Goal: Task Accomplishment & Management: Manage account settings

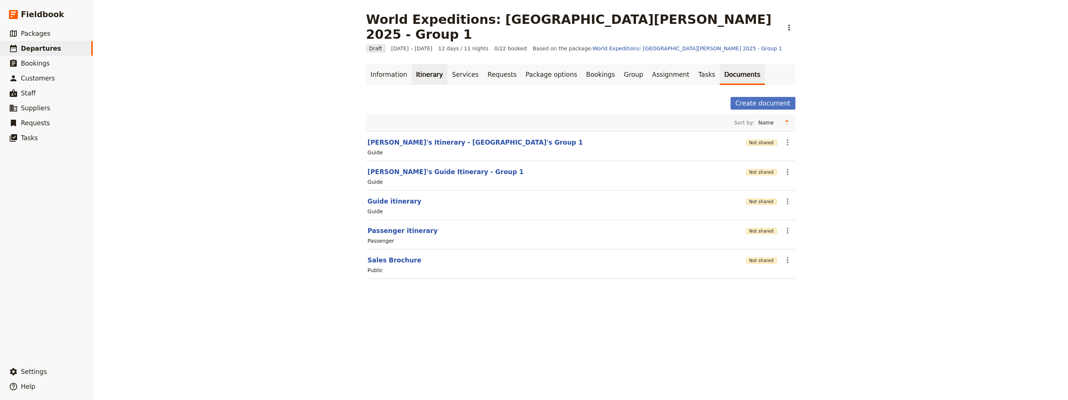
click at [252, 64] on link "Itinerary" at bounding box center [430, 74] width 36 height 21
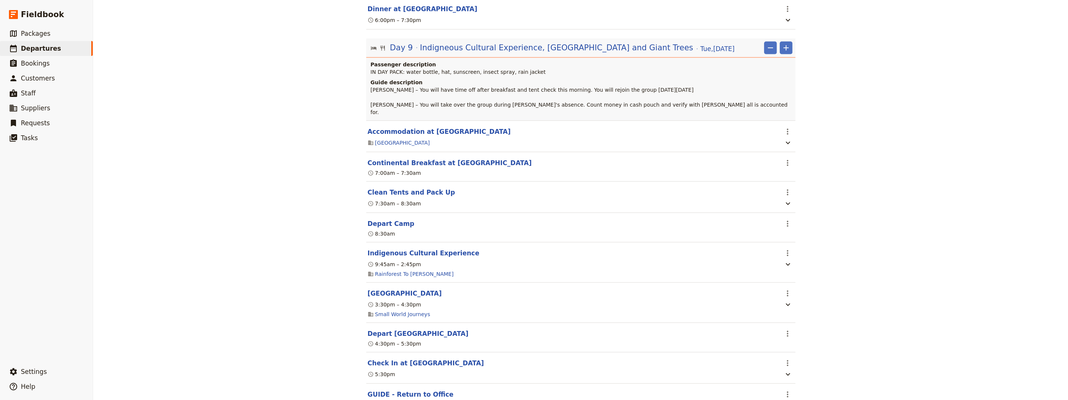
scroll to position [3773, 0]
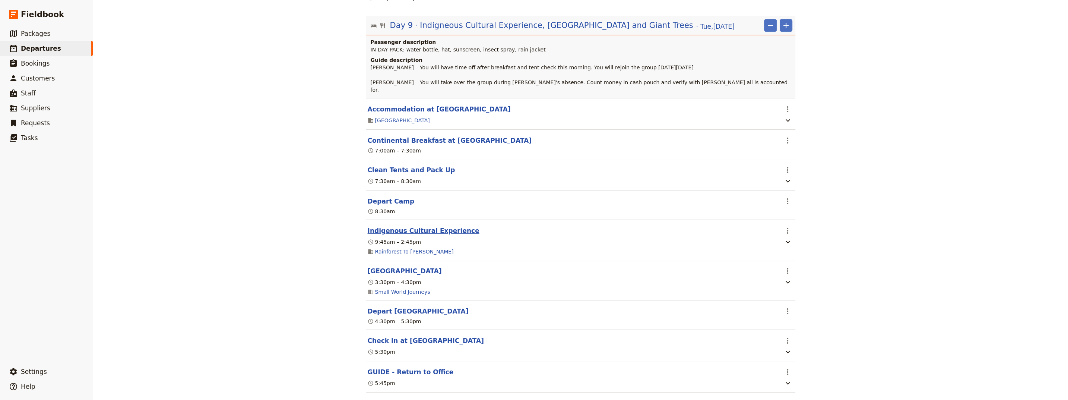
click at [252, 220] on button "Indigenous Cultural Experience" at bounding box center [424, 230] width 112 height 9
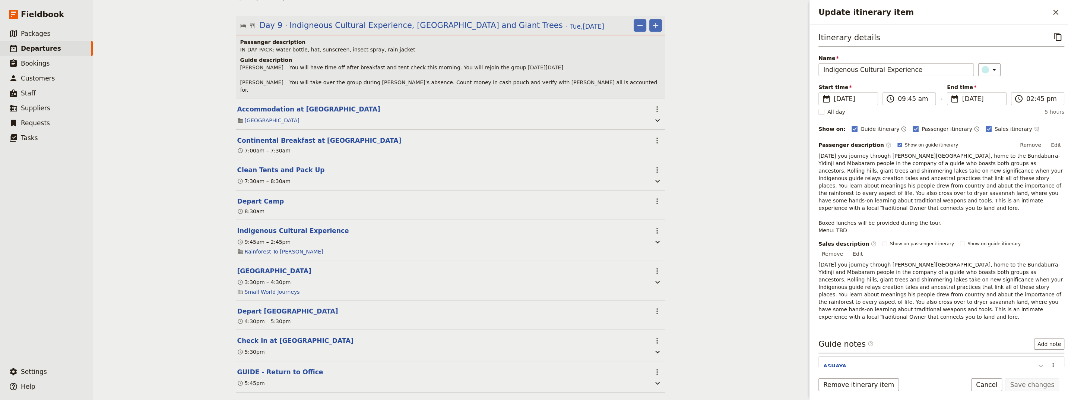
drag, startPoint x: 1046, startPoint y: 338, endPoint x: 1041, endPoint y: 340, distance: 5.8
click at [252, 220] on icon "Actions" at bounding box center [1053, 365] width 9 height 9
click at [252, 220] on span "Edit note" at bounding box center [1026, 357] width 23 height 7
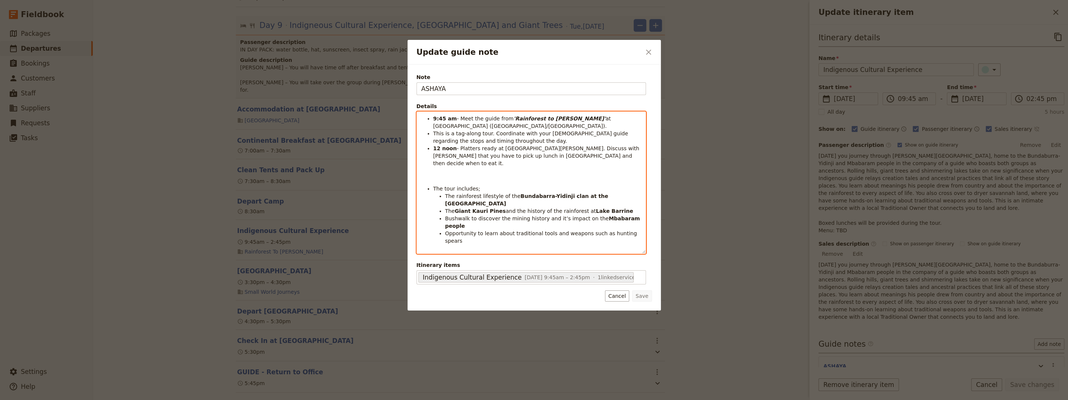
click at [252, 150] on span "- Platters ready at [GEOGRAPHIC_DATA][PERSON_NAME]. Discuss with [PERSON_NAME] …" at bounding box center [537, 155] width 208 height 21
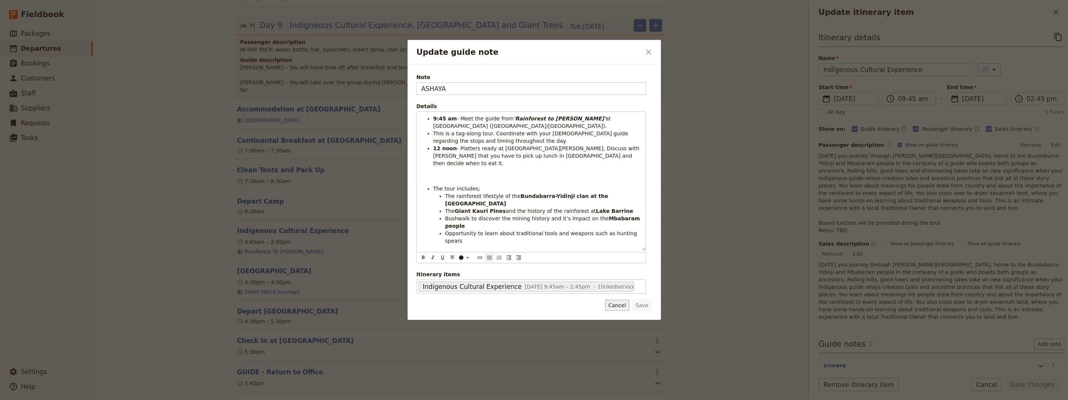
click at [252, 220] on button "Cancel" at bounding box center [617, 305] width 24 height 11
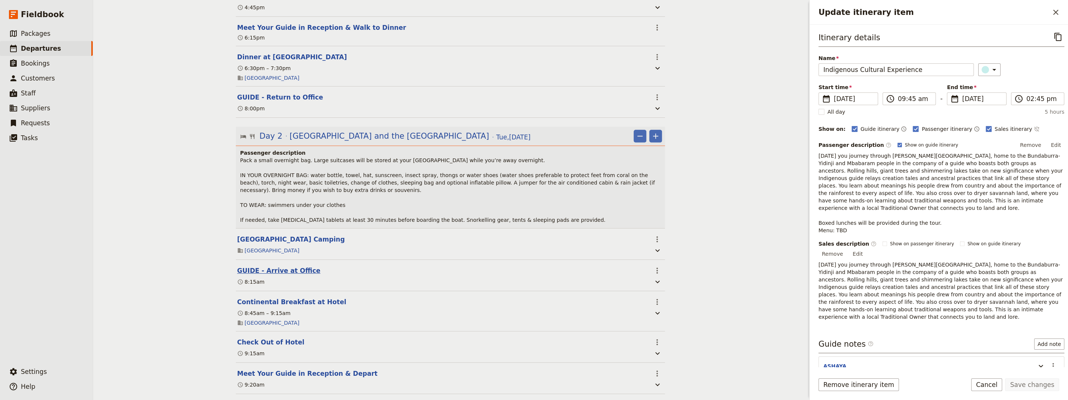
scroll to position [503, 0]
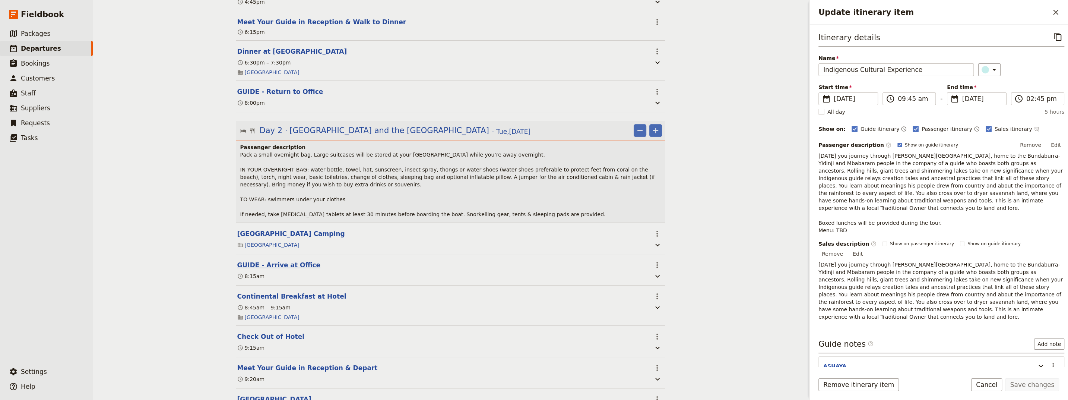
click at [252, 220] on button "GUIDE - Arrive at Office" at bounding box center [278, 264] width 83 height 9
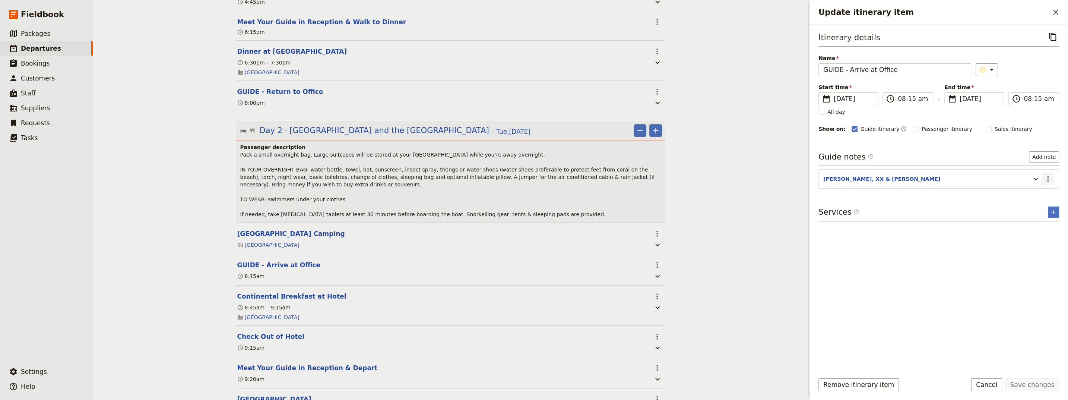
click at [252, 176] on icon "Actions" at bounding box center [1048, 178] width 9 height 9
click at [252, 191] on span "Edit note" at bounding box center [1026, 193] width 23 height 7
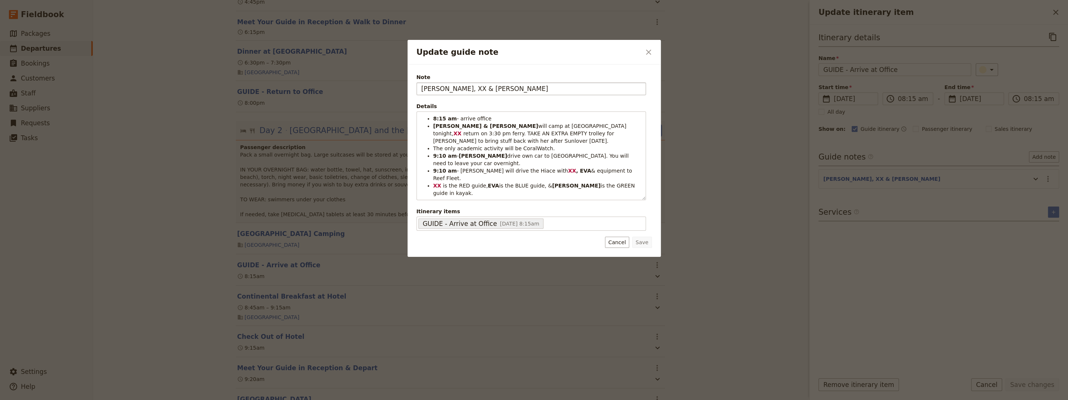
drag, startPoint x: 444, startPoint y: 88, endPoint x: 438, endPoint y: 89, distance: 5.9
click at [252, 89] on input "[PERSON_NAME], XX & [PERSON_NAME]" at bounding box center [532, 88] width 230 height 13
type input "[PERSON_NAME], [PERSON_NAME] & [PERSON_NAME]"
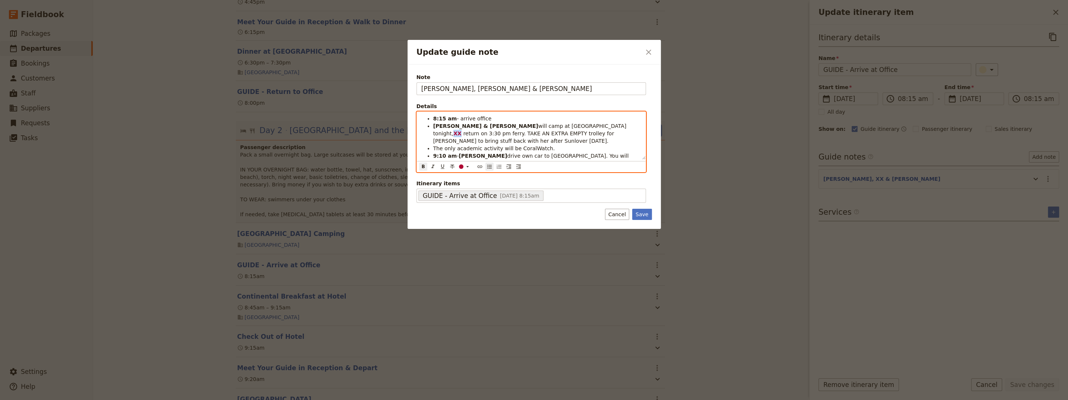
drag, startPoint x: 535, startPoint y: 128, endPoint x: 530, endPoint y: 126, distance: 5.5
click at [252, 130] on strong "XX" at bounding box center [458, 133] width 8 height 6
drag, startPoint x: 545, startPoint y: 126, endPoint x: 530, endPoint y: 124, distance: 15.0
click at [252, 130] on strong "[PERSON_NAME]" at bounding box center [478, 133] width 48 height 6
click at [252, 167] on icon "Update guide note" at bounding box center [468, 167] width 6 height 6
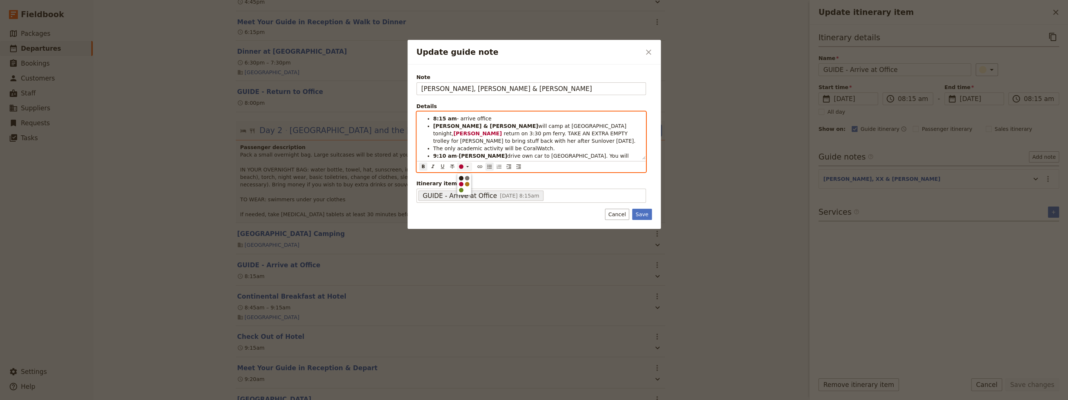
click at [252, 178] on div "button" at bounding box center [461, 178] width 4 height 4
copy strong "[PERSON_NAME]"
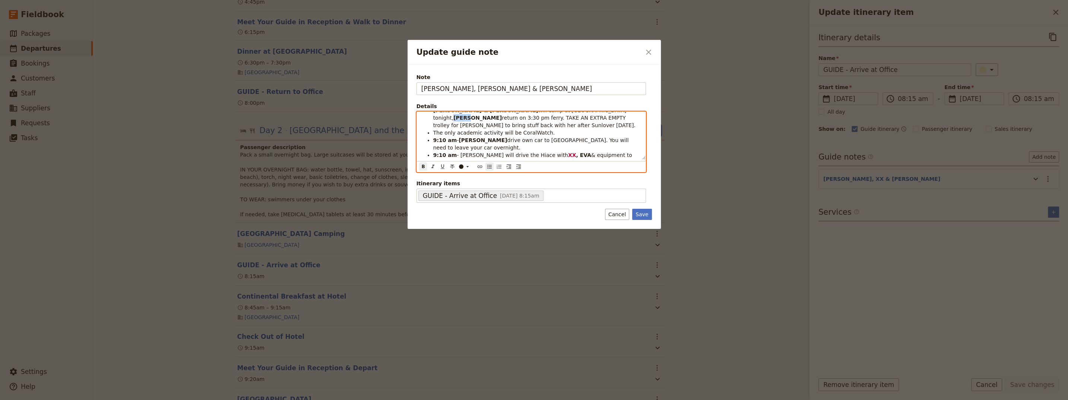
scroll to position [17, 0]
drag, startPoint x: 540, startPoint y: 145, endPoint x: 534, endPoint y: 146, distance: 6.1
click at [252, 151] on strong "XX" at bounding box center [572, 154] width 8 height 6
drag, startPoint x: 439, startPoint y: 157, endPoint x: 433, endPoint y: 158, distance: 6.0
click at [252, 165] on li "XX is the RED guide, EVA is the BLUE guide, & [PERSON_NAME] is the GREEN guide …" at bounding box center [537, 172] width 208 height 15
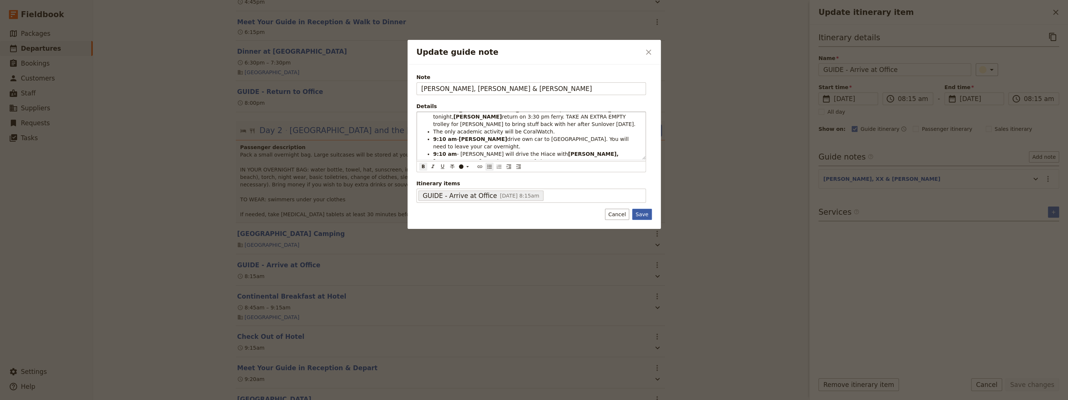
click at [252, 215] on button "Save" at bounding box center [641, 214] width 19 height 11
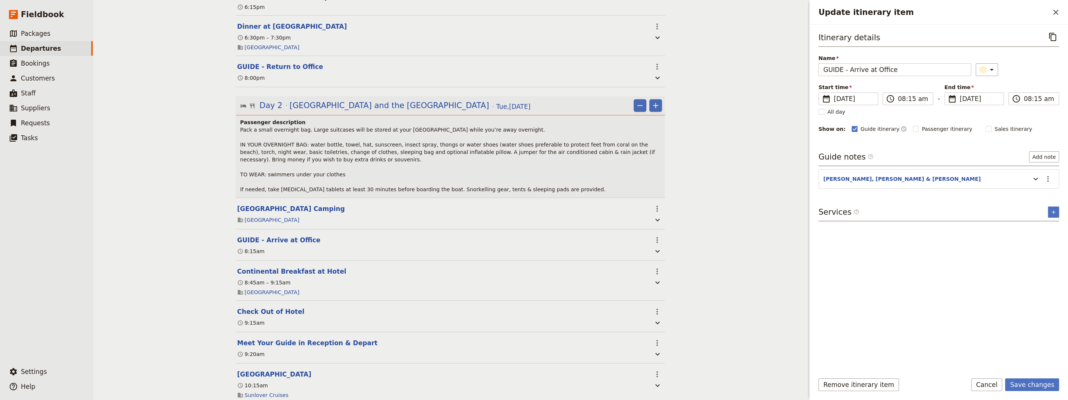
scroll to position [553, 0]
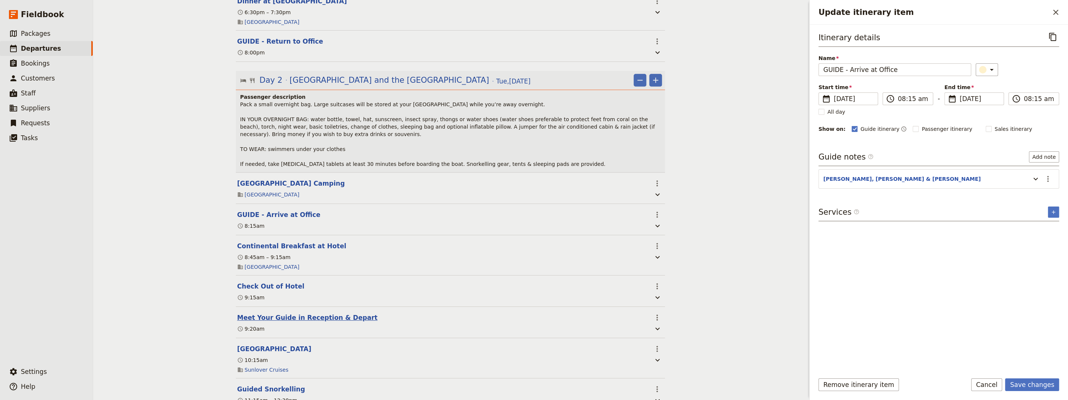
click at [252, 220] on button "Meet Your Guide in Reception & Depart" at bounding box center [307, 317] width 140 height 9
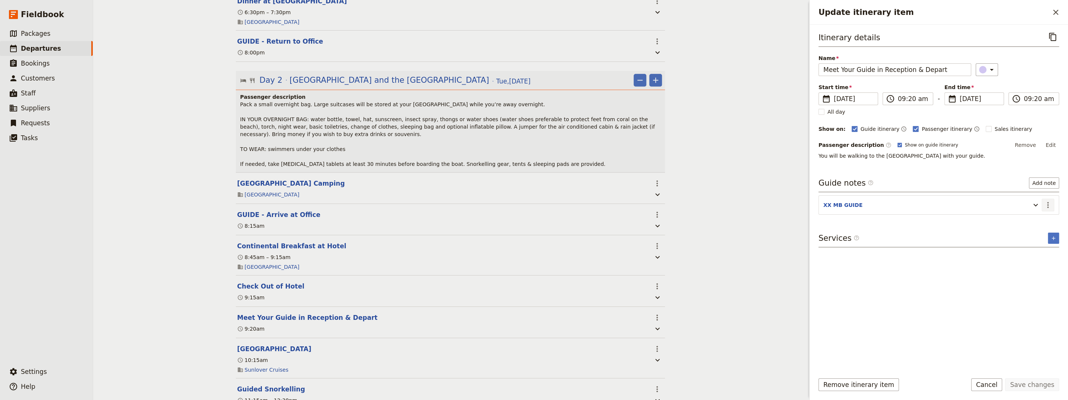
click at [252, 201] on icon "Actions" at bounding box center [1048, 204] width 9 height 9
click at [252, 219] on span "Edit note" at bounding box center [1026, 219] width 23 height 7
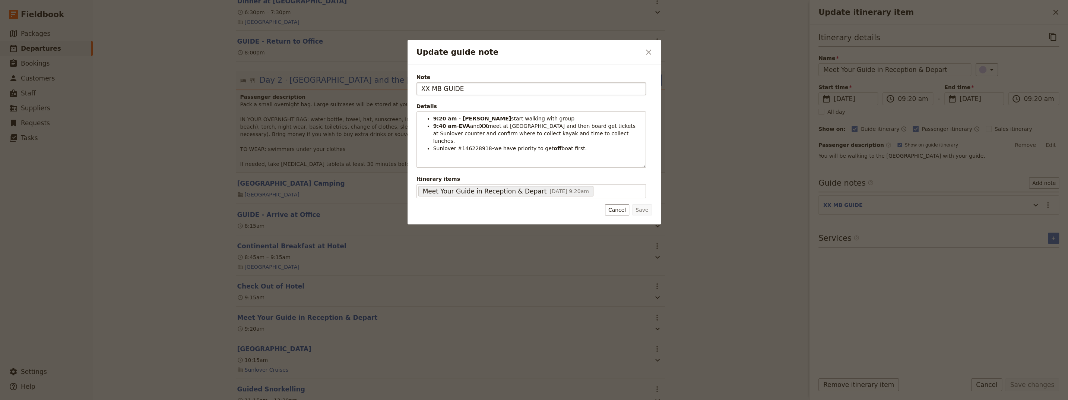
drag, startPoint x: 430, startPoint y: 88, endPoint x: 410, endPoint y: 87, distance: 20.9
click at [252, 87] on input "XX MB GUIDE" at bounding box center [532, 88] width 230 height 13
type input "[PERSON_NAME] MB GUIDE"
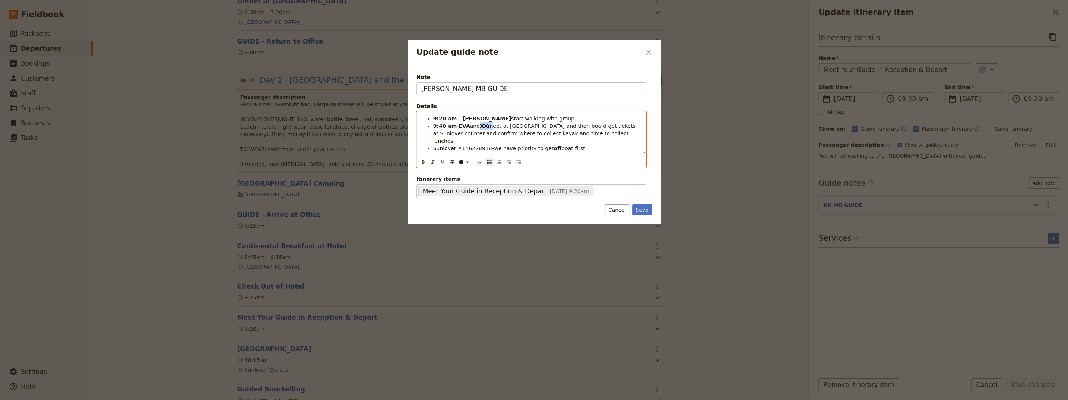
drag, startPoint x: 484, startPoint y: 124, endPoint x: 479, endPoint y: 125, distance: 4.5
click at [252, 125] on li "9:40 am - EVA and XX meet at RFT and then board get tickets at [GEOGRAPHIC_DATA…" at bounding box center [537, 133] width 208 height 22
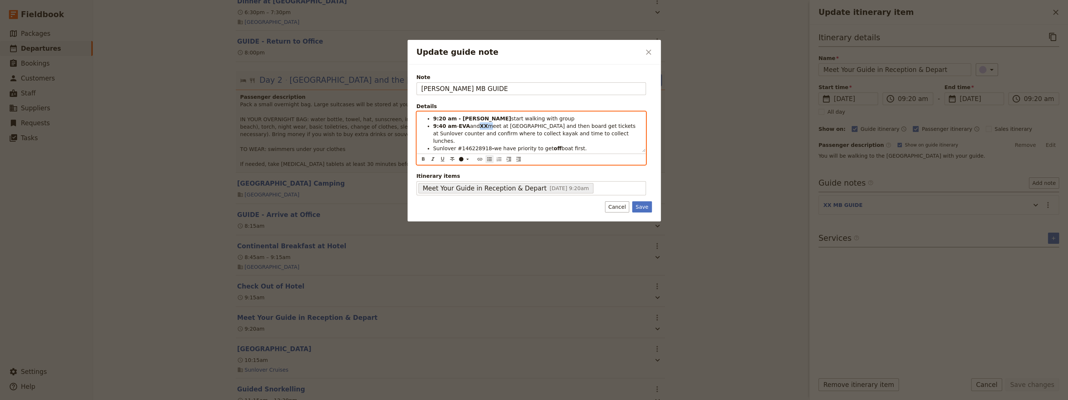
paste div "Update guide note"
click at [252, 201] on button "Save" at bounding box center [641, 206] width 19 height 11
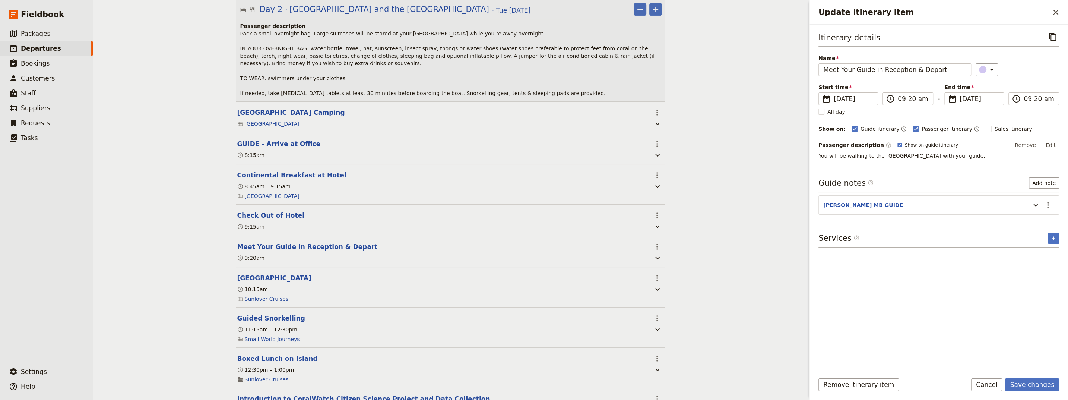
scroll to position [654, 0]
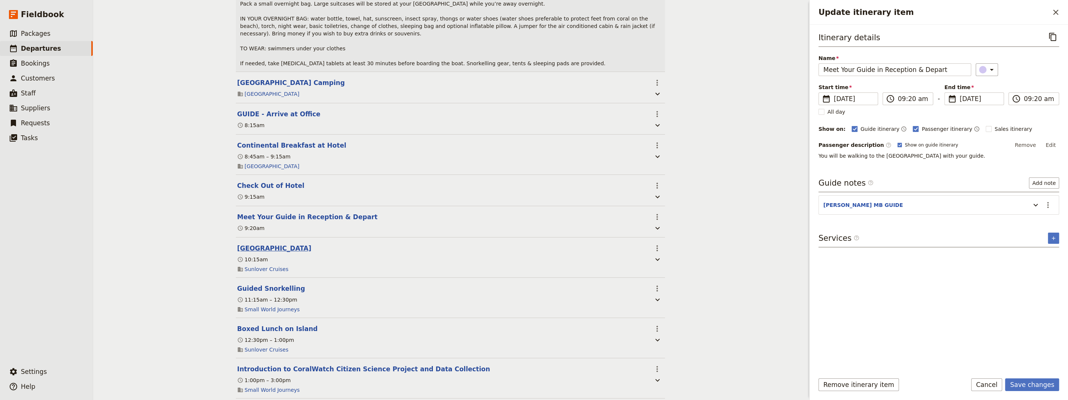
click at [252, 220] on button "[GEOGRAPHIC_DATA]" at bounding box center [274, 248] width 74 height 9
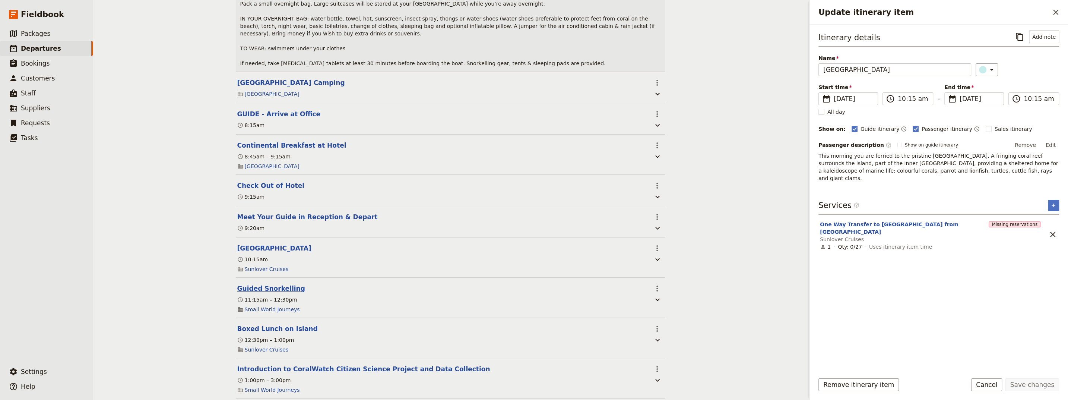
click at [251, 220] on button "Guided Snorkelling" at bounding box center [271, 288] width 68 height 9
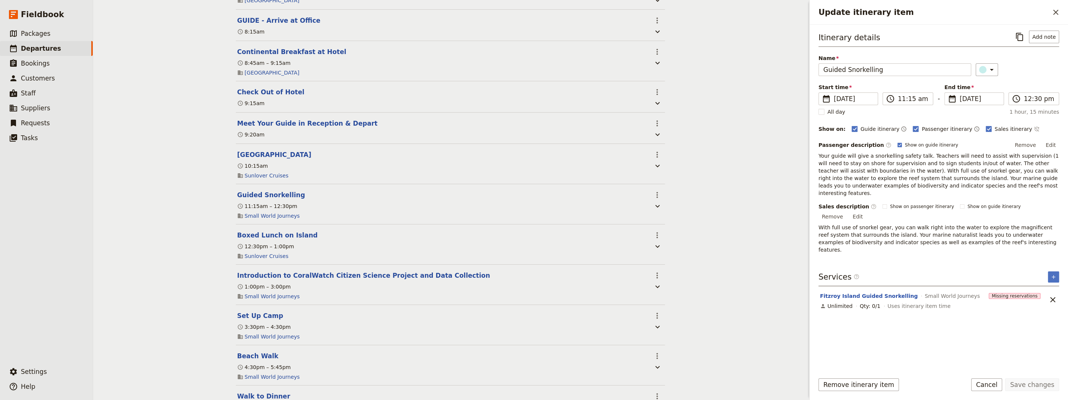
scroll to position [755, 0]
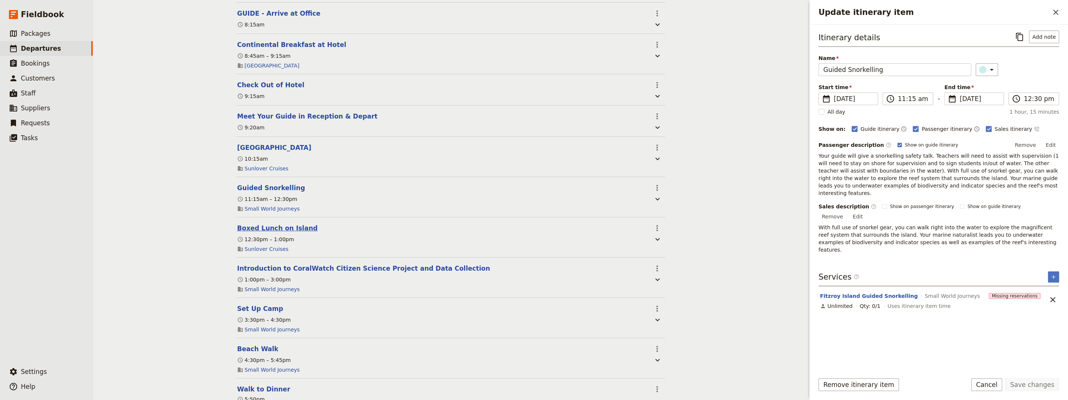
click at [252, 220] on button "Boxed Lunch on Island" at bounding box center [277, 228] width 80 height 9
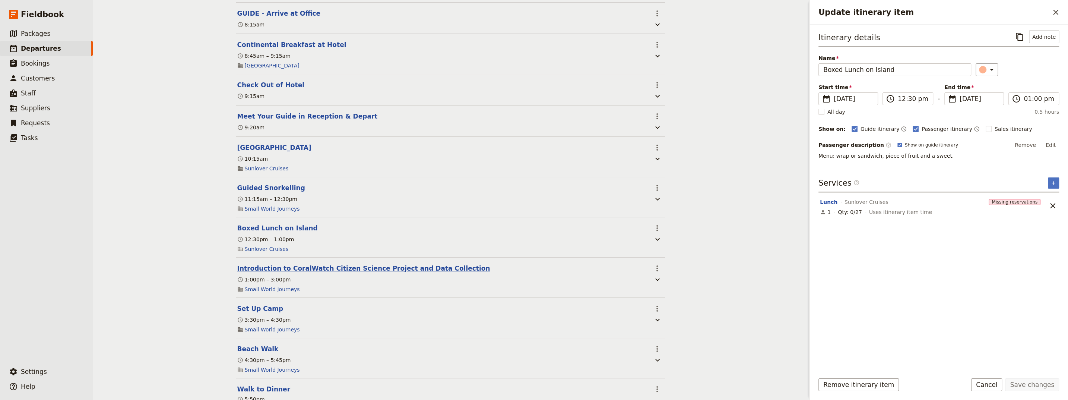
click at [252, 220] on button "Introduction to CoralWatch Citizen Science Project and Data Collection" at bounding box center [363, 268] width 253 height 9
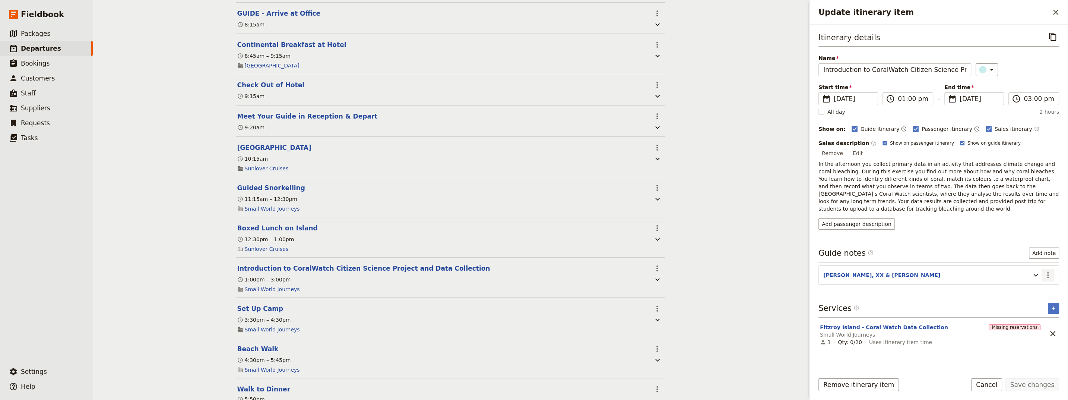
click at [252, 220] on icon "Actions" at bounding box center [1048, 275] width 9 height 9
click at [252, 220] on span "Edit note" at bounding box center [1026, 281] width 23 height 7
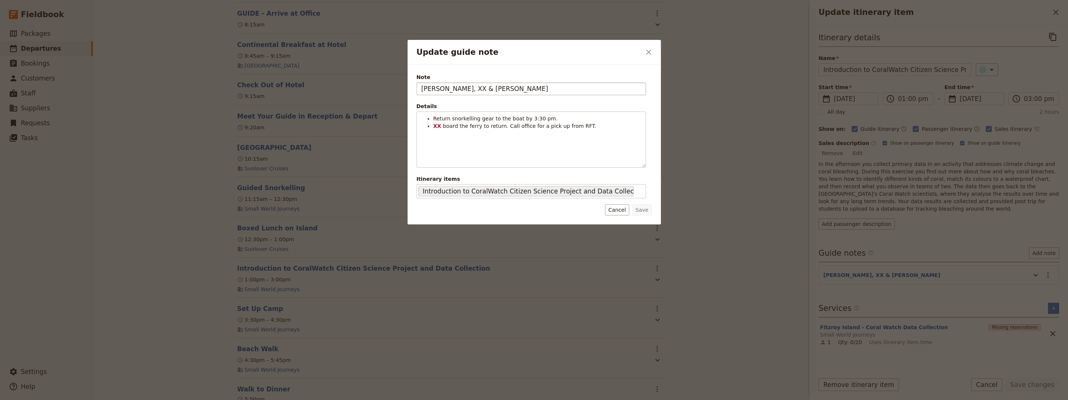
drag, startPoint x: 444, startPoint y: 86, endPoint x: 439, endPoint y: 87, distance: 5.2
click at [252, 87] on input "[PERSON_NAME], XX & [PERSON_NAME]" at bounding box center [532, 88] width 230 height 13
type input "[PERSON_NAME], [PERSON_NAME] & [PERSON_NAME]"
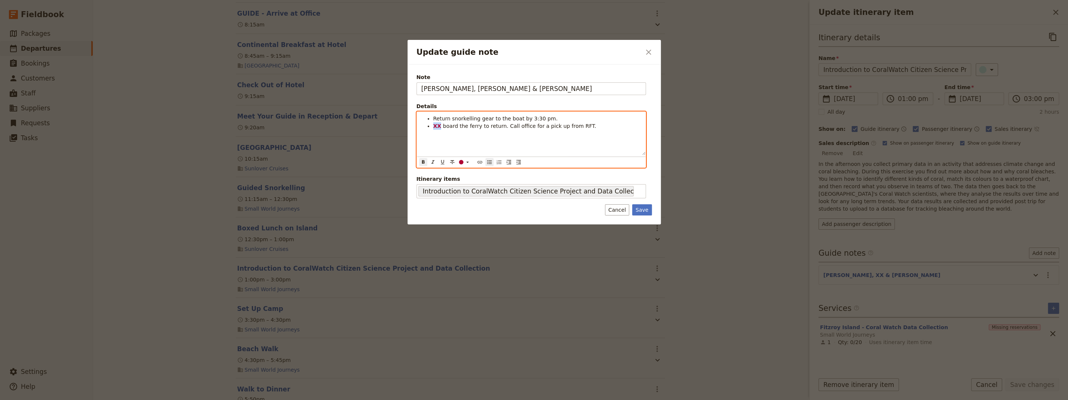
drag, startPoint x: 440, startPoint y: 125, endPoint x: 433, endPoint y: 125, distance: 6.3
click at [252, 125] on li "XX board the ferry to return. Call office for a pick up from RFT." at bounding box center [537, 125] width 208 height 7
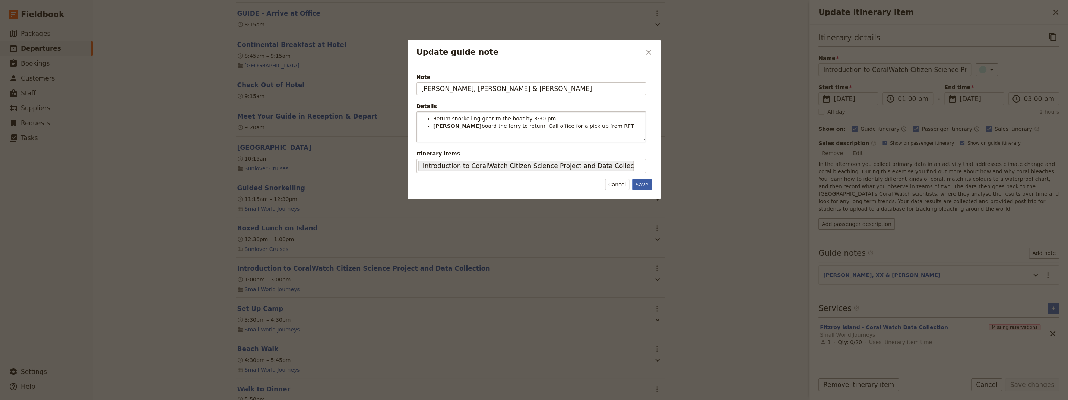
click at [252, 188] on button "Save" at bounding box center [641, 184] width 19 height 11
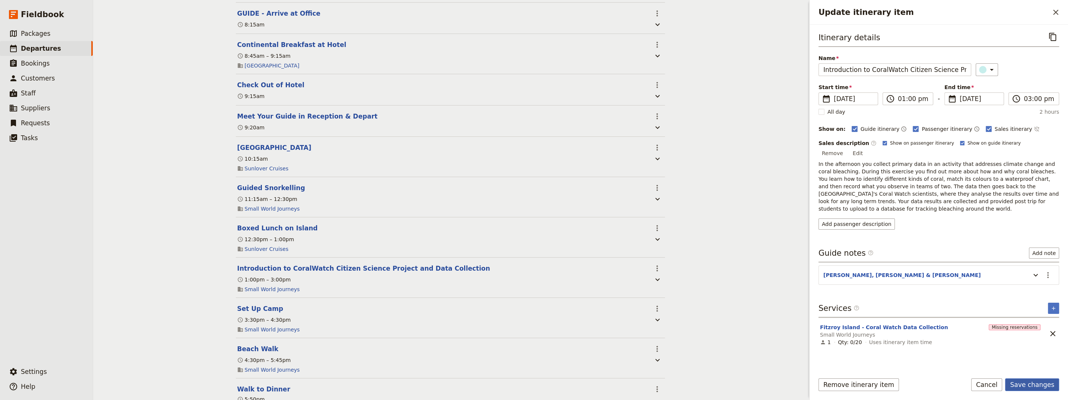
click at [252, 220] on button "Save changes" at bounding box center [1032, 384] width 54 height 13
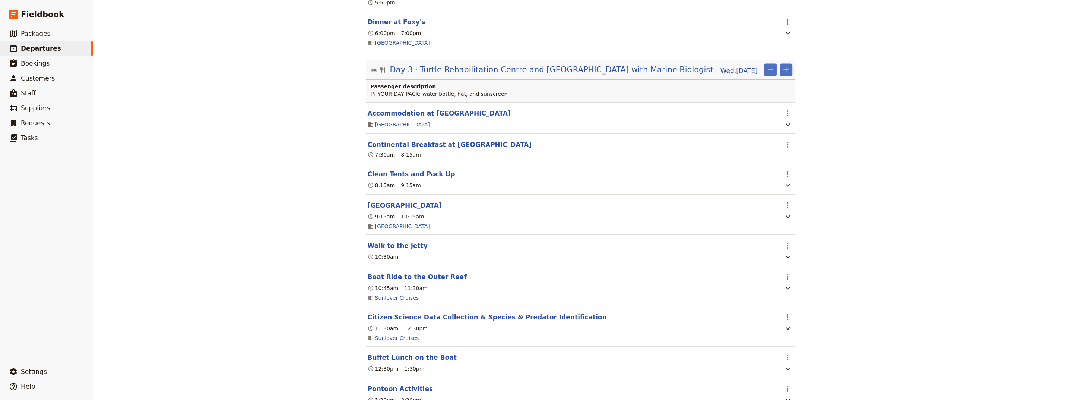
scroll to position [1157, 0]
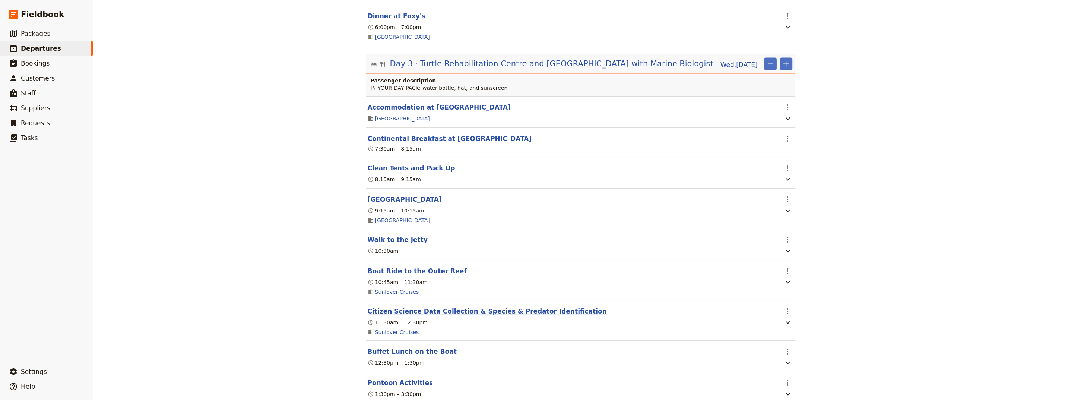
click at [252, 220] on button "Citizen Science Data Collection & Species & Predator Identification" at bounding box center [487, 311] width 239 height 9
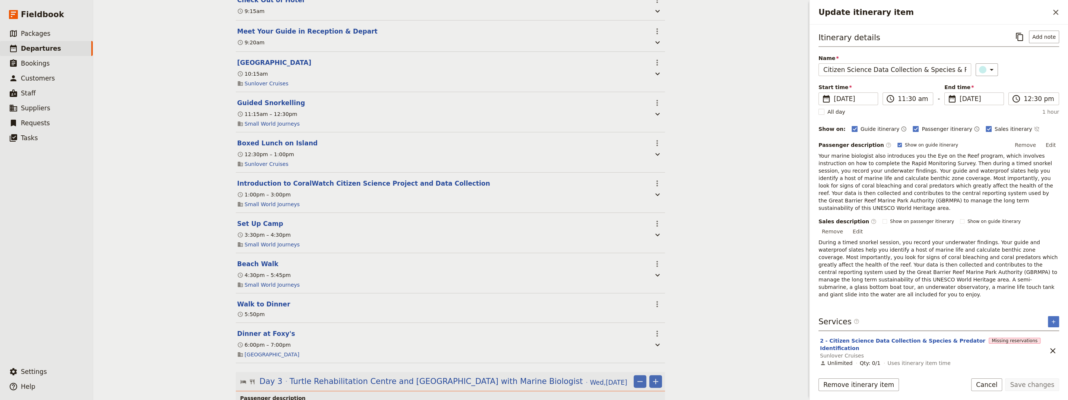
scroll to position [805, 0]
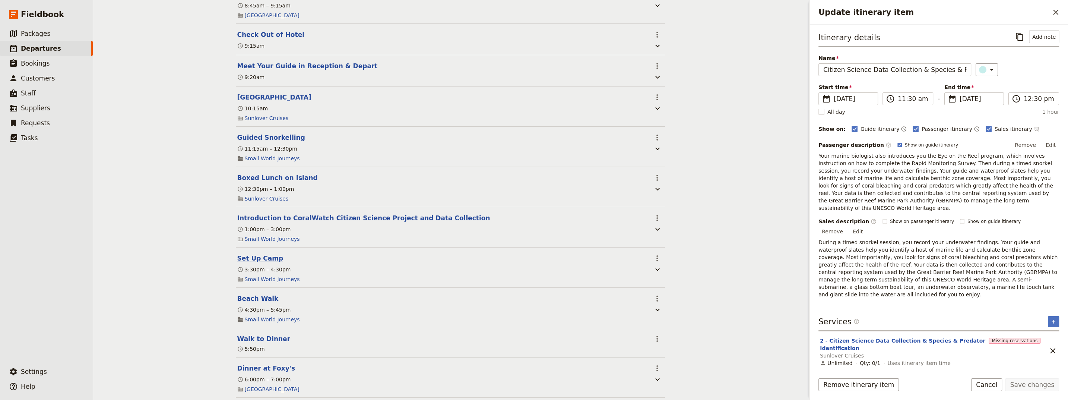
click at [252, 220] on button "Set Up Camp" at bounding box center [260, 258] width 46 height 9
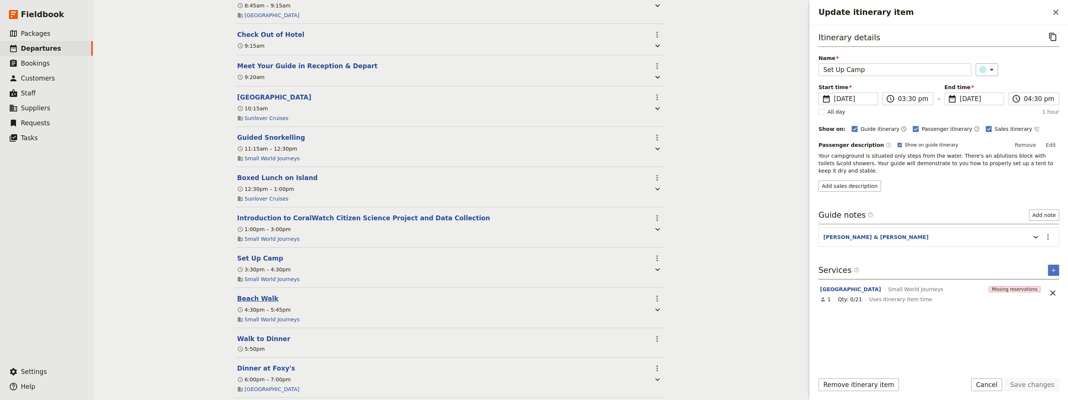
click at [246, 220] on button "Beach Walk" at bounding box center [257, 298] width 41 height 9
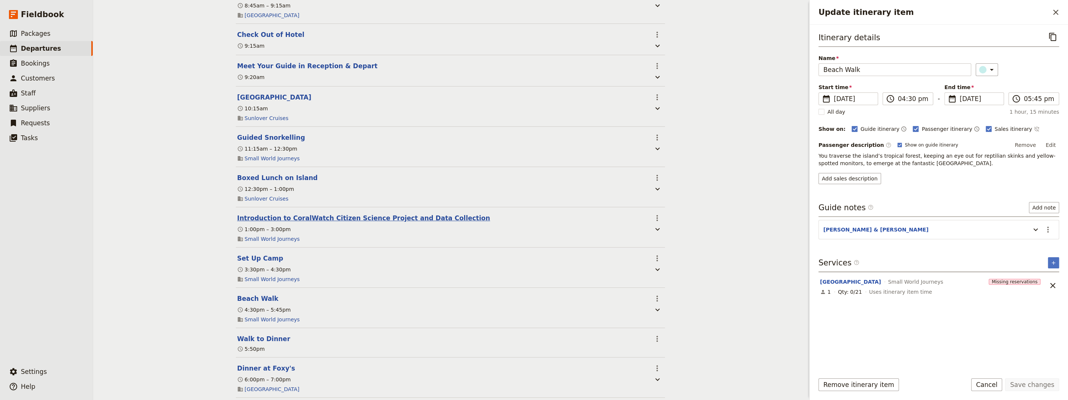
click at [252, 214] on button "Introduction to CoralWatch Citizen Science Project and Data Collection" at bounding box center [363, 218] width 253 height 9
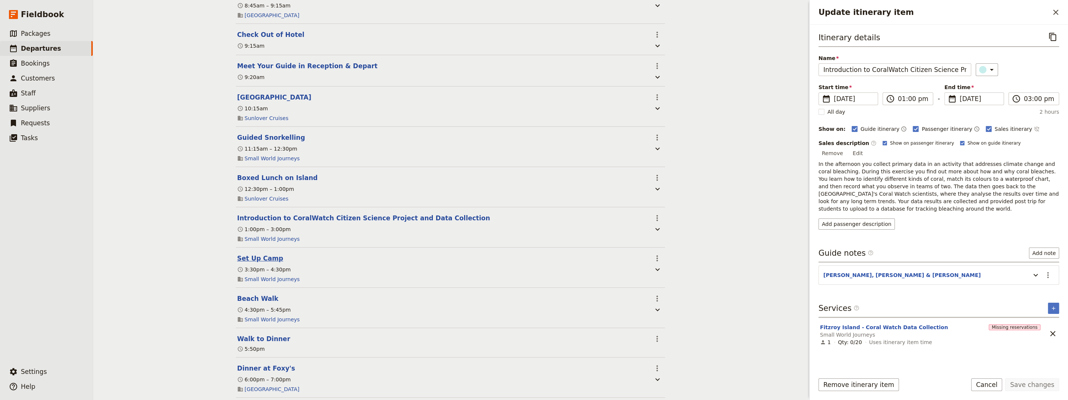
click at [252, 220] on button "Set Up Camp" at bounding box center [260, 258] width 46 height 9
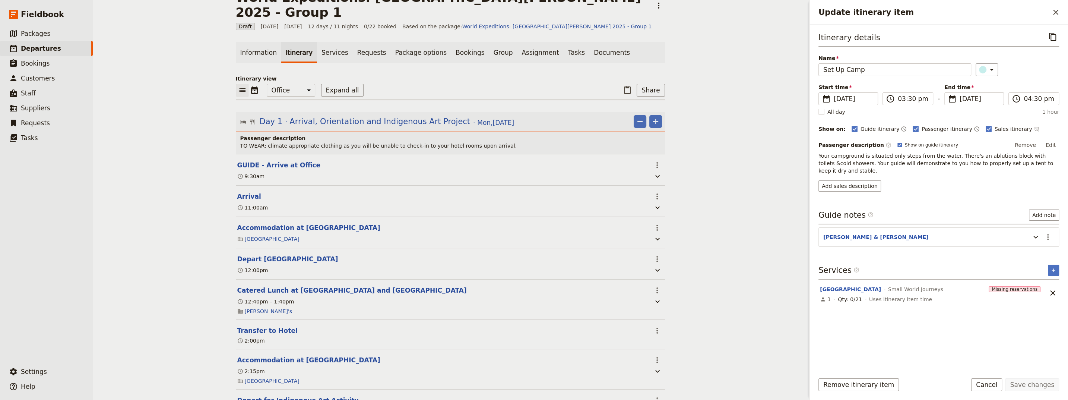
scroll to position [0, 0]
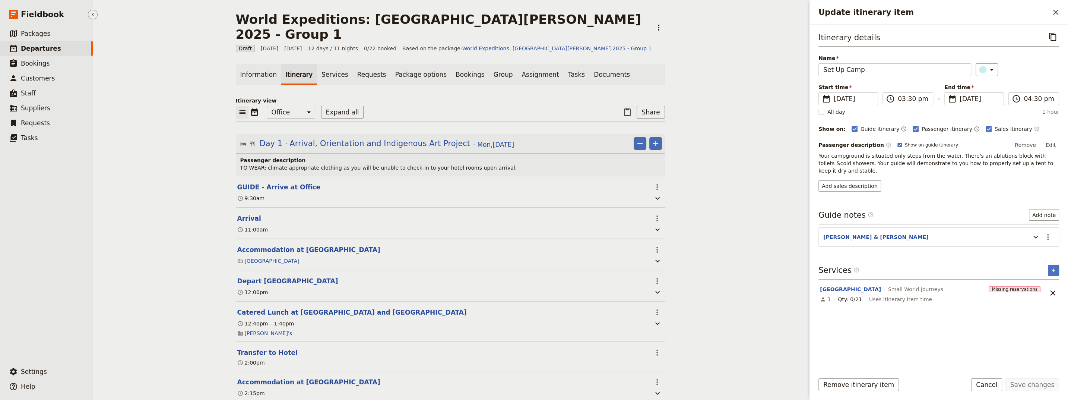
click at [39, 48] on span "Departures" at bounding box center [41, 48] width 40 height 7
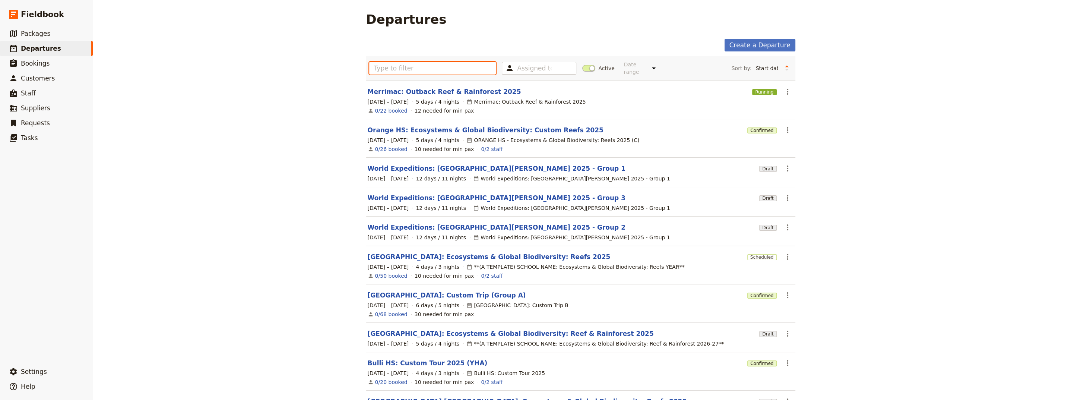
click at [252, 68] on input "text" at bounding box center [432, 68] width 127 height 13
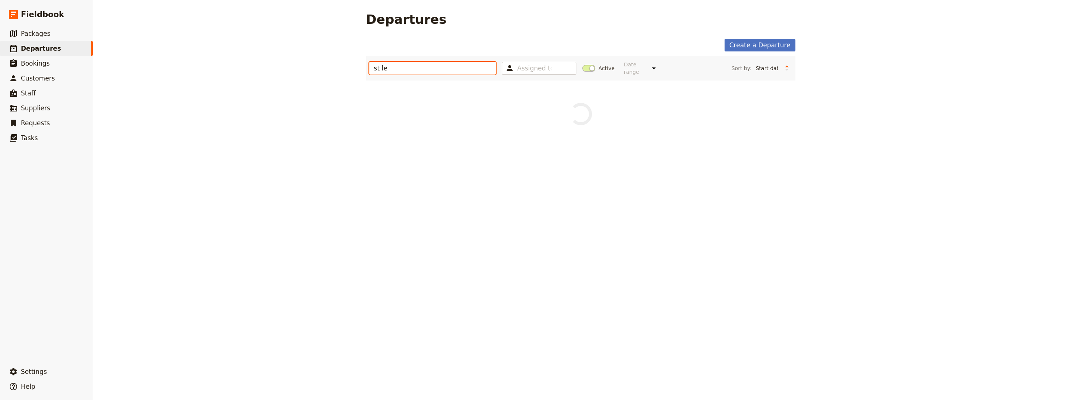
type input "st [PERSON_NAME]"
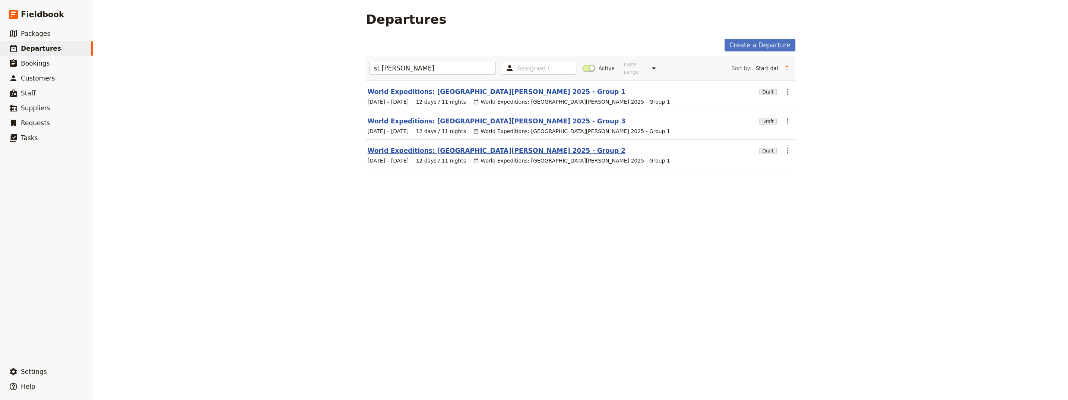
click at [252, 146] on link "World Expeditions: [GEOGRAPHIC_DATA][PERSON_NAME] 2025 - Group 2" at bounding box center [497, 150] width 258 height 9
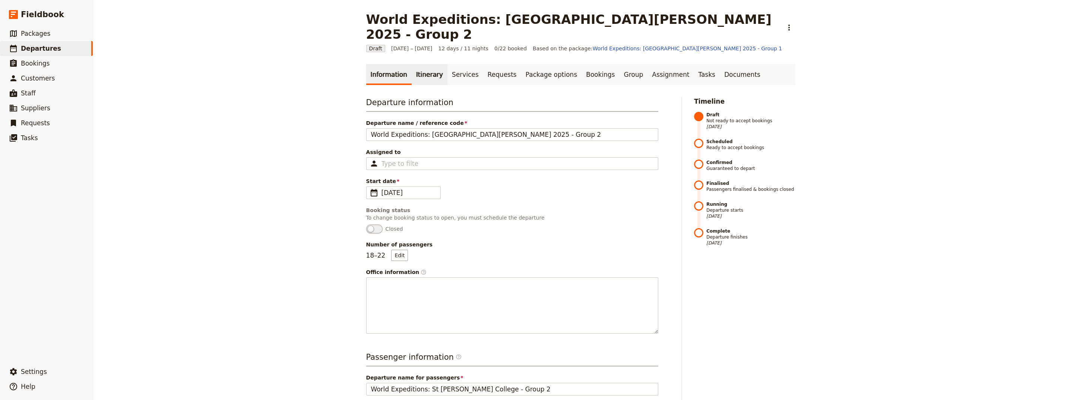
click at [252, 64] on link "Itinerary" at bounding box center [430, 74] width 36 height 21
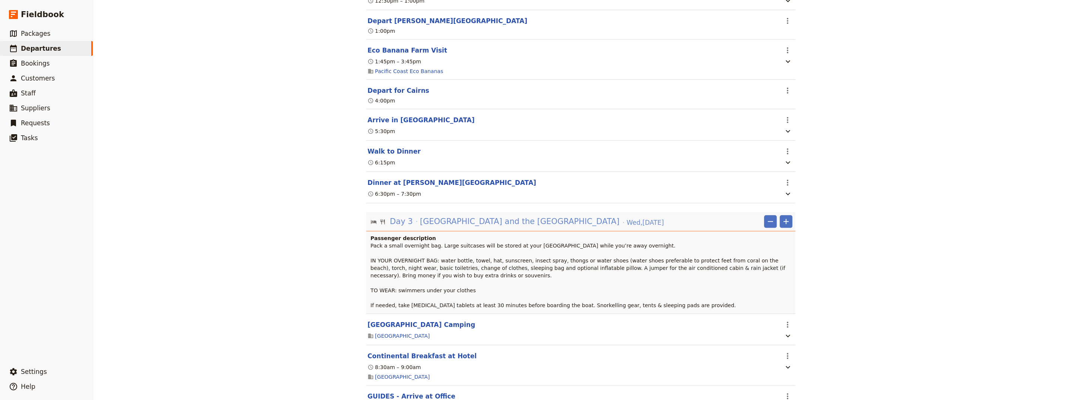
scroll to position [855, 0]
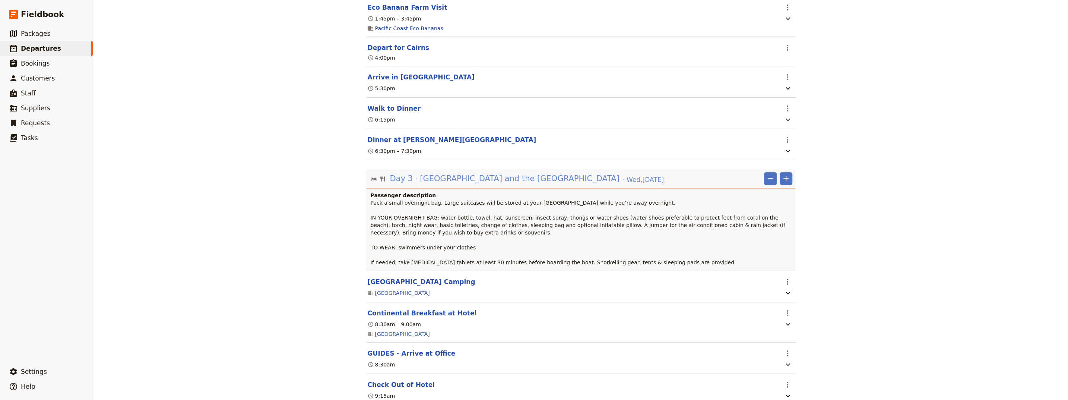
click at [252, 173] on span "[GEOGRAPHIC_DATA] and the [GEOGRAPHIC_DATA]" at bounding box center [520, 178] width 200 height 11
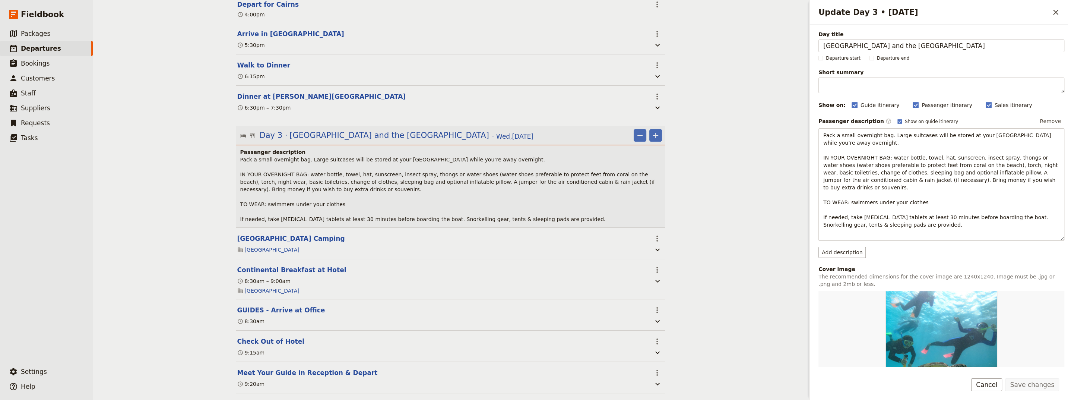
scroll to position [956, 0]
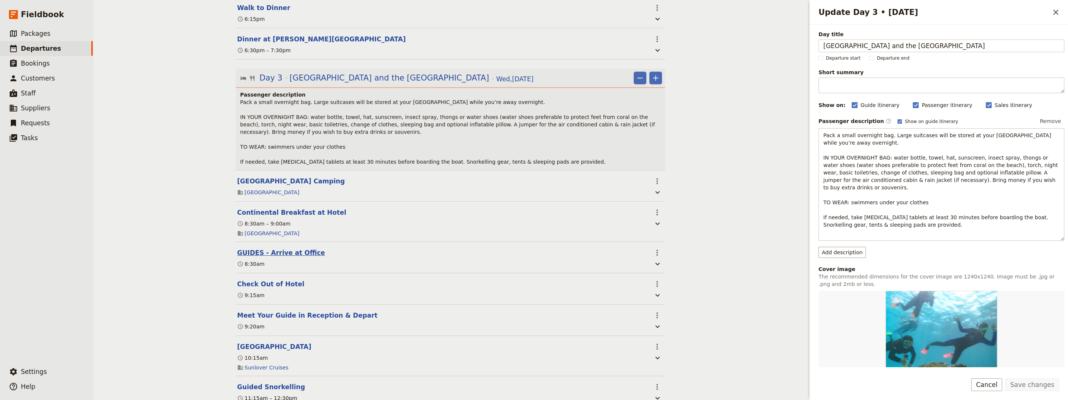
drag, startPoint x: 284, startPoint y: 244, endPoint x: 573, endPoint y: 245, distance: 288.4
click at [252, 220] on button "GUIDES - Arrive at Office" at bounding box center [281, 252] width 88 height 9
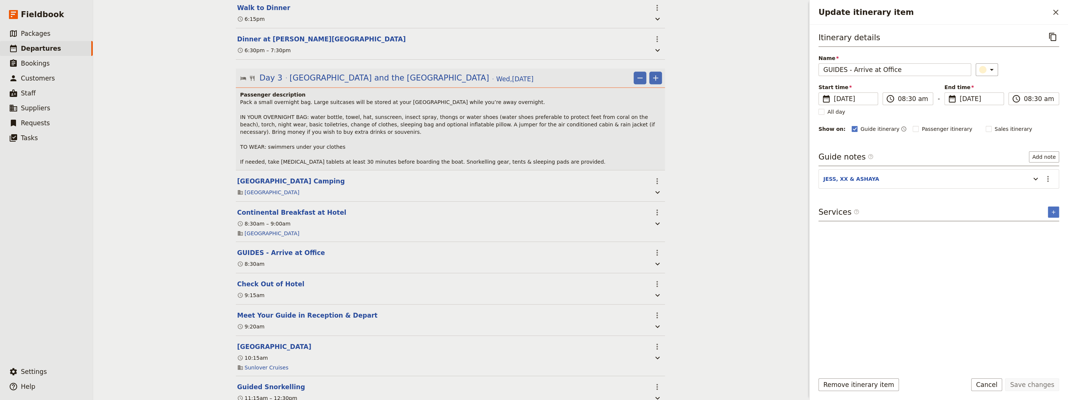
drag, startPoint x: 1048, startPoint y: 177, endPoint x: 1017, endPoint y: 178, distance: 31.7
click at [252, 177] on icon "Actions" at bounding box center [1048, 178] width 9 height 9
click at [252, 197] on span "Edit note" at bounding box center [1026, 193] width 23 height 7
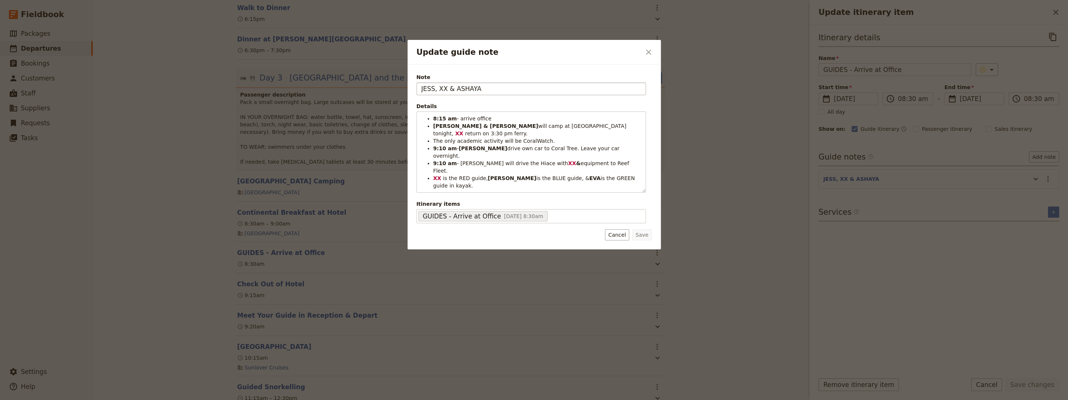
drag, startPoint x: 443, startPoint y: 89, endPoint x: 435, endPoint y: 91, distance: 8.0
click at [252, 91] on input "JESS, XX & ASHAYA" at bounding box center [532, 88] width 230 height 13
click at [252, 89] on input "[PERSON_NAME] & [PERSON_NAME]" at bounding box center [532, 88] width 230 height 13
type input "[PERSON_NAME] & [PERSON_NAME]"
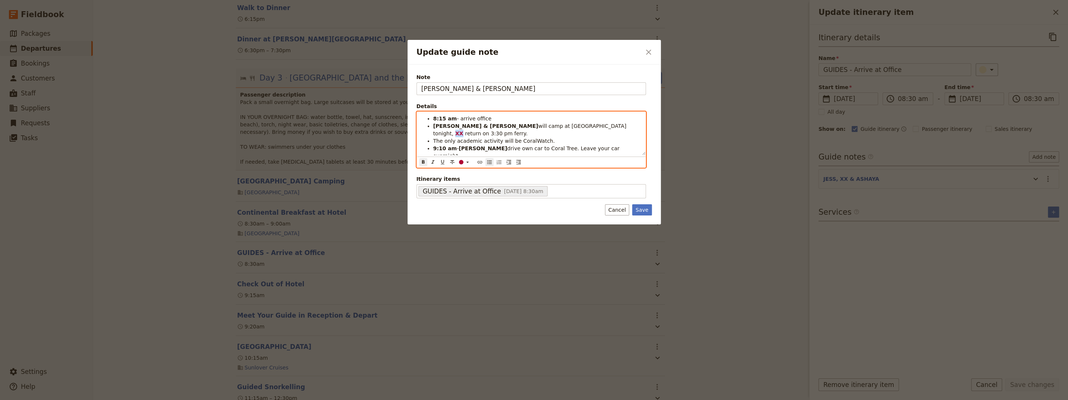
drag, startPoint x: 533, startPoint y: 126, endPoint x: 528, endPoint y: 126, distance: 5.2
click at [252, 130] on strong "XX" at bounding box center [459, 133] width 8 height 6
drag, startPoint x: 535, startPoint y: 148, endPoint x: 530, endPoint y: 149, distance: 5.2
click at [252, 160] on strong "XX" at bounding box center [572, 163] width 8 height 6
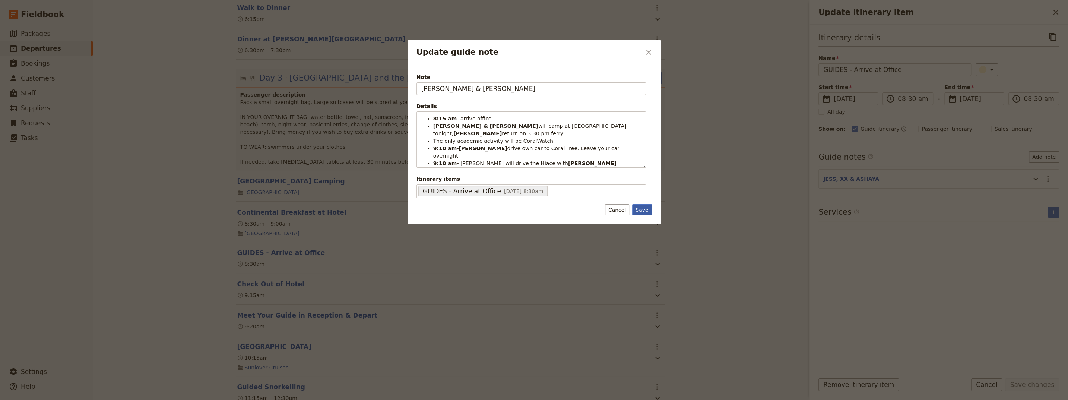
click at [252, 212] on button "Save" at bounding box center [641, 209] width 19 height 11
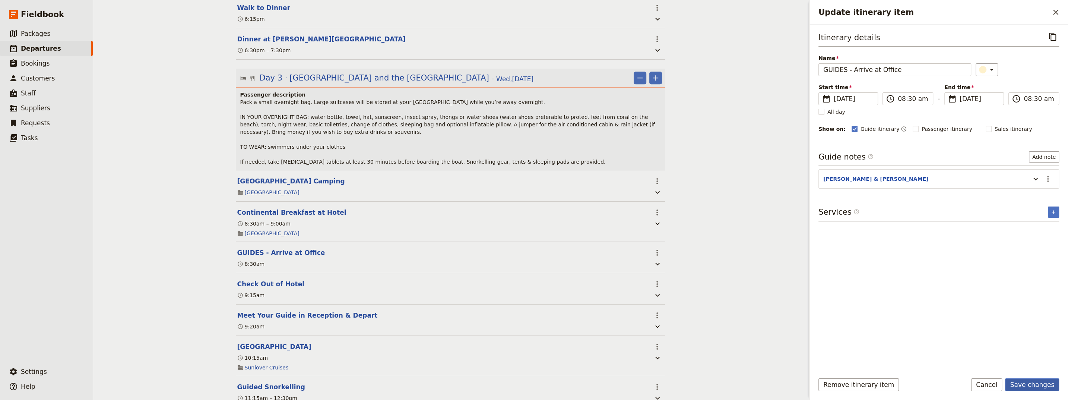
click at [252, 220] on button "Save changes" at bounding box center [1032, 384] width 54 height 13
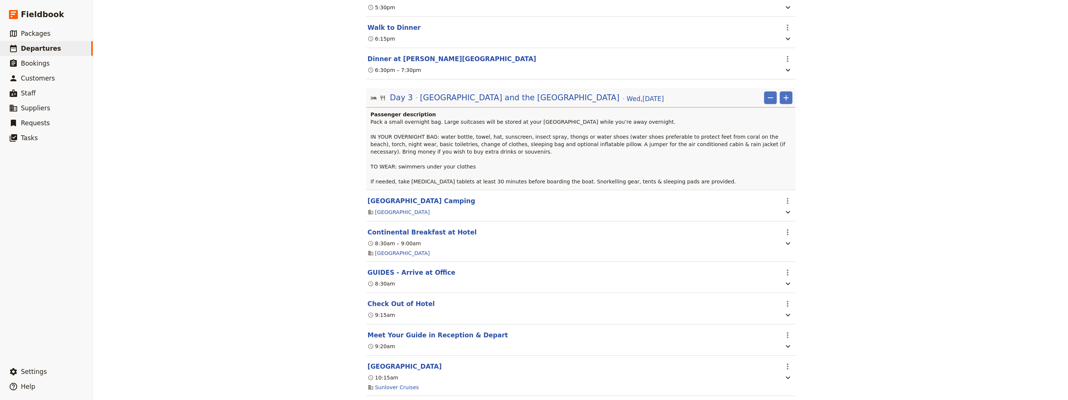
scroll to position [1006, 0]
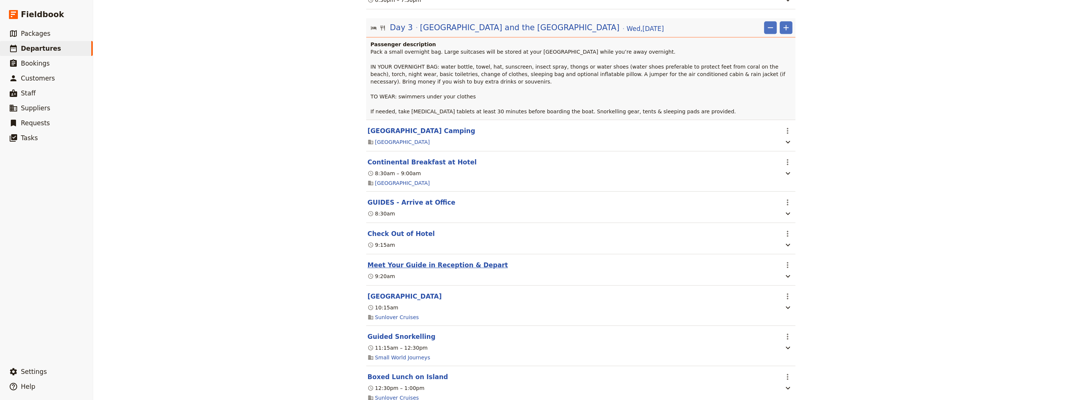
click at [252, 220] on button "Meet Your Guide in Reception & Depart" at bounding box center [438, 264] width 140 height 9
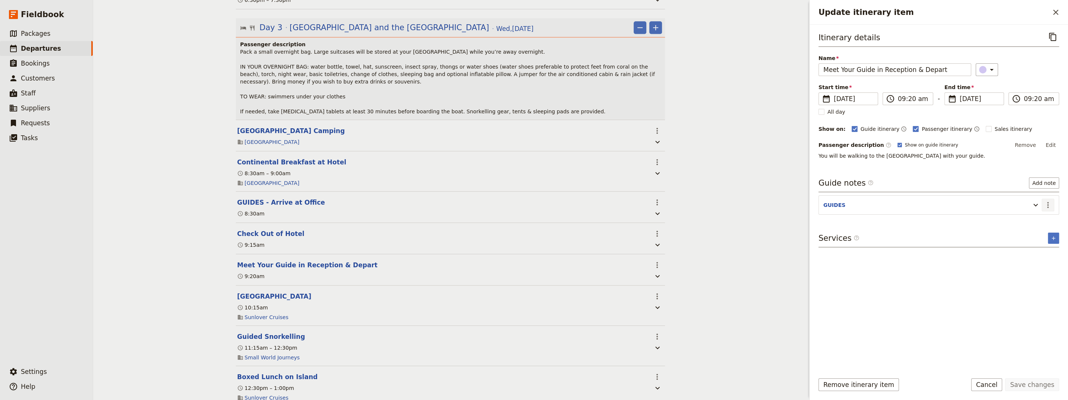
click at [252, 201] on icon "Actions" at bounding box center [1048, 204] width 9 height 9
click at [252, 219] on span "Edit note" at bounding box center [1026, 219] width 23 height 7
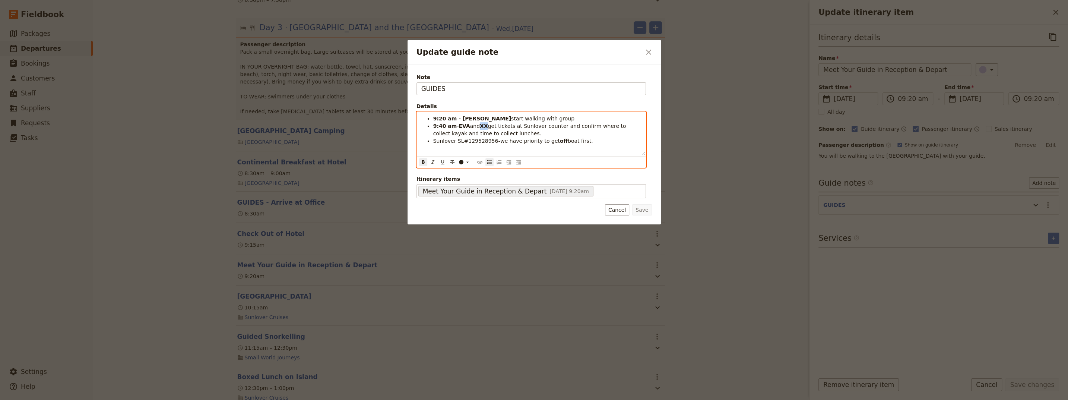
drag, startPoint x: 484, startPoint y: 128, endPoint x: 480, endPoint y: 128, distance: 4.1
click at [252, 128] on strong "XX" at bounding box center [484, 126] width 8 height 6
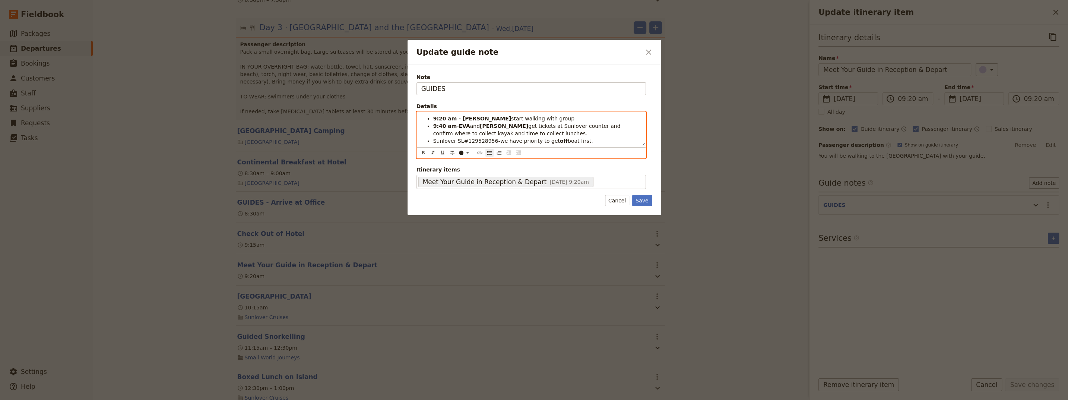
drag, startPoint x: 475, startPoint y: 126, endPoint x: 458, endPoint y: 124, distance: 17.9
click at [252, 124] on li "9:40 am - EVA and [PERSON_NAME] get tickets at Sunlover counter and confirm whe…" at bounding box center [537, 129] width 208 height 15
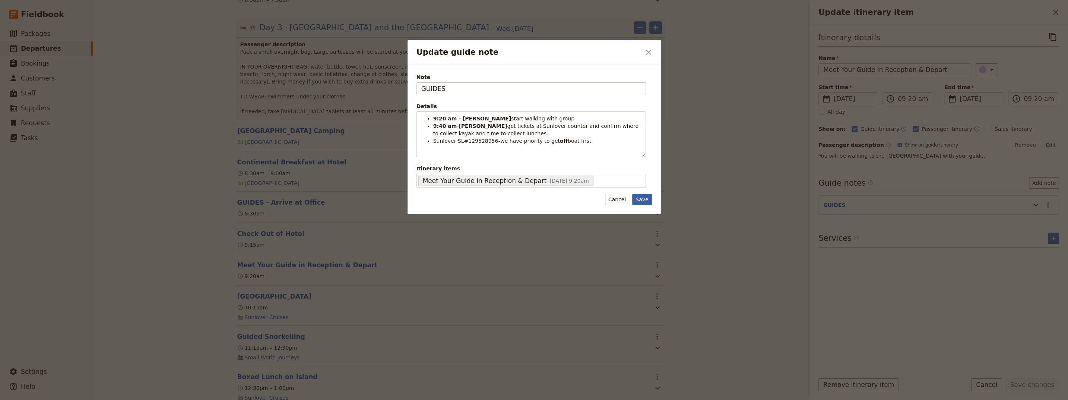
click at [252, 201] on button "Save" at bounding box center [641, 199] width 19 height 11
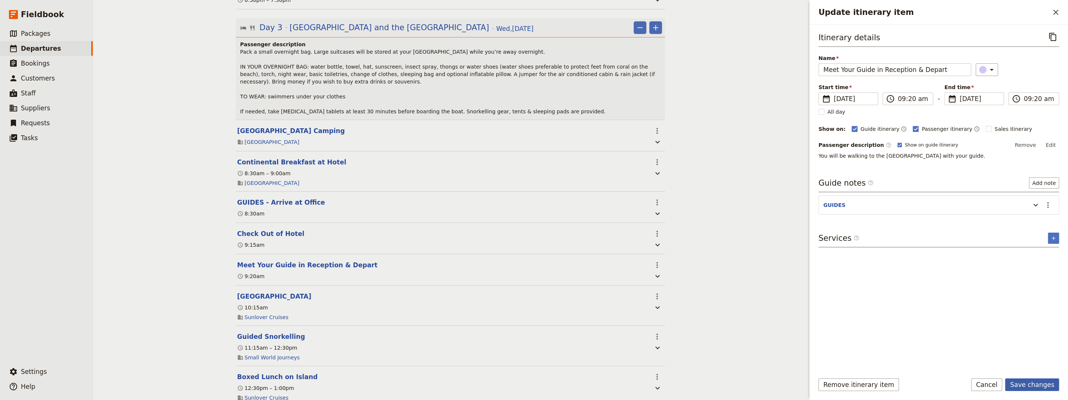
click at [252, 220] on button "Save changes" at bounding box center [1032, 384] width 54 height 13
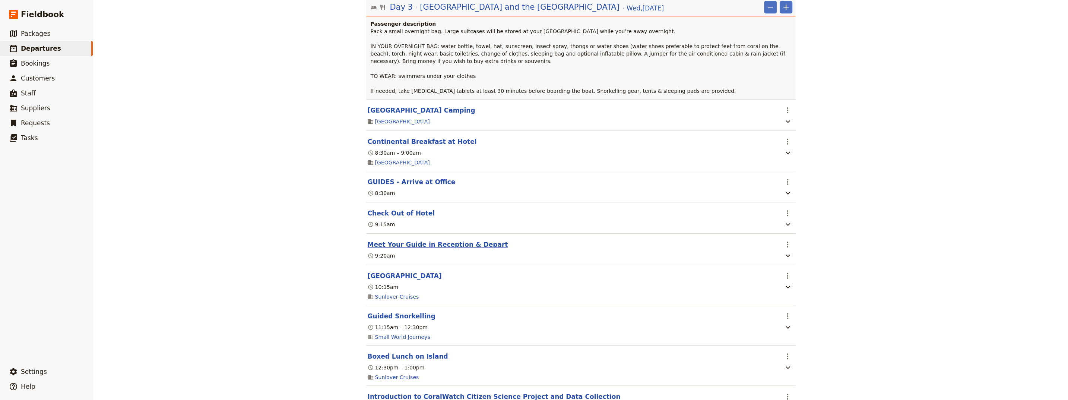
scroll to position [1056, 0]
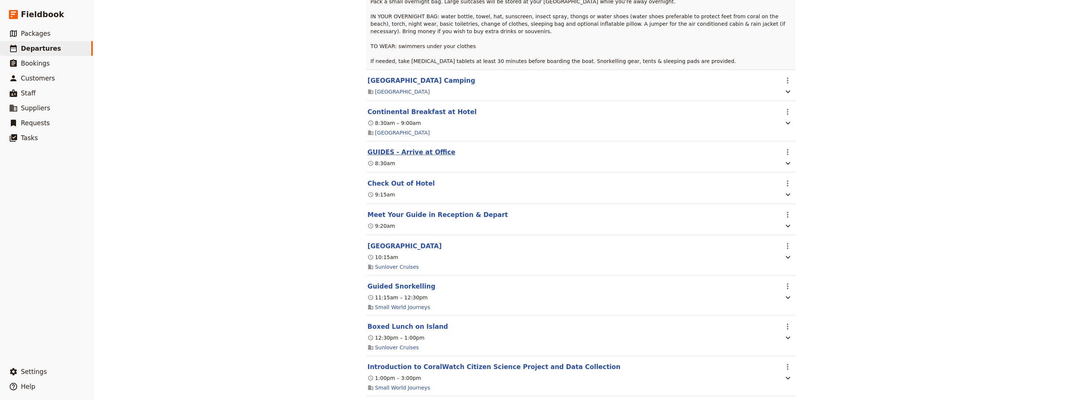
click at [252, 148] on button "GUIDES - Arrive at Office" at bounding box center [412, 152] width 88 height 9
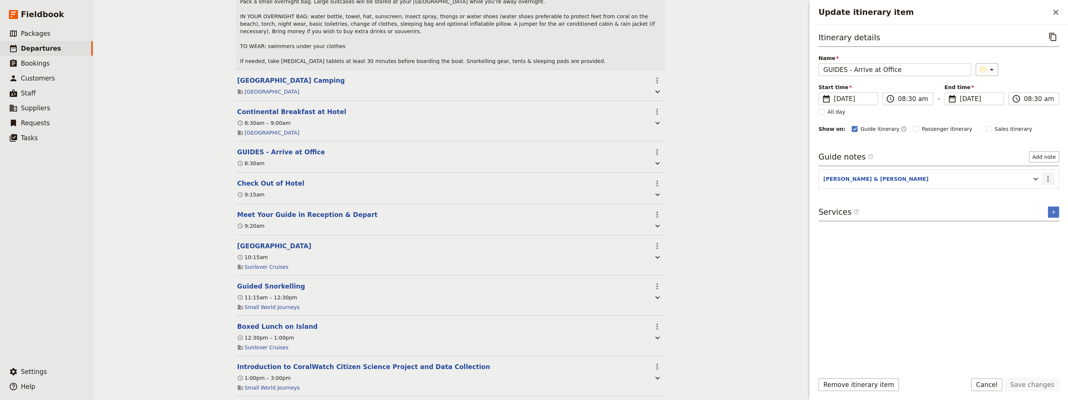
click at [252, 178] on icon "Actions" at bounding box center [1048, 178] width 9 height 9
click at [252, 196] on span "Edit note" at bounding box center [1026, 193] width 23 height 7
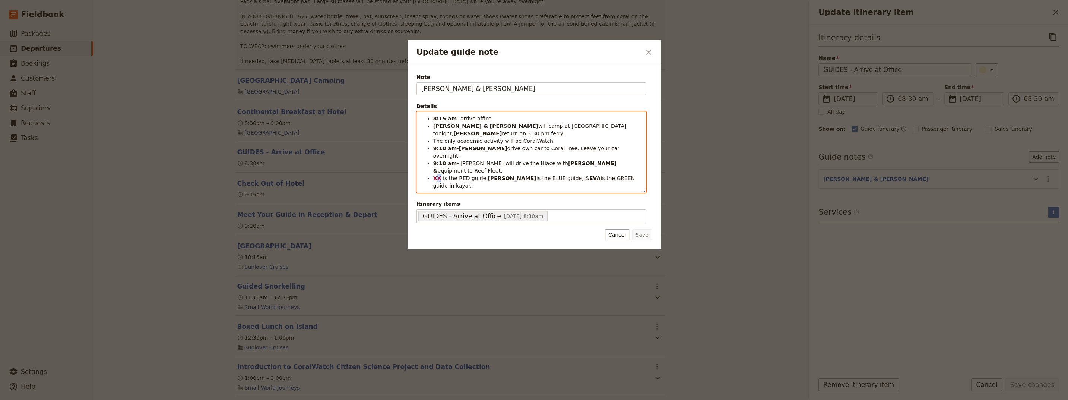
scroll to position [6, 0]
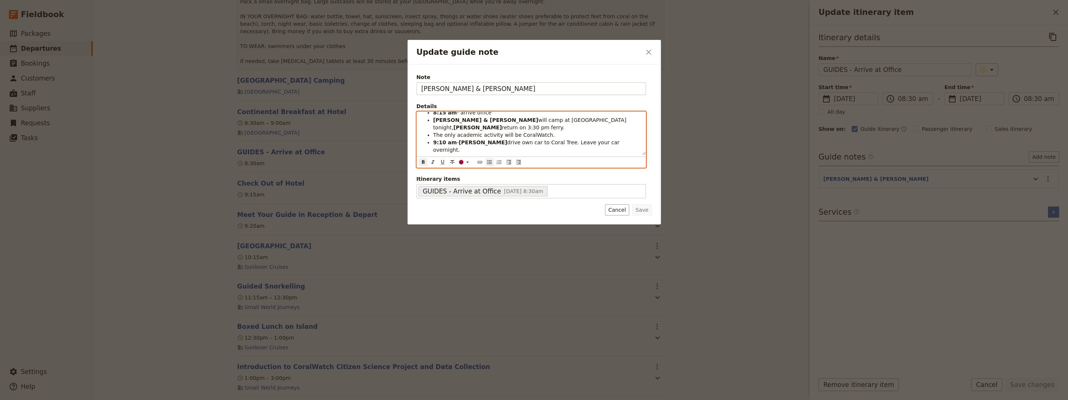
drag, startPoint x: 440, startPoint y: 157, endPoint x: 432, endPoint y: 152, distance: 9.1
click at [252, 168] on li "XX is the RED guide, [PERSON_NAME] is the BLUE guide, & EVA is the GREEN guide …" at bounding box center [537, 175] width 208 height 15
click at [252, 120] on li "[PERSON_NAME] & [PERSON_NAME] will camp at [GEOGRAPHIC_DATA] tonight, [PERSON_N…" at bounding box center [537, 123] width 208 height 15
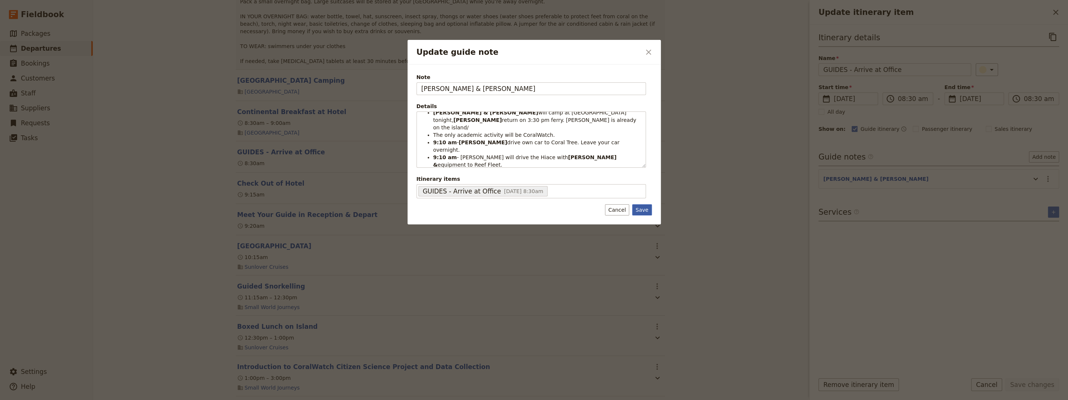
click at [252, 211] on button "Save" at bounding box center [641, 209] width 19 height 11
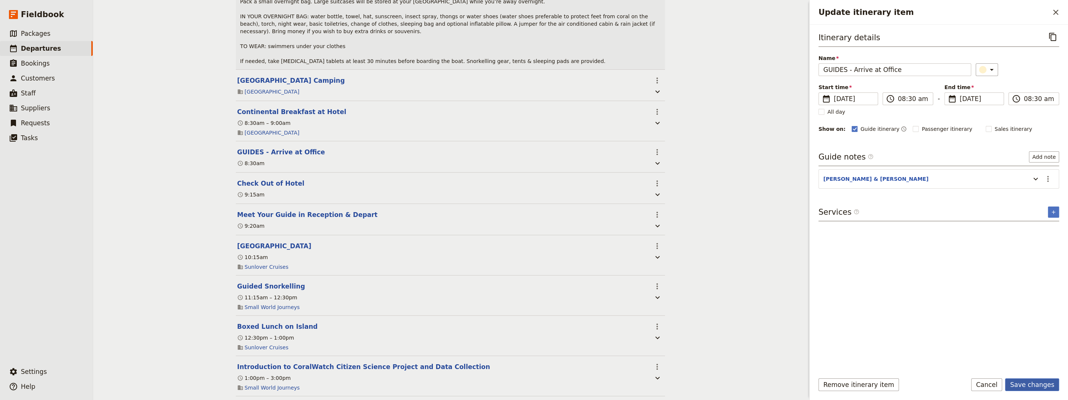
click at [252, 220] on button "Save changes" at bounding box center [1032, 384] width 54 height 13
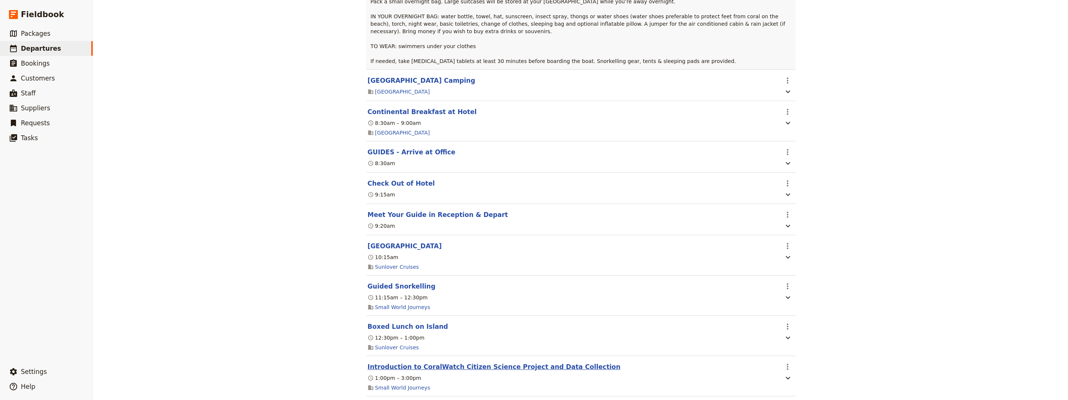
click at [252, 220] on button "Introduction to CoralWatch Citizen Science Project and Data Collection" at bounding box center [494, 366] width 253 height 9
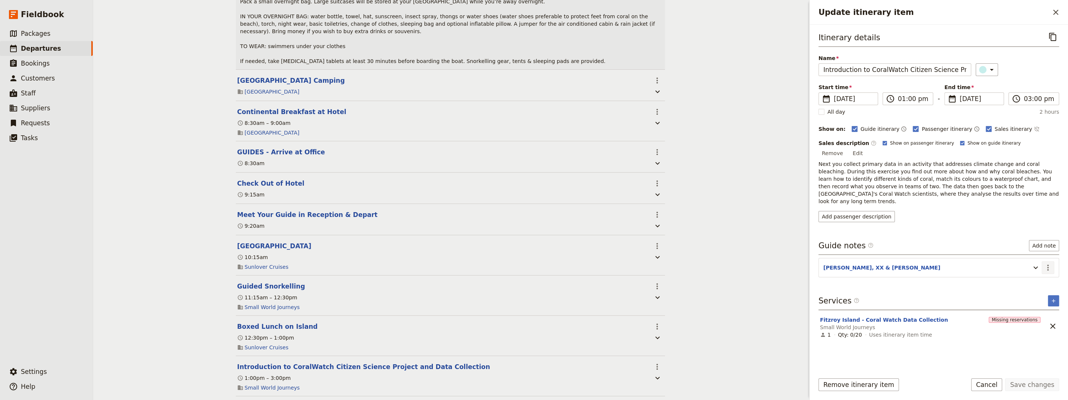
click at [252, 220] on icon "Actions" at bounding box center [1048, 267] width 9 height 9
click at [252, 220] on span "Edit note" at bounding box center [1026, 266] width 23 height 7
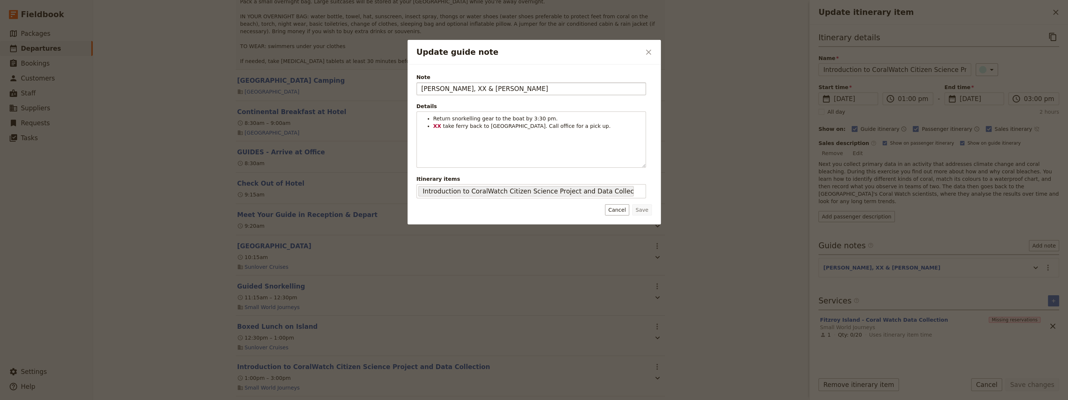
drag, startPoint x: 444, startPoint y: 89, endPoint x: 437, endPoint y: 89, distance: 6.3
click at [252, 89] on input "[PERSON_NAME], XX & [PERSON_NAME]" at bounding box center [532, 88] width 230 height 13
type input "[PERSON_NAME] & [PERSON_NAME]"
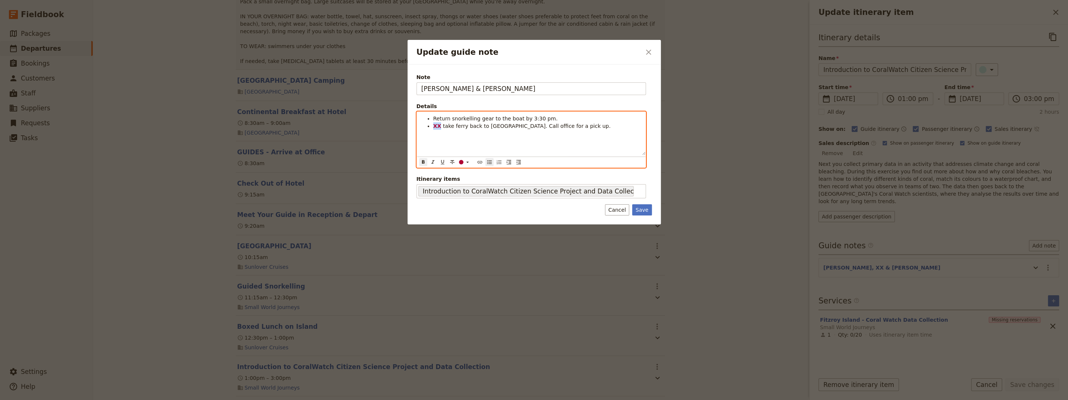
drag, startPoint x: 437, startPoint y: 126, endPoint x: 433, endPoint y: 126, distance: 4.5
click at [252, 126] on li "XX take ferry back to [GEOGRAPHIC_DATA]. Call office for a pick up." at bounding box center [537, 125] width 208 height 7
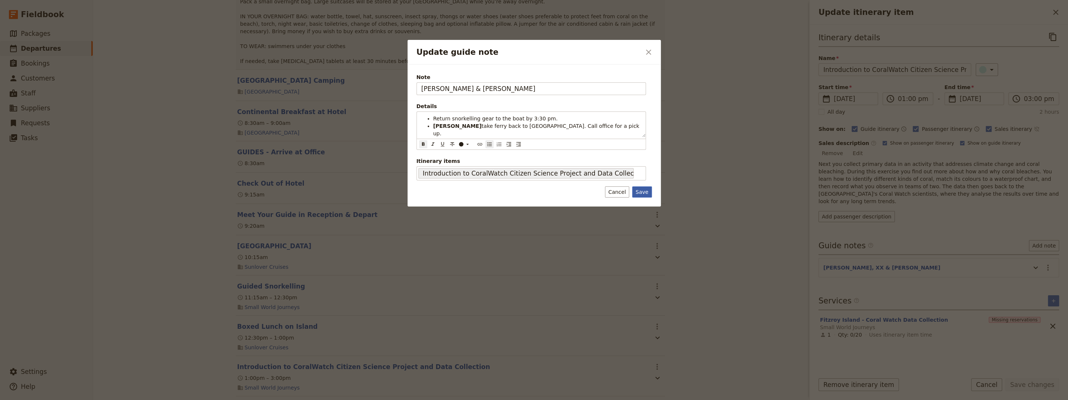
click at [252, 189] on button "Save" at bounding box center [641, 191] width 19 height 11
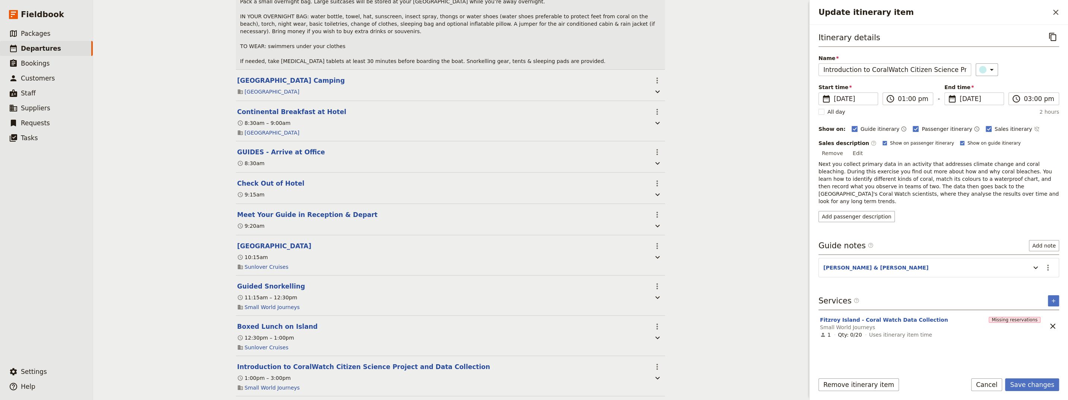
click at [252, 220] on section "Fitzroy Island ​ 10:15am Sunlover Cruises" at bounding box center [450, 255] width 429 height 40
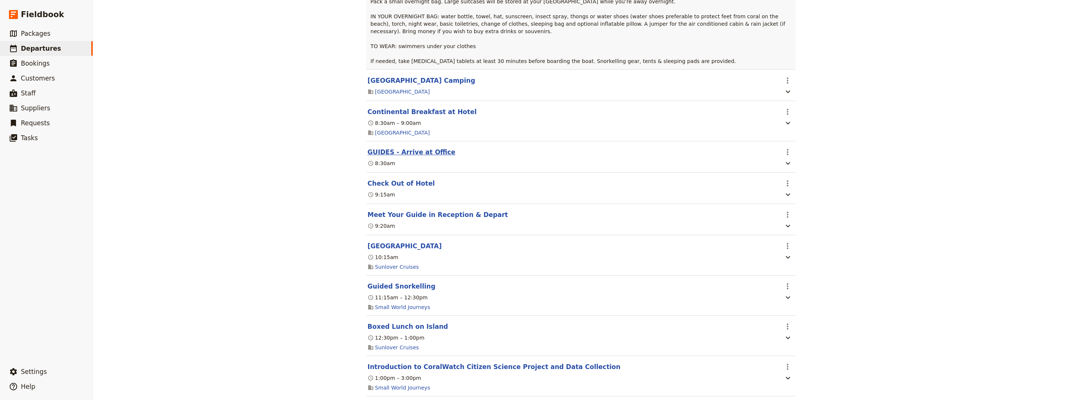
click at [252, 148] on button "GUIDES - Arrive at Office" at bounding box center [412, 152] width 88 height 9
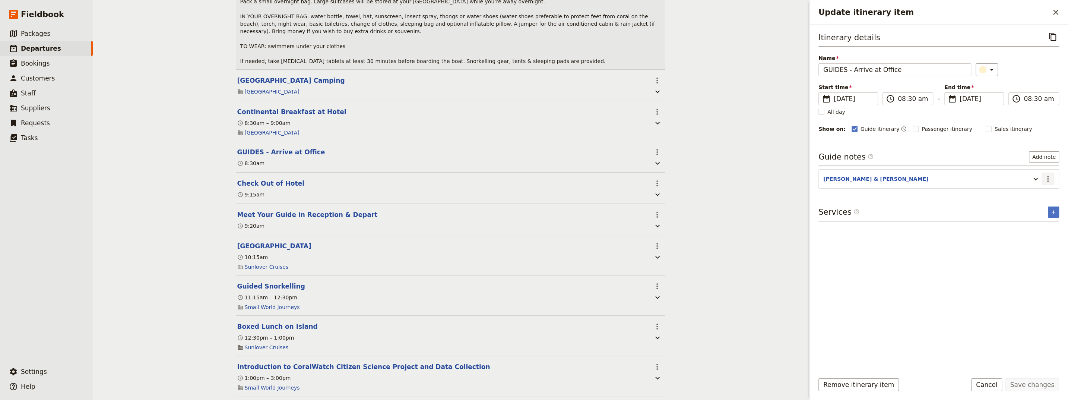
click at [252, 179] on icon "Actions" at bounding box center [1048, 178] width 9 height 9
click at [252, 193] on span "Edit note" at bounding box center [1026, 193] width 23 height 7
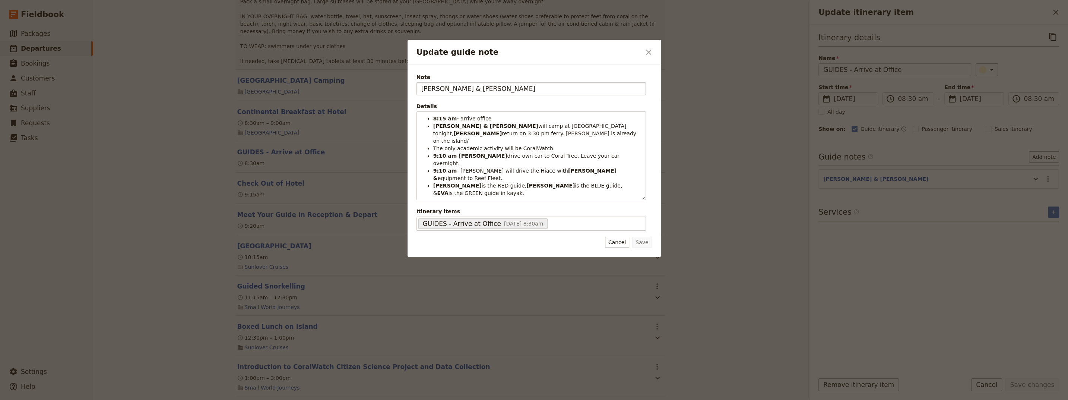
click at [252, 89] on input "[PERSON_NAME] & [PERSON_NAME]" at bounding box center [532, 88] width 230 height 13
type input "JESS & [PERSON_NAME]"
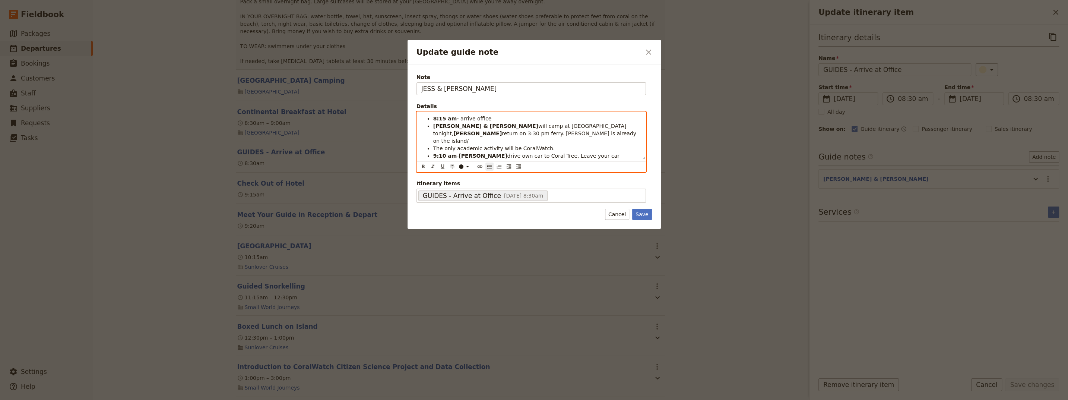
click at [252, 130] on span "return on 3:30 pm ferry. [PERSON_NAME] is already on the island/" at bounding box center [535, 136] width 205 height 13
click at [252, 135] on span "return on 3:30 pm ferry. ([PERSON_NAME] is already on the island/" at bounding box center [536, 136] width 207 height 13
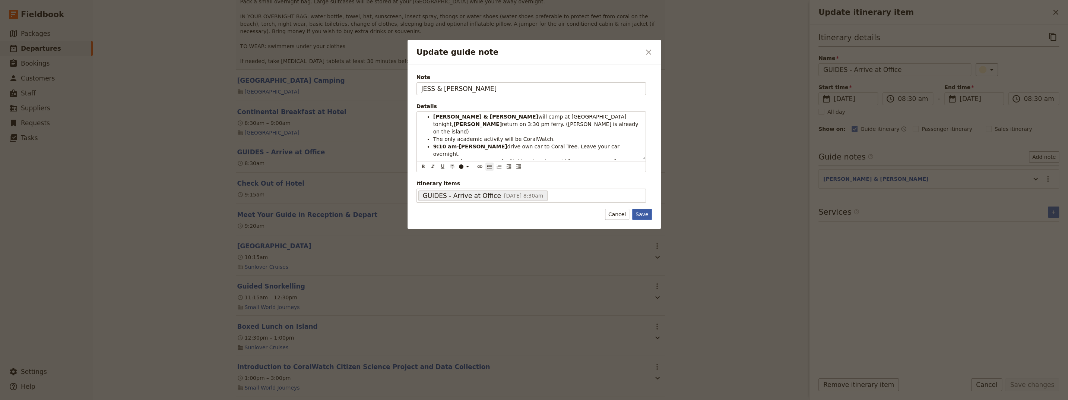
click at [252, 214] on button "Save" at bounding box center [641, 214] width 19 height 11
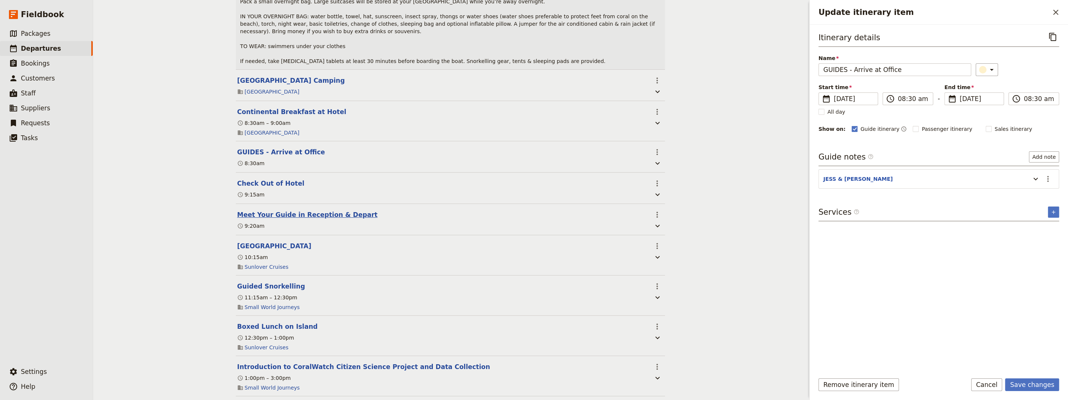
click at [252, 210] on button "Meet Your Guide in Reception & Depart" at bounding box center [307, 214] width 140 height 9
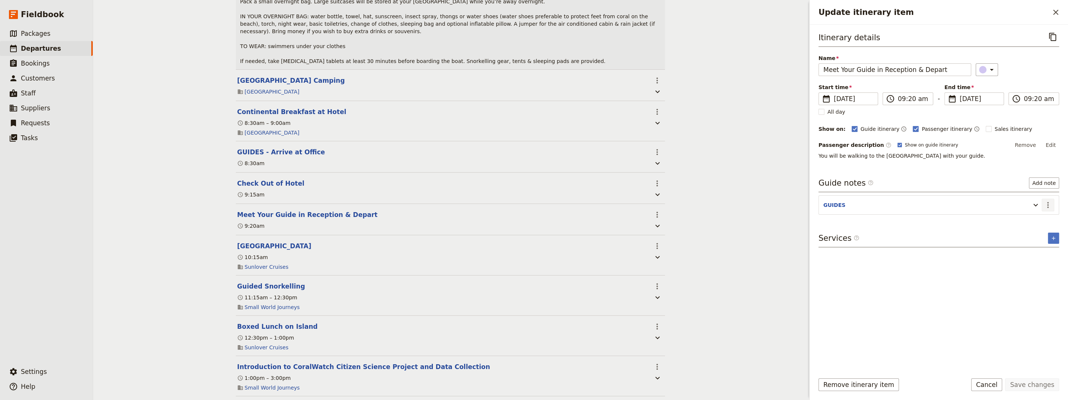
click at [252, 203] on icon "Actions" at bounding box center [1047, 205] width 1 height 6
click at [252, 220] on span "Edit note" at bounding box center [1026, 219] width 23 height 7
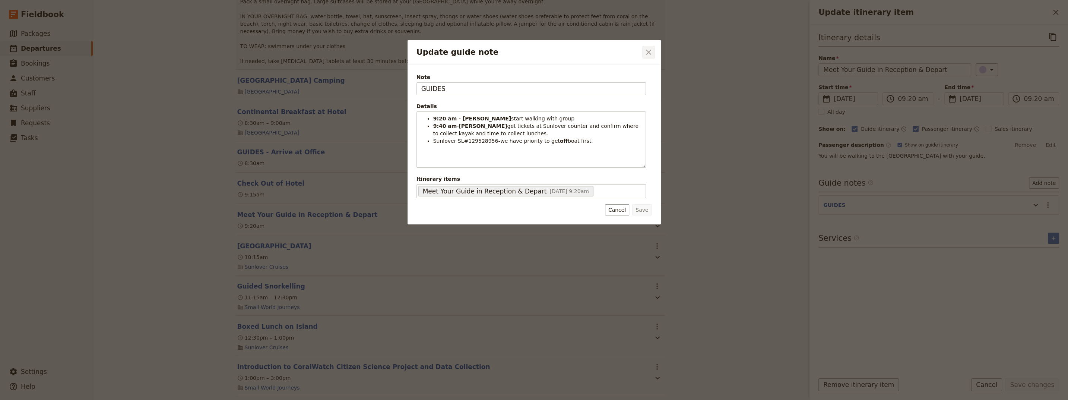
click at [252, 51] on icon "Close dialog" at bounding box center [648, 52] width 5 height 5
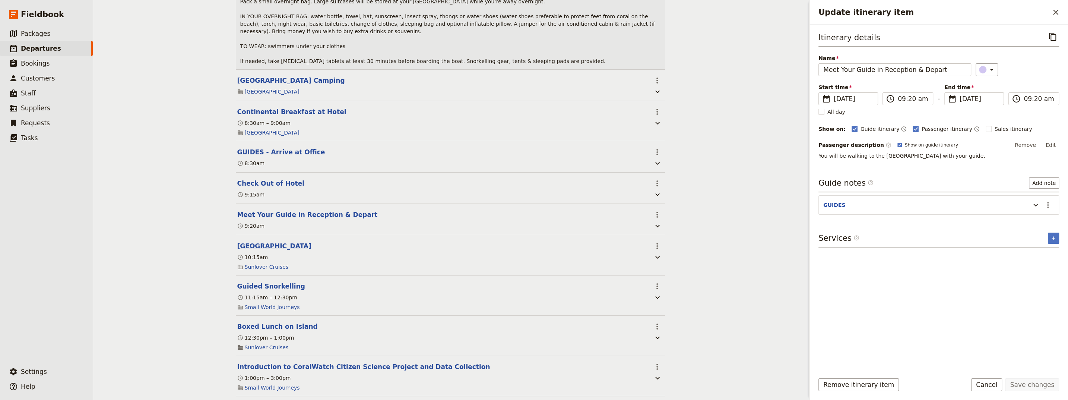
click at [248, 220] on button "[GEOGRAPHIC_DATA]" at bounding box center [274, 245] width 74 height 9
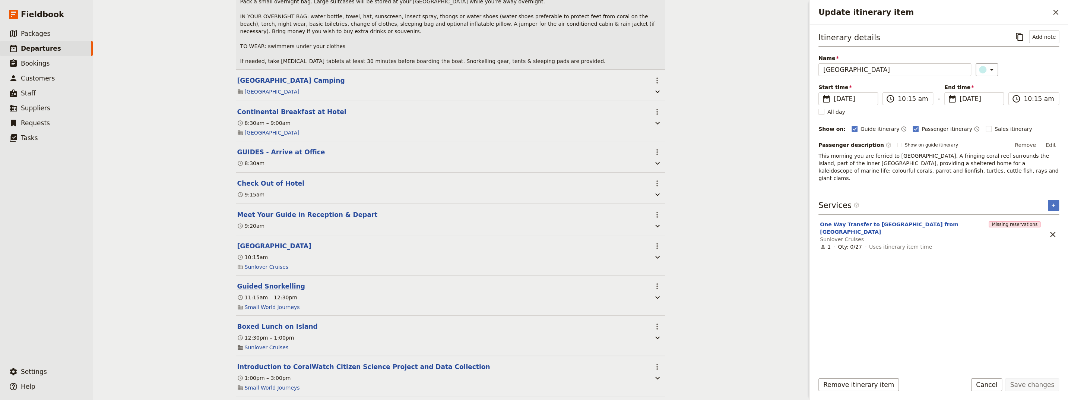
click at [252, 220] on button "Guided Snorkelling" at bounding box center [271, 286] width 68 height 9
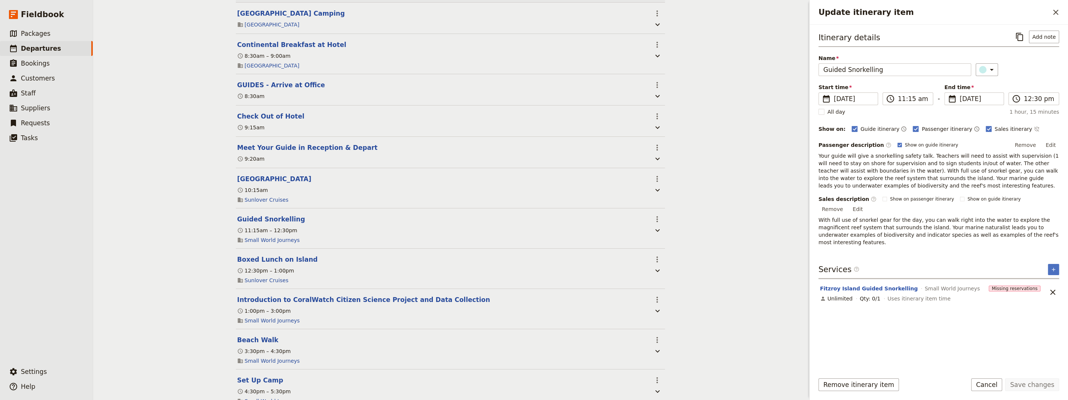
scroll to position [1157, 0]
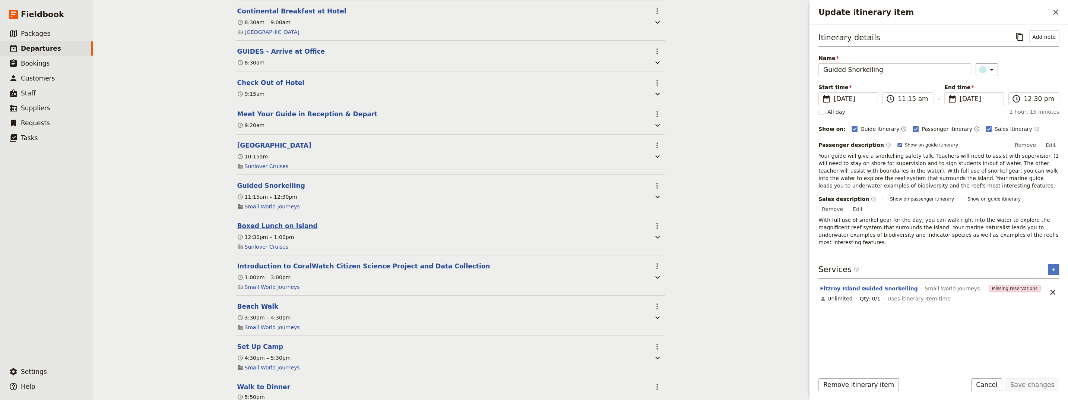
click at [252, 220] on button "Boxed Lunch on Island" at bounding box center [277, 225] width 80 height 9
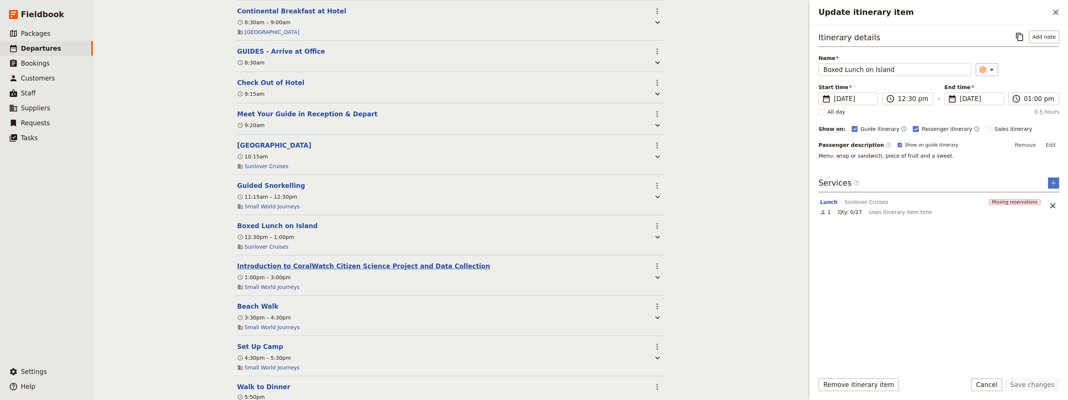
click at [252, 220] on button "Introduction to CoralWatch Citizen Science Project and Data Collection" at bounding box center [363, 266] width 253 height 9
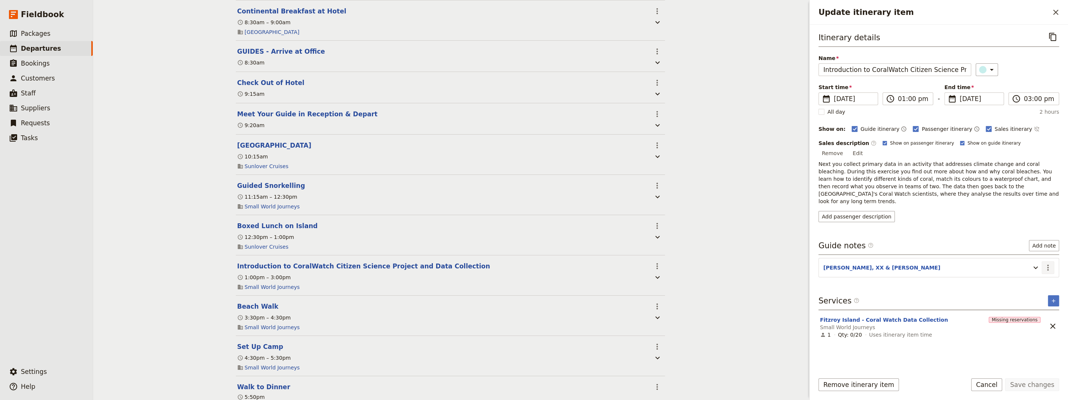
click at [252, 220] on icon "Actions" at bounding box center [1048, 267] width 9 height 9
click at [252, 220] on span "Edit note" at bounding box center [1026, 266] width 23 height 7
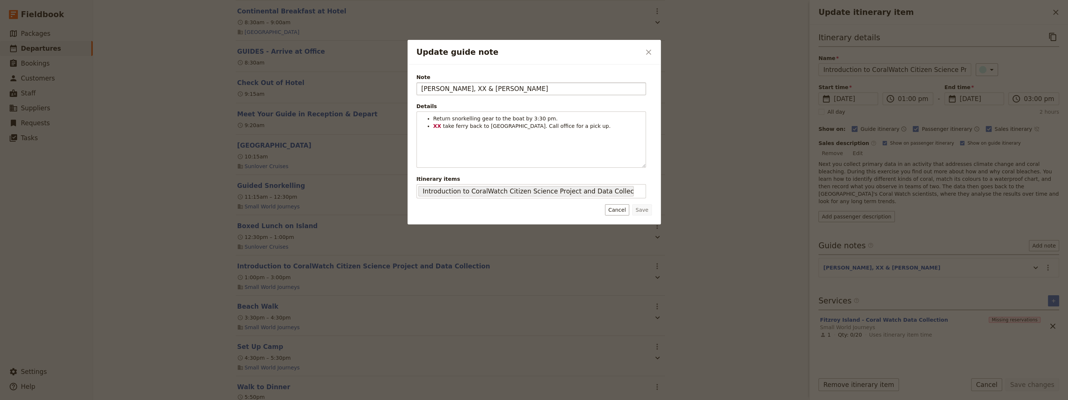
drag, startPoint x: 443, startPoint y: 89, endPoint x: 437, endPoint y: 89, distance: 6.3
click at [252, 89] on input "[PERSON_NAME], XX & [PERSON_NAME]" at bounding box center [532, 88] width 230 height 13
type input "[PERSON_NAME] & [PERSON_NAME]"
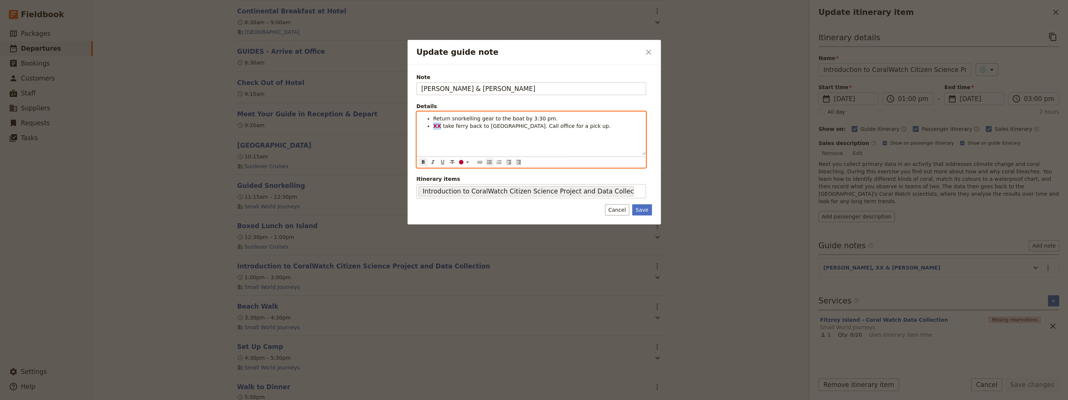
drag, startPoint x: 439, startPoint y: 126, endPoint x: 432, endPoint y: 127, distance: 7.1
click at [252, 127] on li "XX take ferry back to [GEOGRAPHIC_DATA]. Call office for a pick up." at bounding box center [537, 125] width 208 height 7
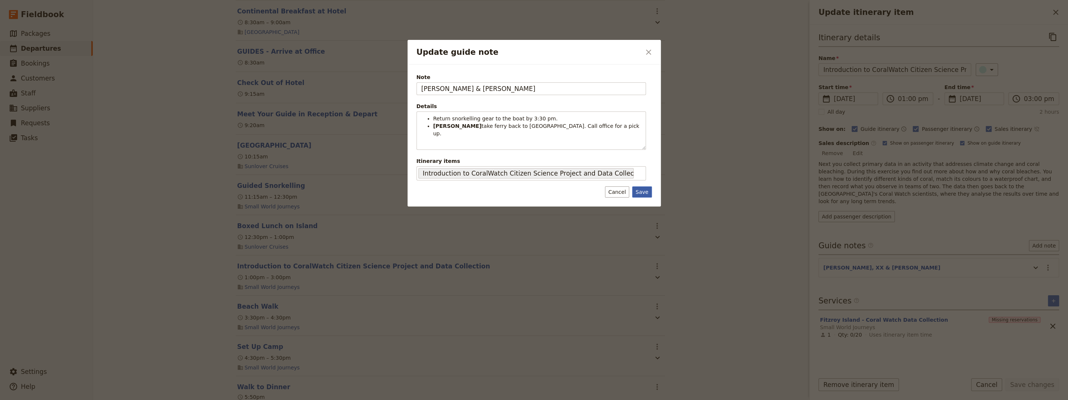
click at [252, 190] on div "Note [PERSON_NAME] & [PERSON_NAME] Details Return snorkelling gear to the boat …" at bounding box center [534, 135] width 253 height 142
click at [252, 186] on button "Save" at bounding box center [641, 191] width 19 height 11
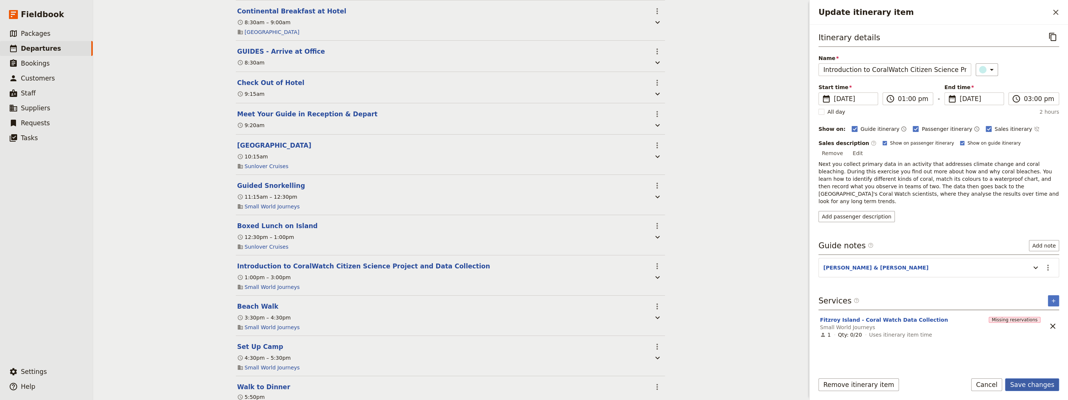
click at [252, 220] on button "Save changes" at bounding box center [1032, 384] width 54 height 13
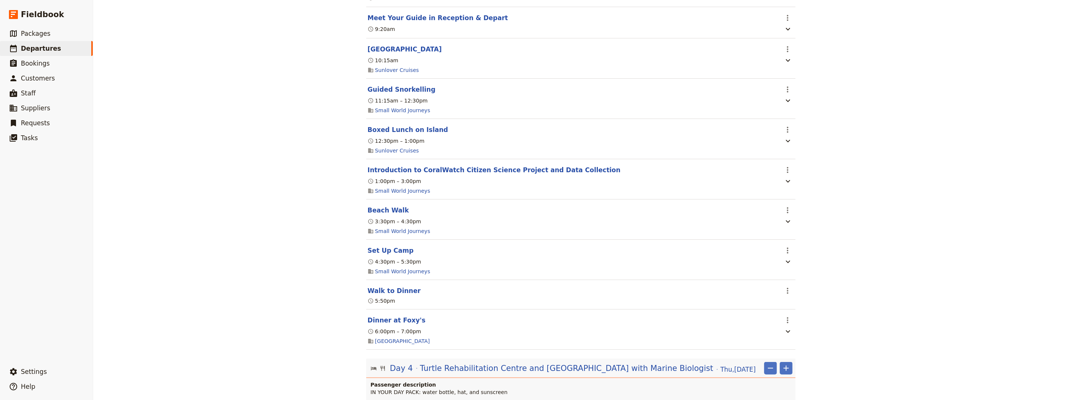
scroll to position [1258, 0]
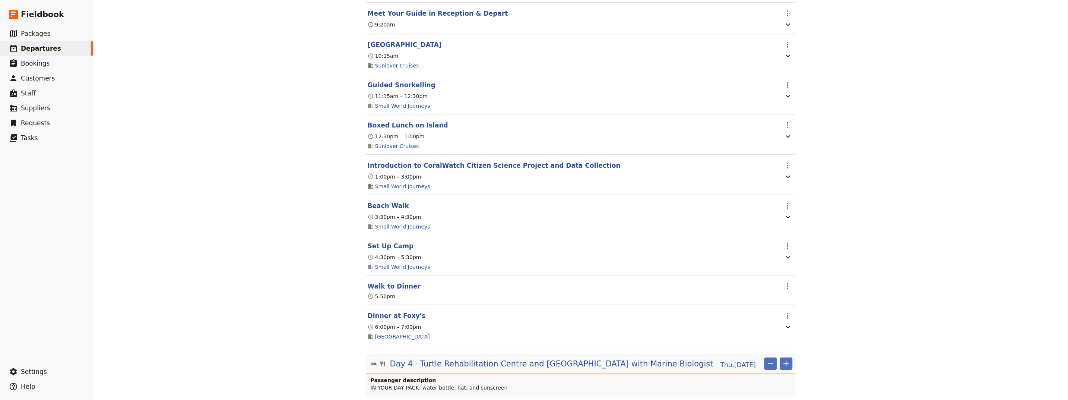
click at [252, 220] on div "World Expeditions: [GEOGRAPHIC_DATA][PERSON_NAME] 2025 - Group 2 ​ Draft [DATE]…" at bounding box center [580, 200] width 975 height 400
click at [31, 50] on span "Departures" at bounding box center [41, 48] width 40 height 7
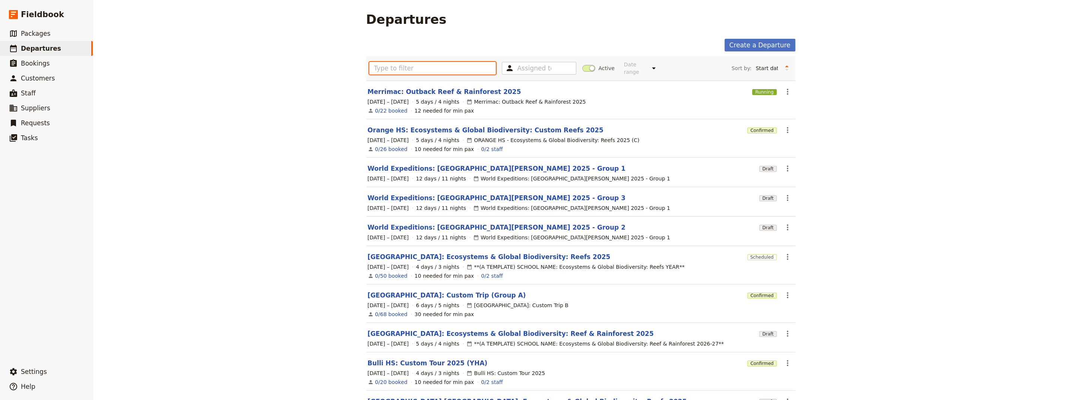
click at [252, 66] on input "text" at bounding box center [432, 68] width 127 height 13
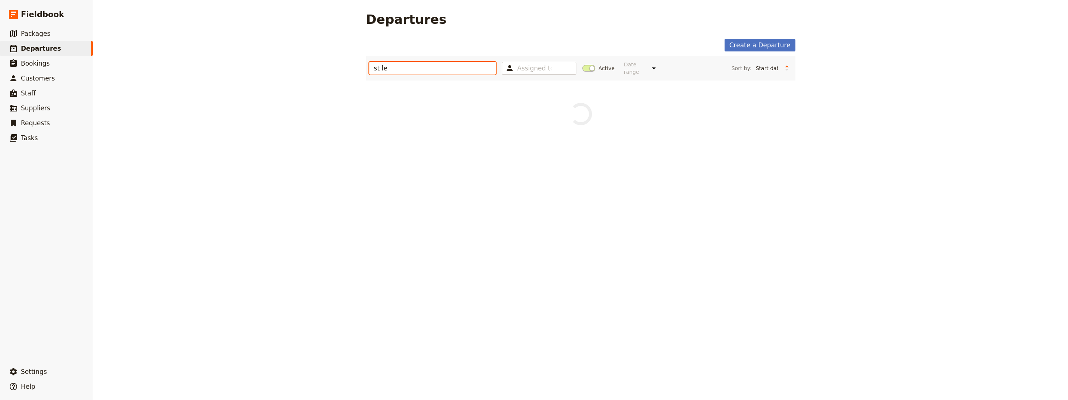
type input "st [PERSON_NAME]"
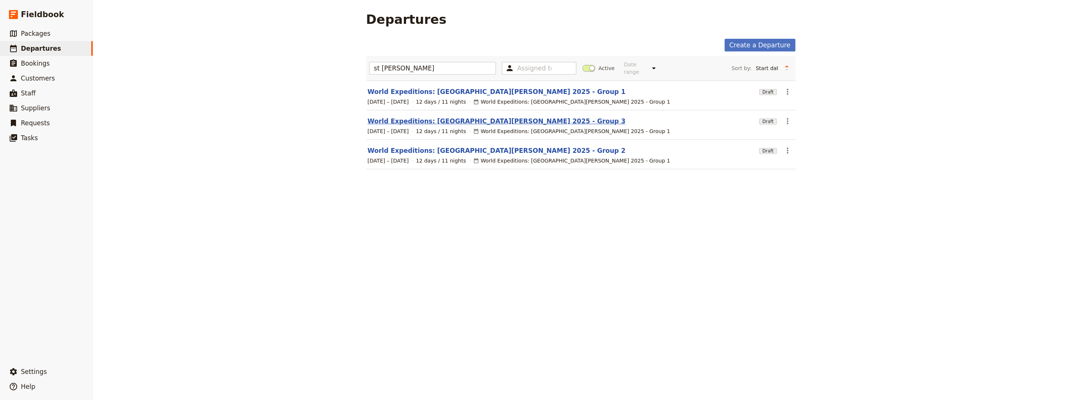
click at [252, 117] on link "World Expeditions: [GEOGRAPHIC_DATA][PERSON_NAME] 2025 - Group 3" at bounding box center [497, 121] width 258 height 9
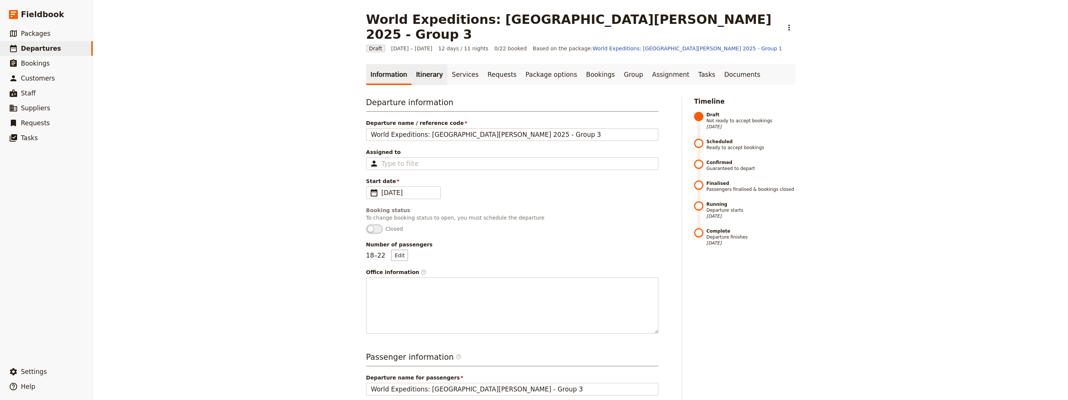
click at [252, 64] on link "Itinerary" at bounding box center [430, 74] width 36 height 21
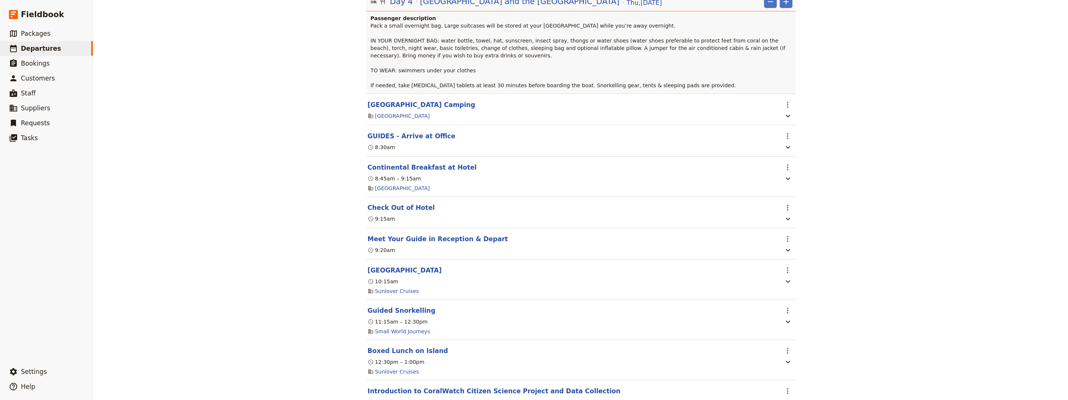
scroll to position [1509, 0]
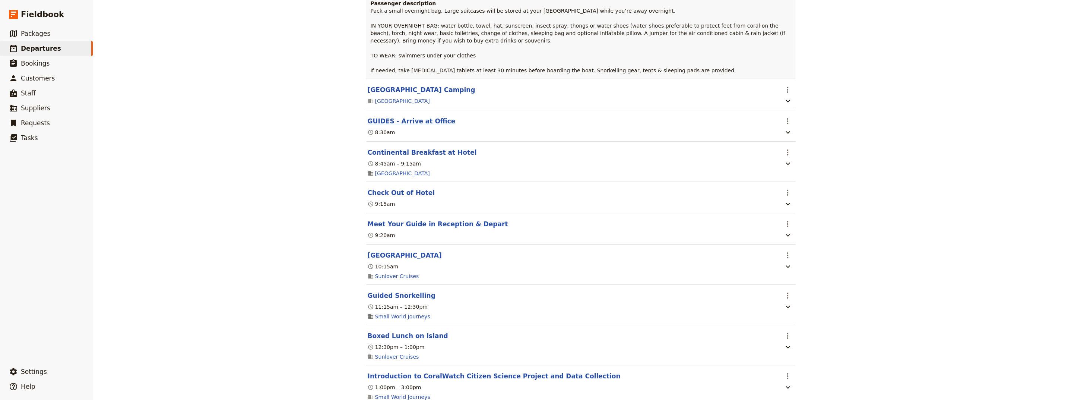
click at [252, 118] on button "GUIDES - Arrive at Office" at bounding box center [412, 121] width 88 height 9
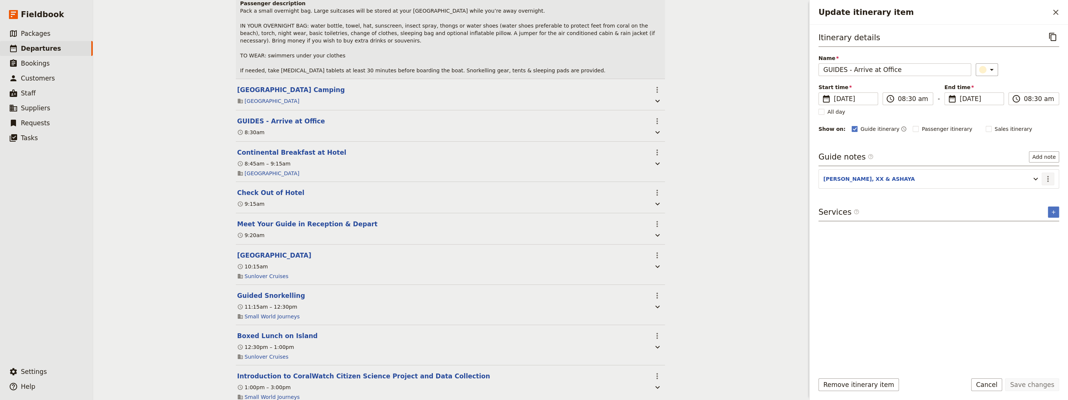
click at [252, 178] on icon "Actions" at bounding box center [1047, 179] width 1 height 6
click at [252, 195] on span "Edit note" at bounding box center [1026, 193] width 23 height 7
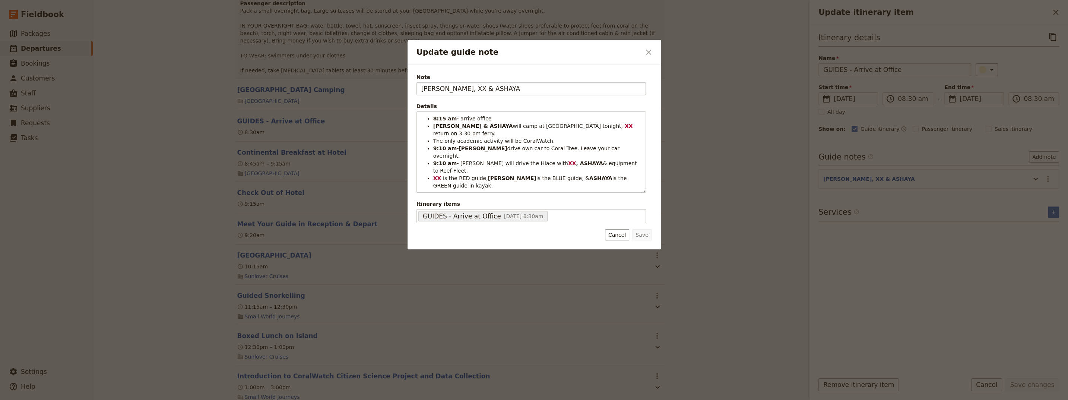
drag, startPoint x: 450, startPoint y: 90, endPoint x: 442, endPoint y: 91, distance: 8.6
click at [252, 91] on input "[PERSON_NAME], XX & ASHAYA" at bounding box center [532, 88] width 230 height 13
type input "[PERSON_NAME], [PERSON_NAME] & [PERSON_NAME]"
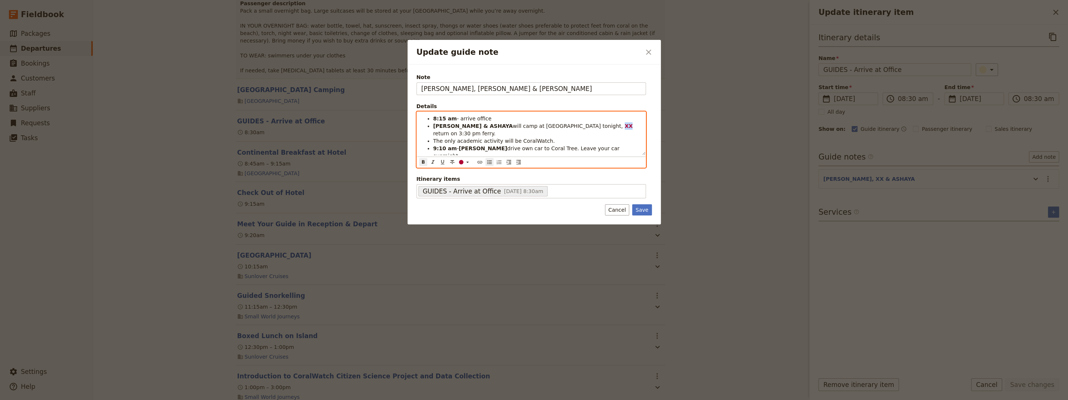
drag, startPoint x: 548, startPoint y: 126, endPoint x: 543, endPoint y: 126, distance: 5.3
click at [252, 126] on strong "XX" at bounding box center [629, 126] width 8 height 6
drag, startPoint x: 539, startPoint y: 149, endPoint x: 533, endPoint y: 150, distance: 6.1
click at [252, 160] on strong "XX" at bounding box center [572, 163] width 8 height 6
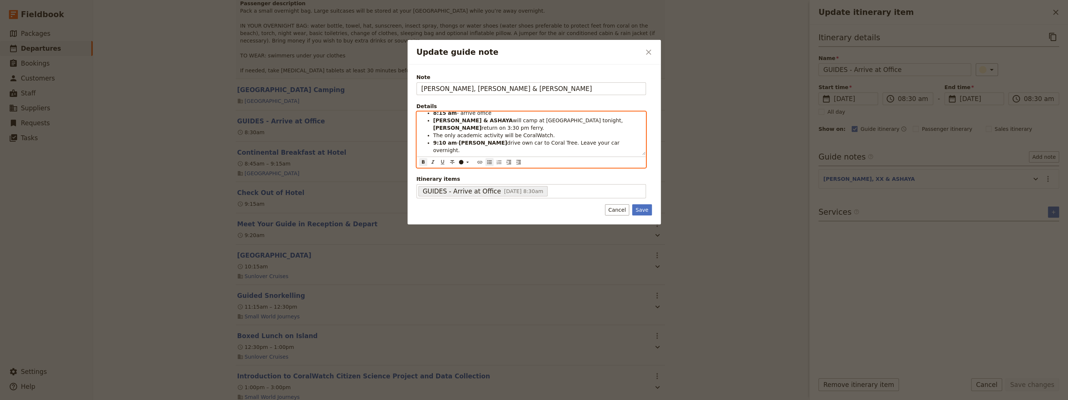
scroll to position [6, 0]
click at [252, 168] on li "XX is the RED guide, [PERSON_NAME] is the BLUE guide, & ASHAYA is the GREEN gui…" at bounding box center [537, 175] width 208 height 15
drag, startPoint x: 501, startPoint y: 151, endPoint x: 492, endPoint y: 152, distance: 9.3
click at [252, 169] on strong "[PERSON_NAME]" at bounding box center [551, 172] width 48 height 6
drag, startPoint x: 504, startPoint y: 151, endPoint x: 491, endPoint y: 151, distance: 13.4
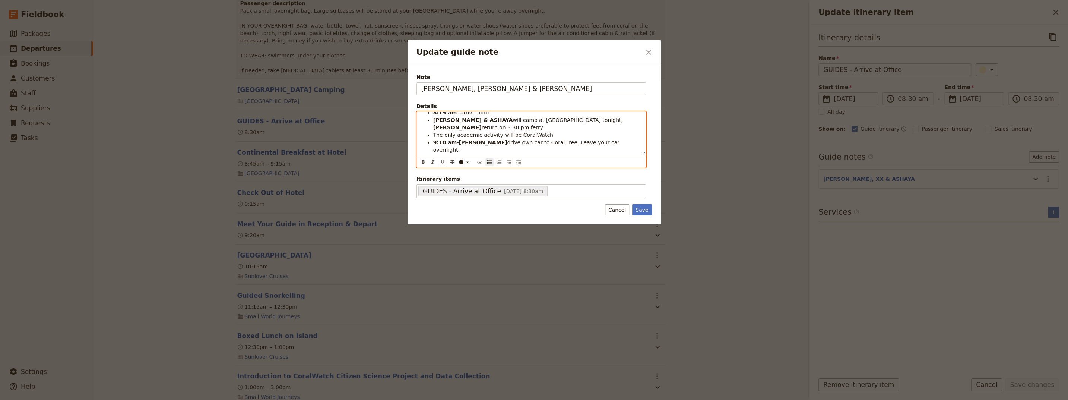
click at [252, 169] on span "is the RED guide, [PERSON_NAME]" at bounding box center [527, 172] width 90 height 6
click at [252, 169] on span "is the GREEN guide" at bounding box center [485, 172] width 50 height 6
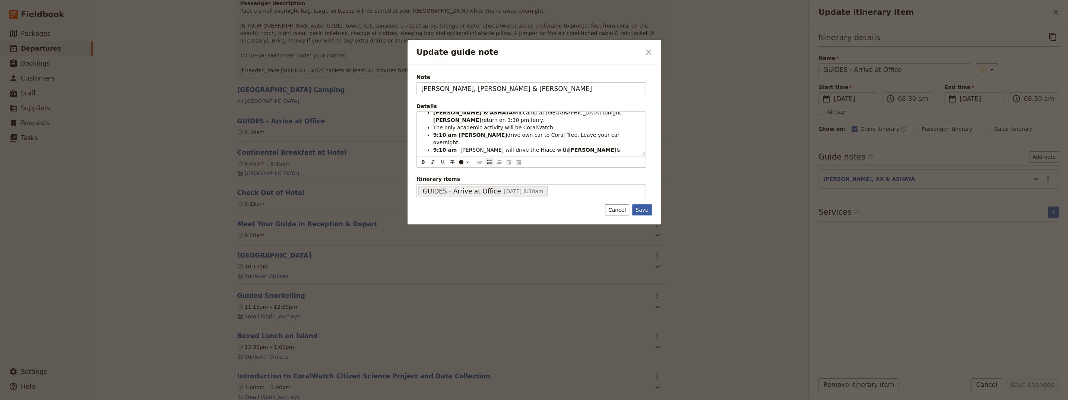
click at [252, 208] on button "Save" at bounding box center [641, 209] width 19 height 11
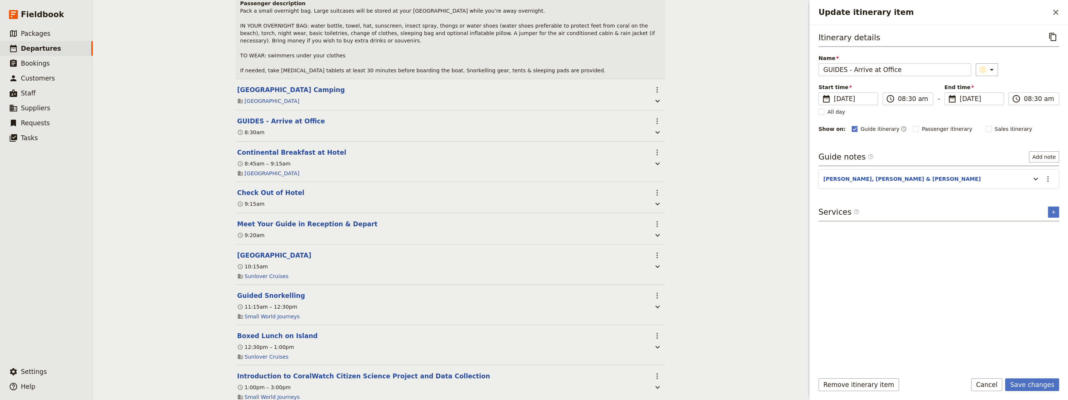
click at [189, 220] on div "World Expeditions: [GEOGRAPHIC_DATA][PERSON_NAME] 2025 - Group 3 ​ Draft [DATE]…" at bounding box center [450, 200] width 714 height 400
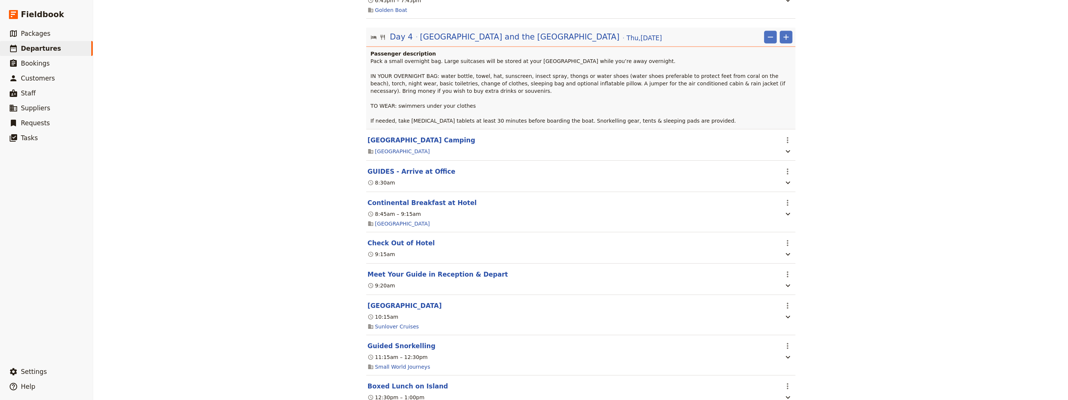
scroll to position [1509, 0]
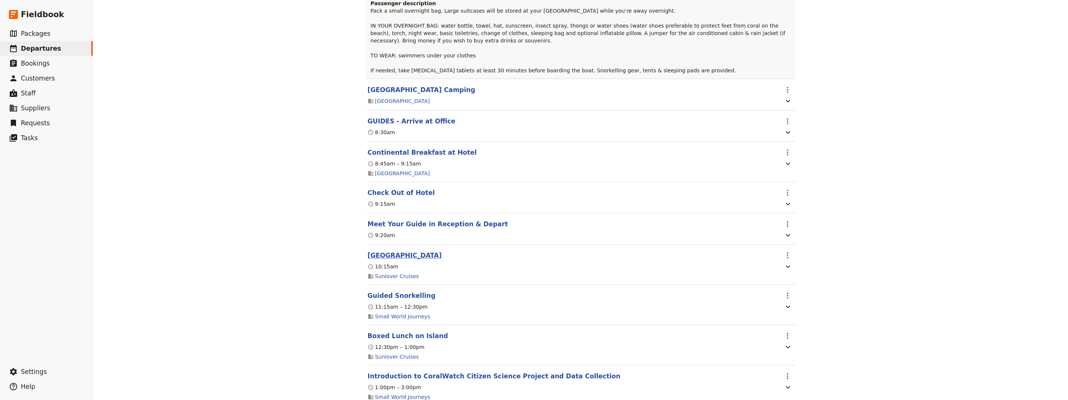
click at [252, 220] on button "[GEOGRAPHIC_DATA]" at bounding box center [405, 255] width 74 height 9
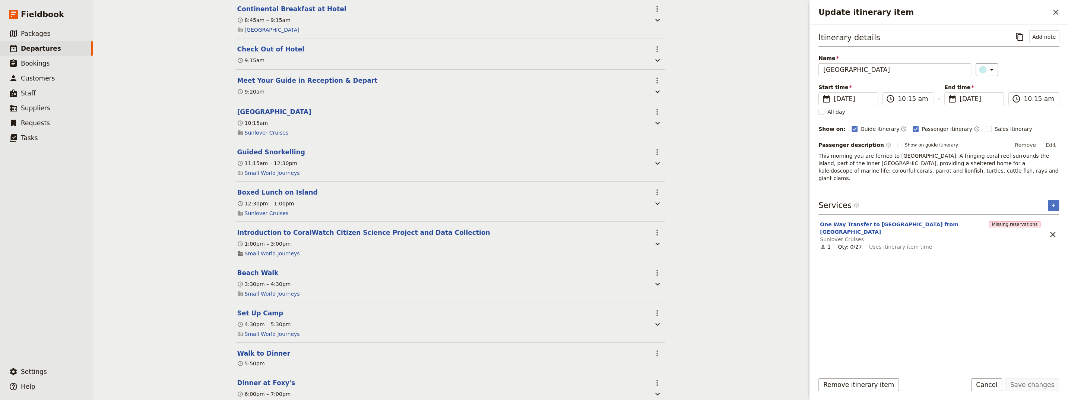
scroll to position [1660, 0]
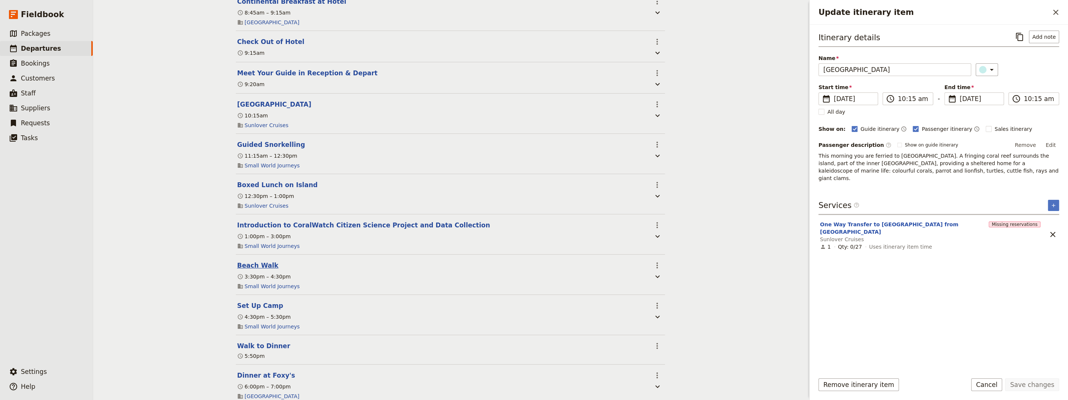
click at [252, 220] on button "Beach Walk" at bounding box center [257, 265] width 41 height 9
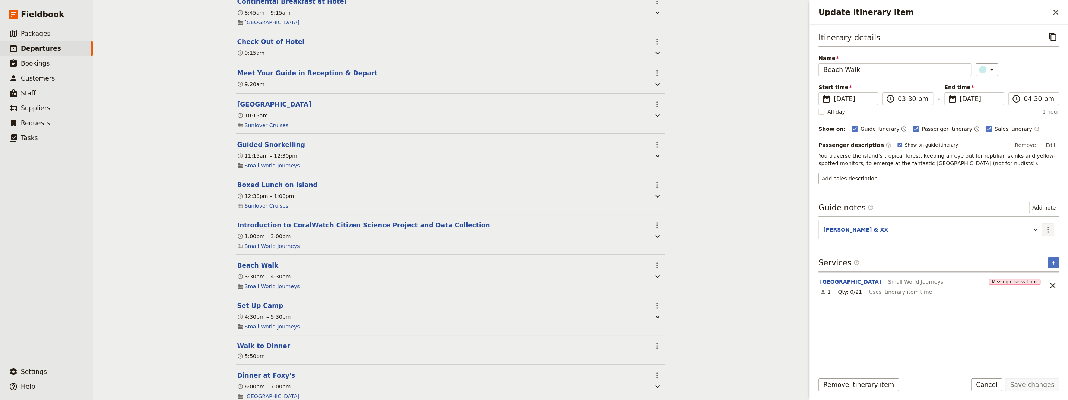
click at [252, 220] on icon "Actions" at bounding box center [1048, 229] width 9 height 9
click at [252, 220] on span "Edit note" at bounding box center [1026, 244] width 23 height 7
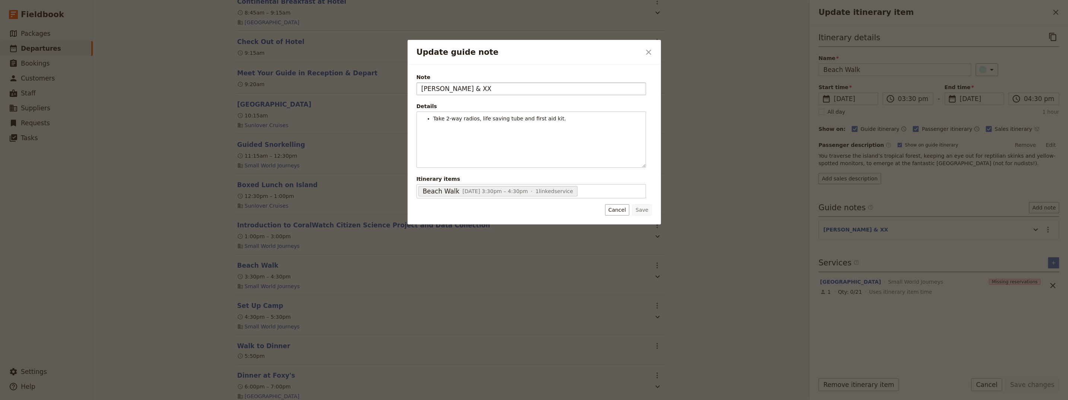
drag, startPoint x: 454, startPoint y: 88, endPoint x: 448, endPoint y: 90, distance: 6.9
click at [252, 90] on input "[PERSON_NAME] & XX" at bounding box center [532, 88] width 230 height 13
type input "[PERSON_NAME] & ASHAYA"
click at [252, 209] on button "Save" at bounding box center [641, 209] width 19 height 11
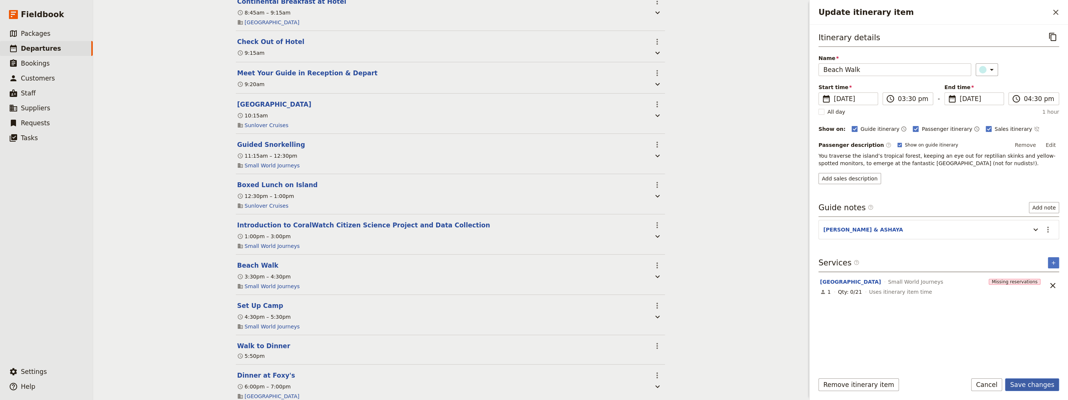
click at [252, 220] on button "Save changes" at bounding box center [1032, 384] width 54 height 13
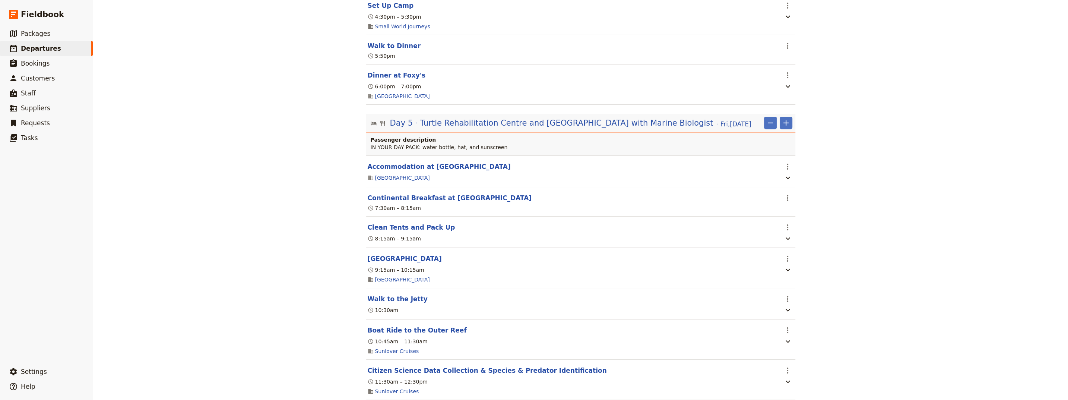
scroll to position [1962, 0]
click at [252, 220] on button "Clean Tents and Pack Up" at bounding box center [412, 225] width 88 height 9
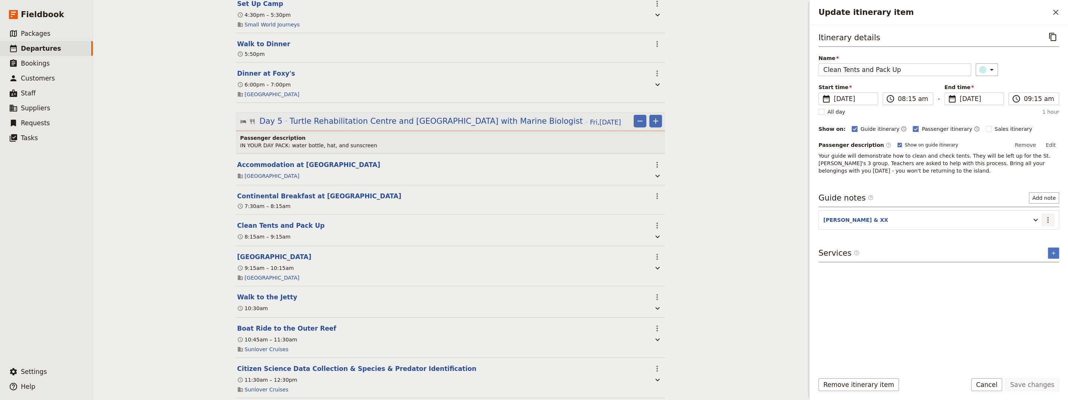
click at [252, 216] on icon "Actions" at bounding box center [1048, 219] width 9 height 9
click at [252, 220] on span "Edit note" at bounding box center [1026, 234] width 23 height 7
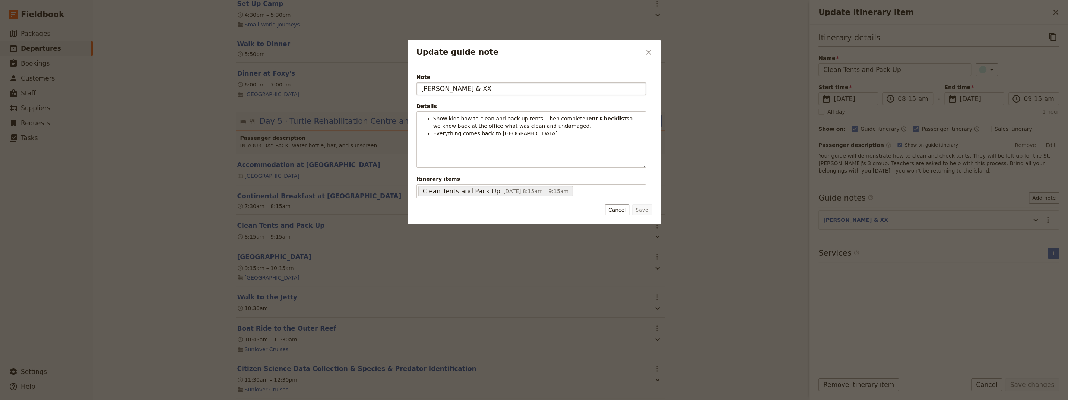
drag, startPoint x: 456, startPoint y: 91, endPoint x: 447, endPoint y: 85, distance: 10.9
click at [252, 85] on input "[PERSON_NAME] & XX" at bounding box center [532, 88] width 230 height 13
type input "[PERSON_NAME] & ASHAYA"
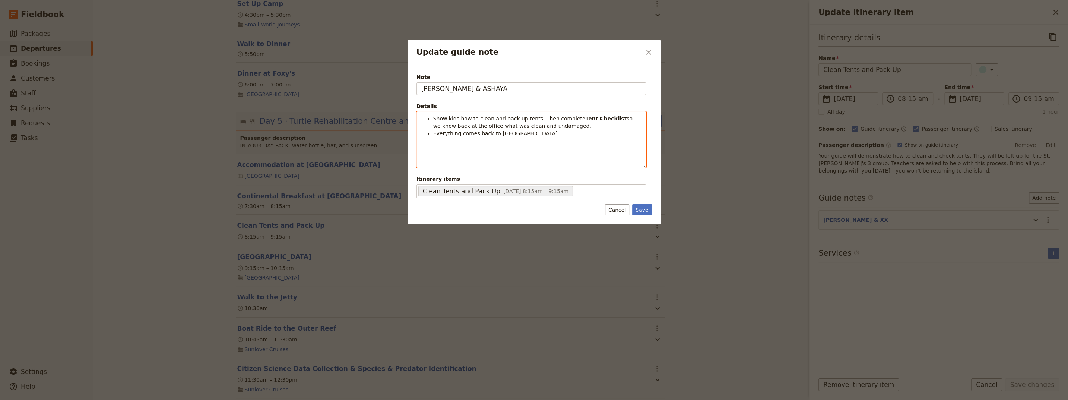
click at [252, 136] on span "Everything comes back to [GEOGRAPHIC_DATA]." at bounding box center [496, 133] width 126 height 6
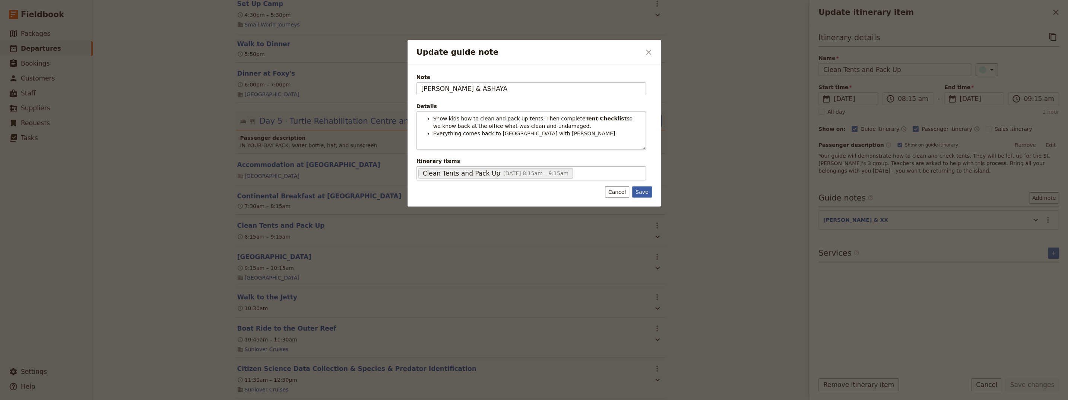
click at [252, 192] on button "Save" at bounding box center [641, 191] width 19 height 11
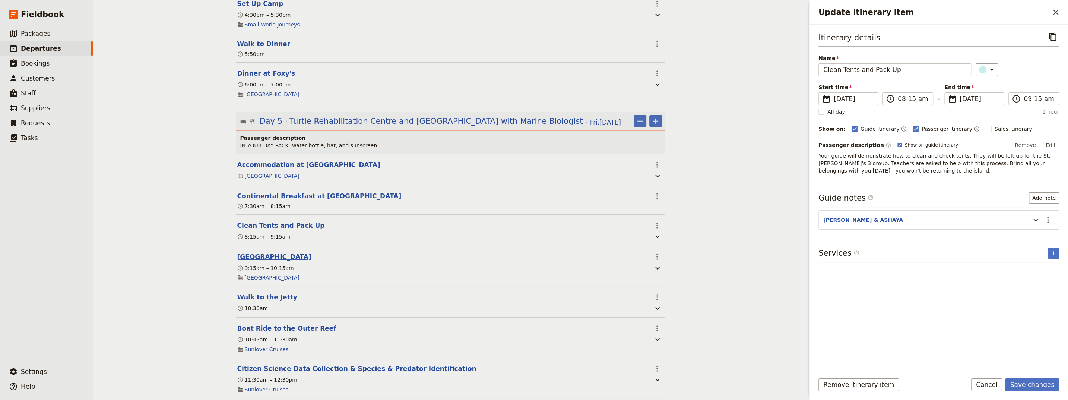
click at [252, 220] on button "[GEOGRAPHIC_DATA]" at bounding box center [274, 256] width 74 height 9
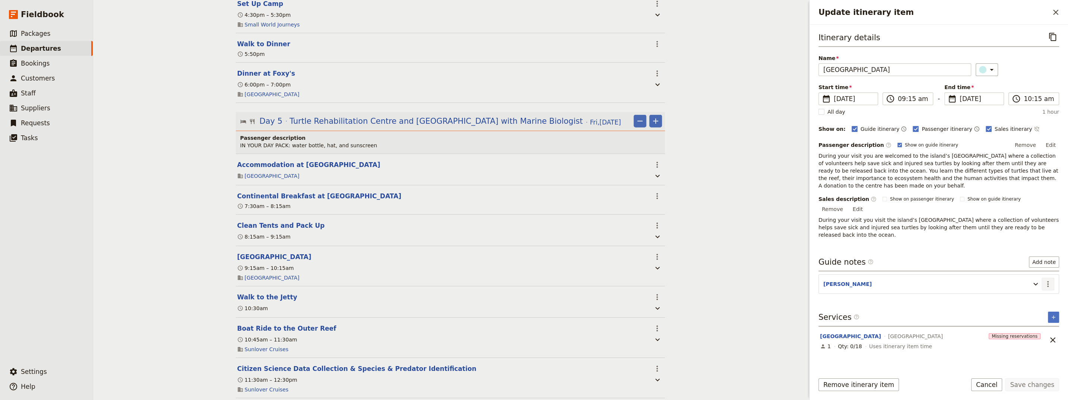
click at [252, 220] on icon "Actions" at bounding box center [1048, 283] width 9 height 9
click at [252, 220] on span "Edit note" at bounding box center [1026, 290] width 23 height 7
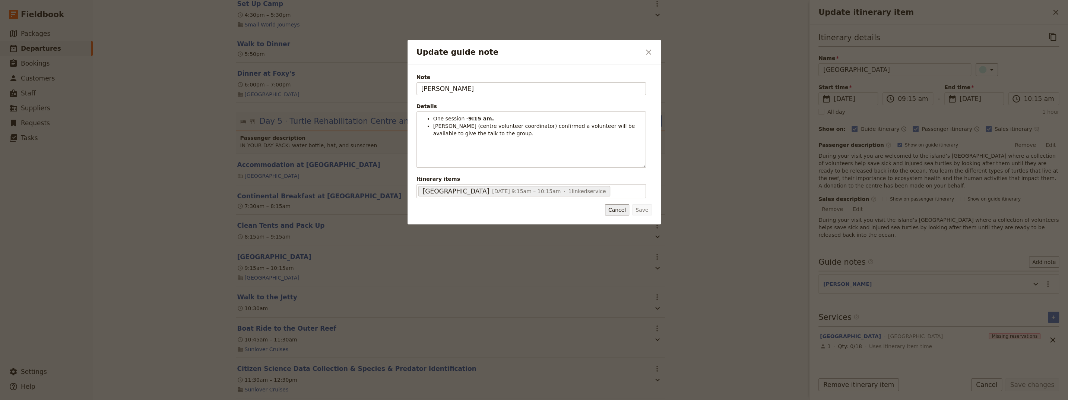
click at [252, 211] on button "Cancel" at bounding box center [617, 209] width 24 height 11
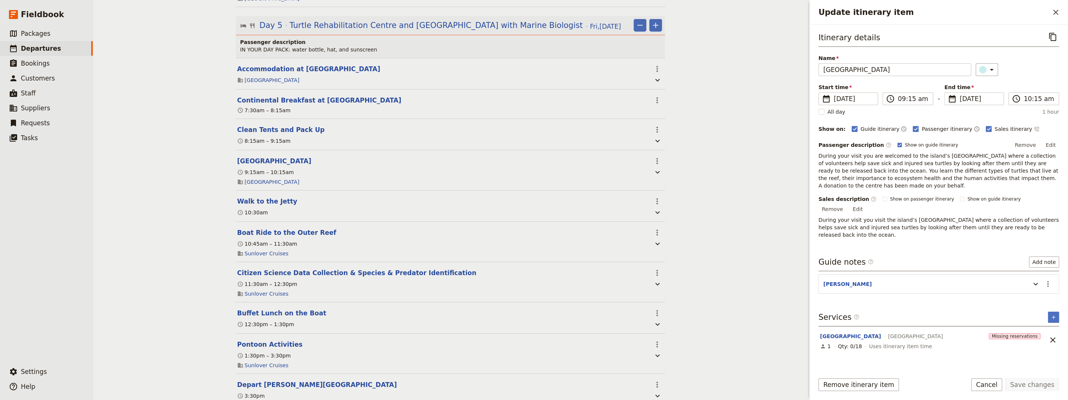
scroll to position [2063, 0]
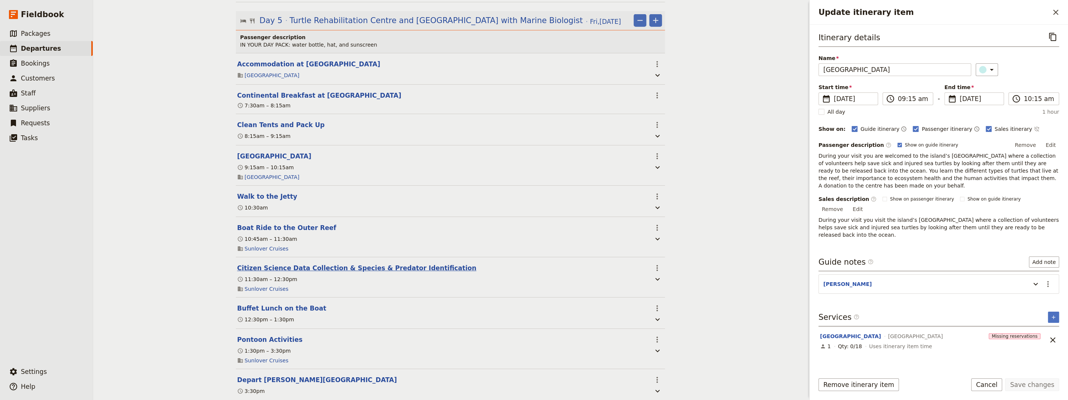
click at [252, 220] on button "Citizen Science Data Collection & Species & Predator Identification" at bounding box center [356, 267] width 239 height 9
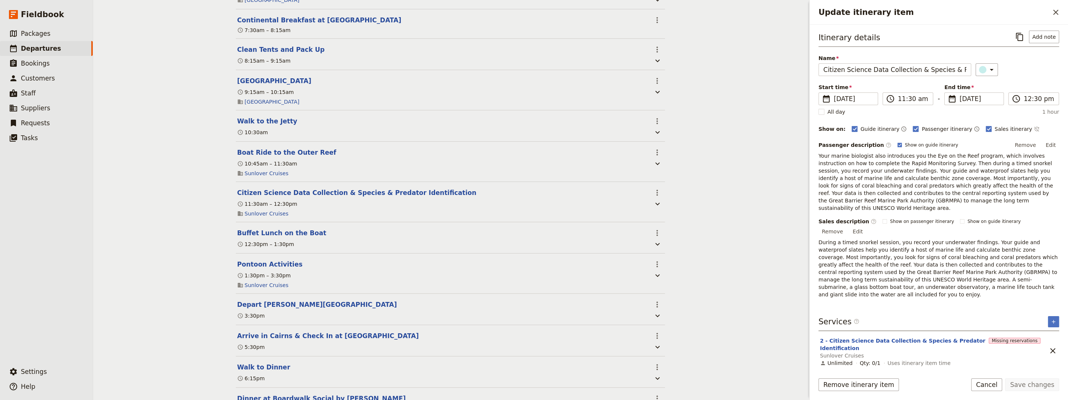
scroll to position [2163, 0]
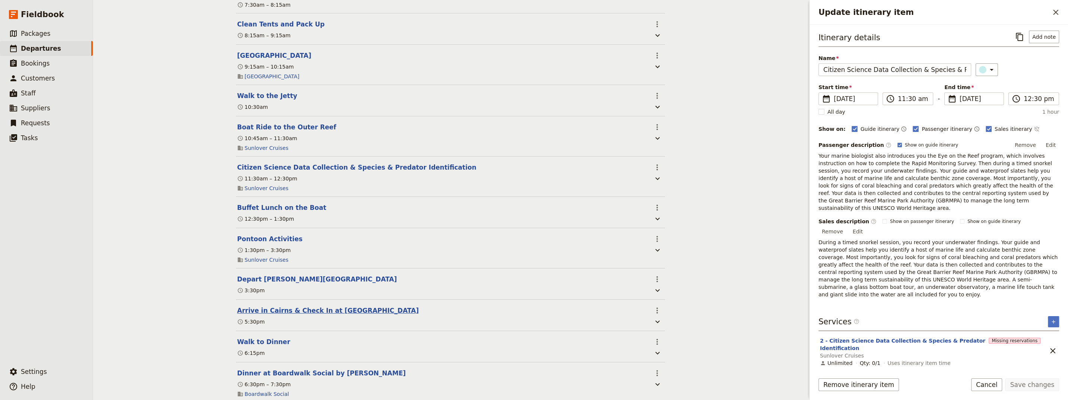
click at [252, 220] on button "Arrive in Cairns & Check In at [GEOGRAPHIC_DATA]" at bounding box center [328, 310] width 182 height 9
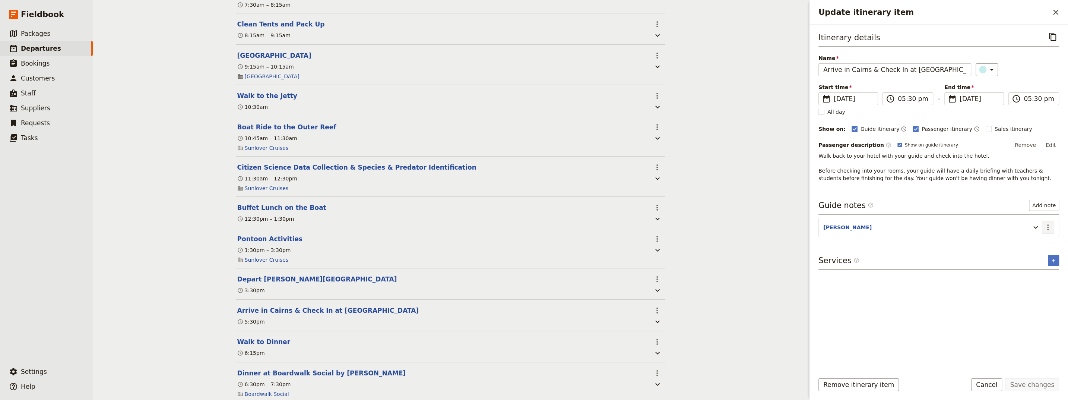
click at [252, 220] on icon "Actions" at bounding box center [1048, 227] width 9 height 9
click at [252, 220] on span "Edit note" at bounding box center [1026, 241] width 23 height 7
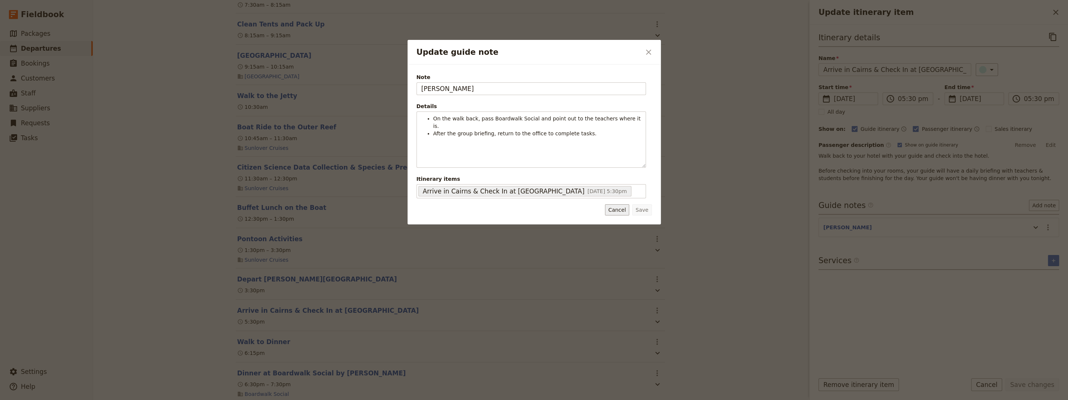
click at [252, 212] on button "Cancel" at bounding box center [617, 209] width 24 height 11
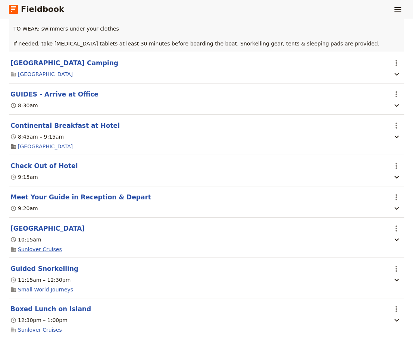
scroll to position [1559, 0]
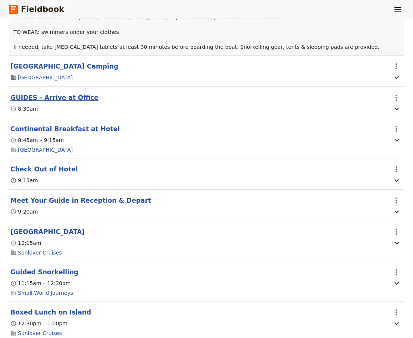
click at [51, 93] on button "GUIDES - Arrive at Office" at bounding box center [54, 97] width 88 height 9
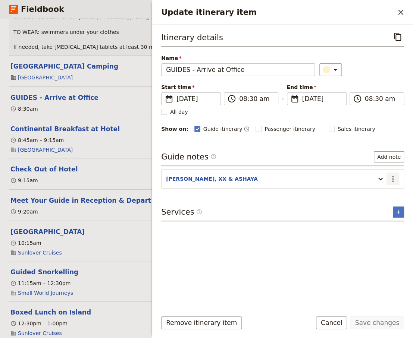
click at [252, 178] on icon "Actions" at bounding box center [392, 178] width 9 height 9
click at [252, 195] on span "Edit note" at bounding box center [370, 193] width 23 height 7
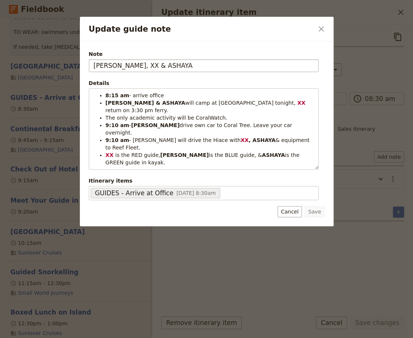
drag, startPoint x: 121, startPoint y: 67, endPoint x: 114, endPoint y: 68, distance: 7.1
click at [114, 68] on input "[PERSON_NAME], XX & ASHAYA" at bounding box center [204, 65] width 230 height 13
type input "[PERSON_NAME], [PERSON_NAME] & [PERSON_NAME]"
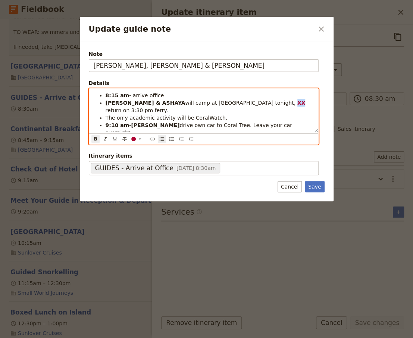
drag, startPoint x: 222, startPoint y: 102, endPoint x: 216, endPoint y: 102, distance: 6.0
click at [216, 102] on li "[PERSON_NAME] & [PERSON_NAME] will camp at [GEOGRAPHIC_DATA] tonight, XX return…" at bounding box center [209, 106] width 208 height 15
drag, startPoint x: 230, startPoint y: 103, endPoint x: 215, endPoint y: 104, distance: 14.2
click at [154, 107] on strong "[PERSON_NAME]" at bounding box center [129, 110] width 48 height 6
click at [137, 138] on icon "Update guide note" at bounding box center [140, 139] width 6 height 6
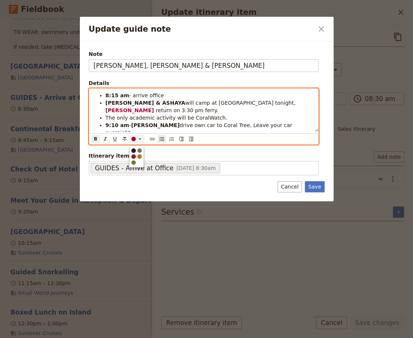
click at [134, 150] on div "button" at bounding box center [133, 150] width 4 height 4
click at [199, 115] on span "The only academic activity will be CoralWatch." at bounding box center [166, 118] width 122 height 6
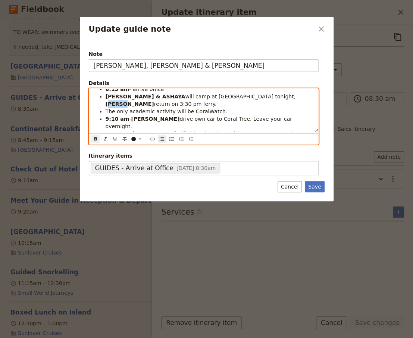
drag, startPoint x: 229, startPoint y: 97, endPoint x: 215, endPoint y: 96, distance: 13.8
click at [154, 101] on strong "[PERSON_NAME]" at bounding box center [129, 104] width 48 height 6
copy strong "[PERSON_NAME]"
click at [240, 131] on strong "XX" at bounding box center [244, 134] width 8 height 6
drag, startPoint x: 210, startPoint y: 118, endPoint x: 205, endPoint y: 118, distance: 5.2
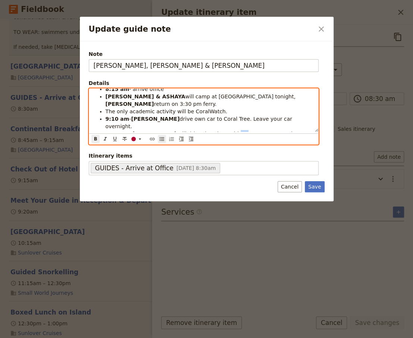
click at [240, 131] on strong "XX" at bounding box center [244, 134] width 8 height 6
drag, startPoint x: 111, startPoint y: 128, endPoint x: 105, endPoint y: 126, distance: 6.2
click at [105, 146] on strong "XX" at bounding box center [109, 149] width 8 height 6
drag, startPoint x: 174, startPoint y: 126, endPoint x: 164, endPoint y: 127, distance: 10.2
click at [199, 146] on strong "[PERSON_NAME]" at bounding box center [223, 149] width 48 height 6
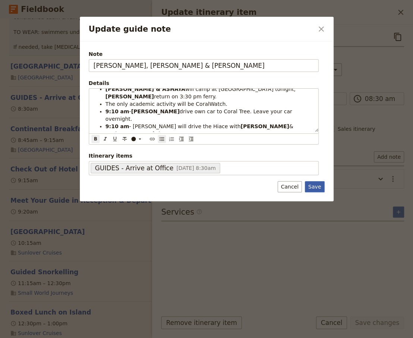
scroll to position [13, 0]
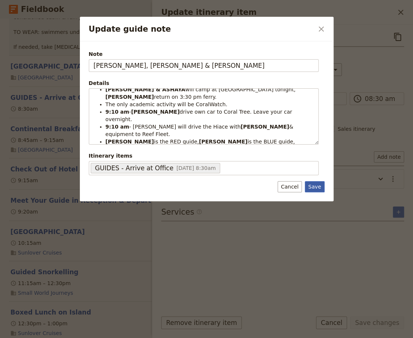
click at [252, 187] on button "Save" at bounding box center [313, 186] width 19 height 11
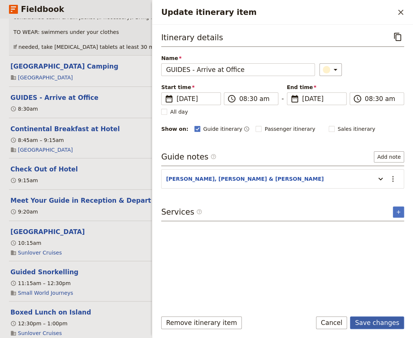
click at [252, 220] on button "Save changes" at bounding box center [377, 322] width 54 height 13
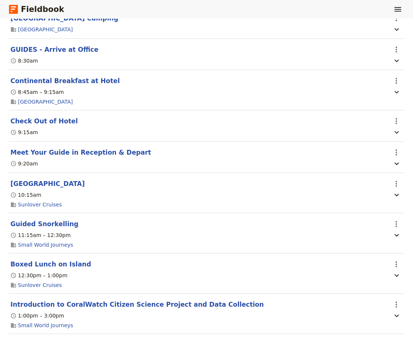
scroll to position [1610, 0]
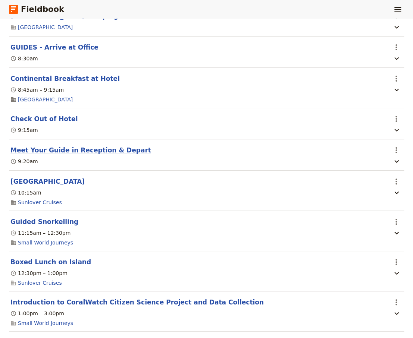
click at [63, 146] on button "Meet Your Guide in Reception & Depart" at bounding box center [80, 150] width 140 height 9
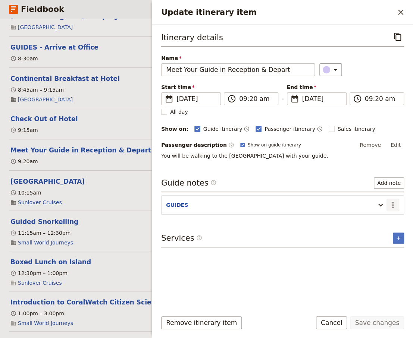
click at [252, 204] on icon "Actions" at bounding box center [392, 204] width 9 height 9
click at [252, 217] on span "Edit note" at bounding box center [370, 219] width 23 height 7
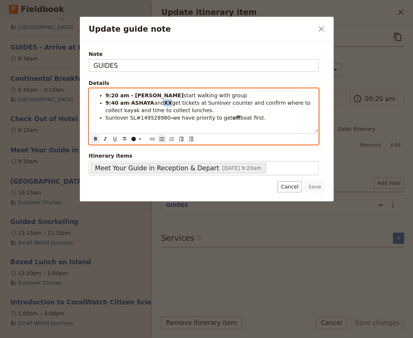
drag, startPoint x: 168, startPoint y: 103, endPoint x: 162, endPoint y: 104, distance: 6.4
click at [164, 104] on strong "XX" at bounding box center [168, 103] width 8 height 6
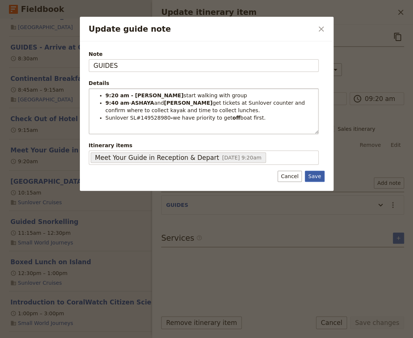
click at [252, 176] on button "Save" at bounding box center [313, 176] width 19 height 11
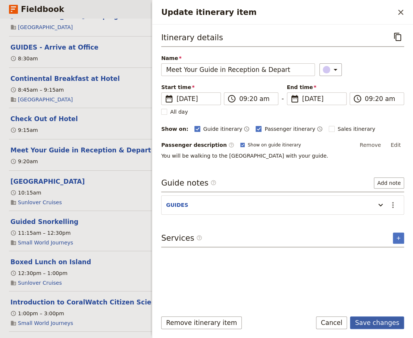
click at [252, 220] on button "Save changes" at bounding box center [377, 322] width 54 height 13
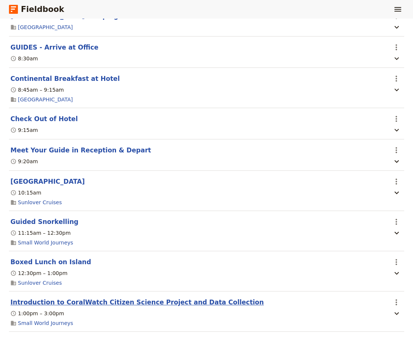
drag, startPoint x: 94, startPoint y: 291, endPoint x: 129, endPoint y: 293, distance: 35.1
click at [96, 220] on button "Introduction to CoralWatch Citizen Science Project and Data Collection" at bounding box center [136, 302] width 253 height 9
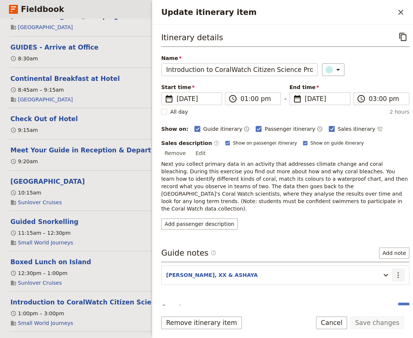
click at [252, 220] on icon "Actions" at bounding box center [397, 275] width 9 height 9
click at [252, 220] on span "Edit note" at bounding box center [376, 274] width 35 height 7
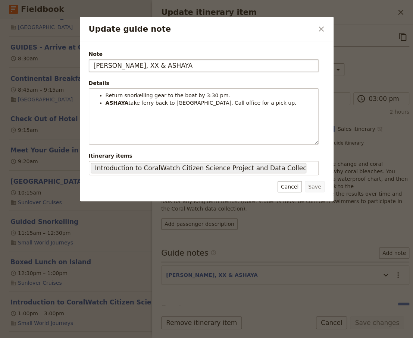
drag, startPoint x: 120, startPoint y: 66, endPoint x: 113, endPoint y: 66, distance: 7.5
click at [113, 66] on input "[PERSON_NAME], XX & ASHAYA" at bounding box center [204, 65] width 230 height 13
type input "[PERSON_NAME], [PERSON_NAME] & [PERSON_NAME]"
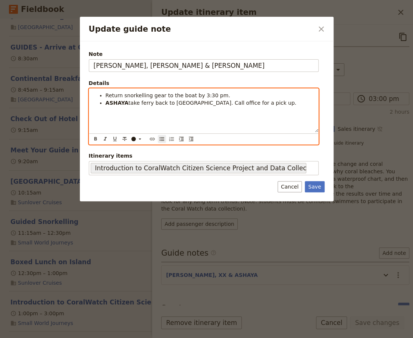
click at [222, 102] on span "take ferry back to [GEOGRAPHIC_DATA]. Call office for a pick up." at bounding box center [212, 103] width 168 height 6
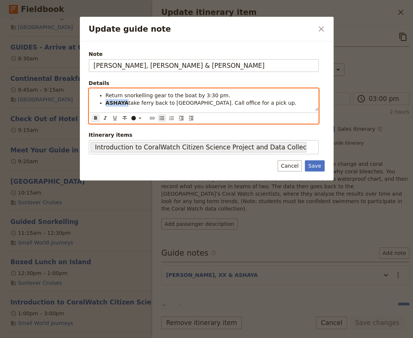
drag, startPoint x: 126, startPoint y: 104, endPoint x: 106, endPoint y: 103, distance: 19.8
click at [106, 103] on strong "ASHAYA" at bounding box center [116, 103] width 23 height 6
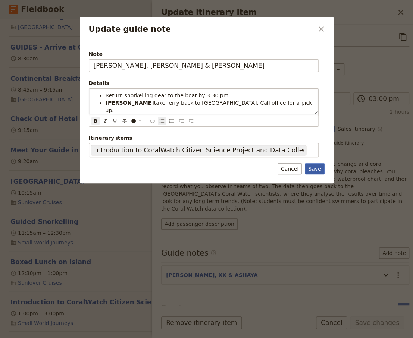
click at [252, 167] on button "Save" at bounding box center [313, 168] width 19 height 11
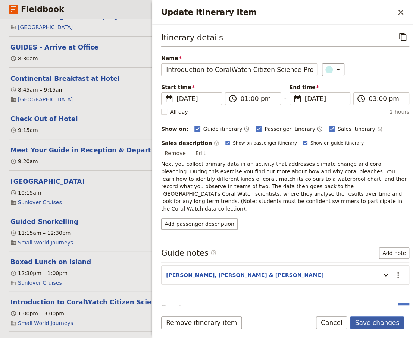
click at [252, 220] on button "Save changes" at bounding box center [377, 322] width 54 height 13
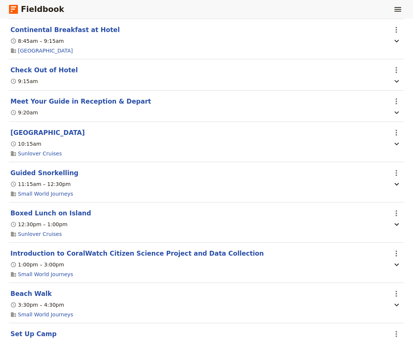
scroll to position [1660, 0]
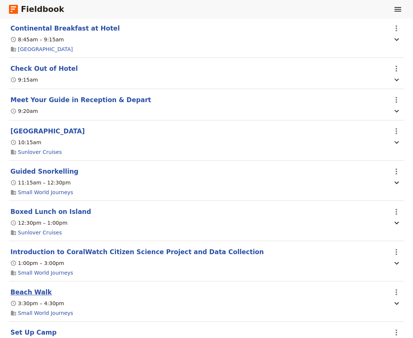
click at [28, 220] on button "Beach Walk" at bounding box center [30, 292] width 41 height 9
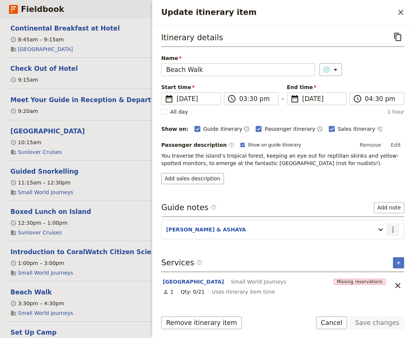
click at [252, 220] on icon "Actions" at bounding box center [392, 229] width 9 height 9
click at [252, 220] on span "Edit note" at bounding box center [370, 244] width 23 height 7
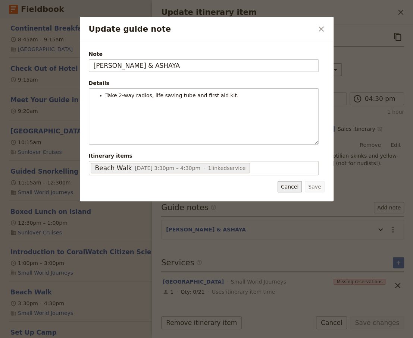
click at [252, 188] on button "Cancel" at bounding box center [289, 186] width 24 height 11
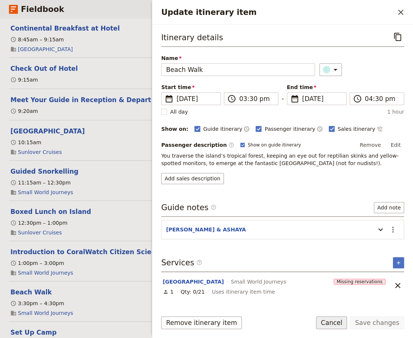
click at [252, 220] on button "Cancel" at bounding box center [331, 322] width 31 height 13
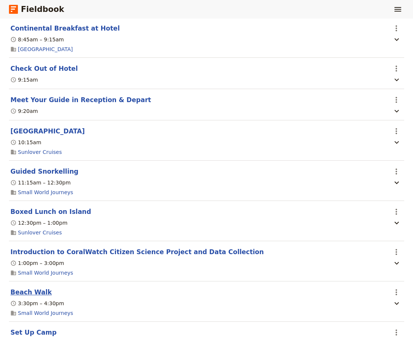
click at [20, 220] on button "Beach Walk" at bounding box center [30, 292] width 41 height 9
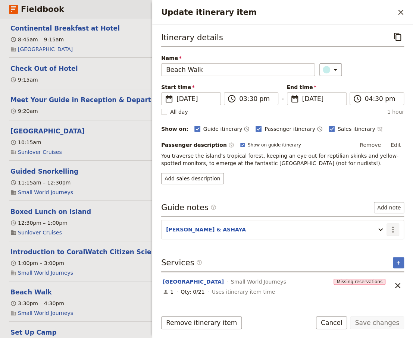
click at [252, 220] on icon "Actions" at bounding box center [392, 230] width 1 height 6
click at [252, 220] on span "Edit note" at bounding box center [370, 244] width 23 height 7
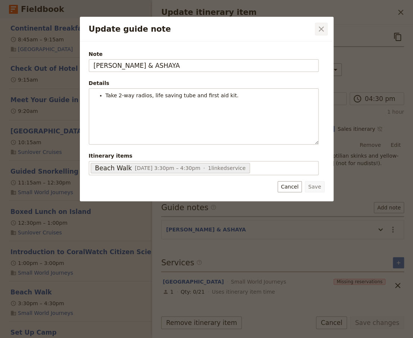
click at [252, 29] on icon "Close dialog" at bounding box center [320, 28] width 5 height 5
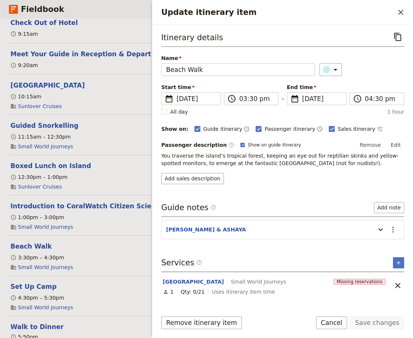
scroll to position [1710, 0]
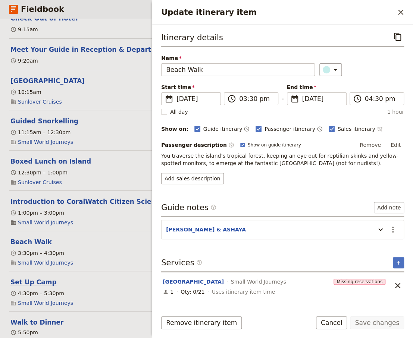
click at [23, 220] on button "Set Up Camp" at bounding box center [33, 282] width 46 height 9
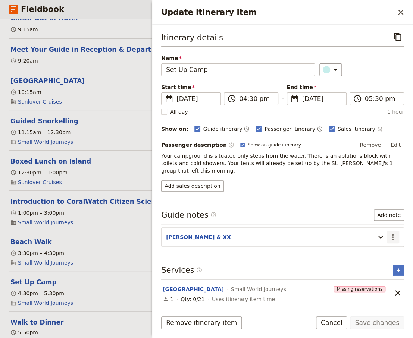
click at [252, 220] on icon "Actions" at bounding box center [392, 237] width 9 height 9
click at [252, 220] on span "Edit note" at bounding box center [370, 244] width 23 height 7
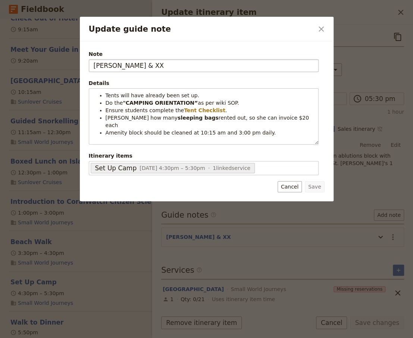
drag, startPoint x: 130, startPoint y: 67, endPoint x: 120, endPoint y: 67, distance: 10.1
click at [120, 67] on input "[PERSON_NAME] & XX" at bounding box center [204, 65] width 230 height 13
type input "[PERSON_NAME] & ASHAYA"
click at [252, 188] on button "Save" at bounding box center [313, 186] width 19 height 11
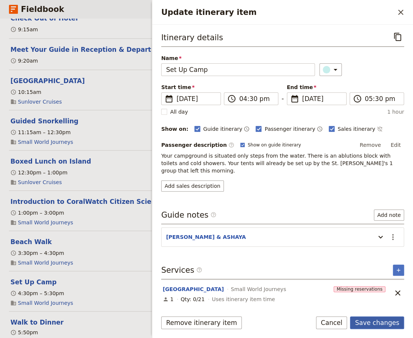
click at [252, 220] on button "Save changes" at bounding box center [377, 322] width 54 height 13
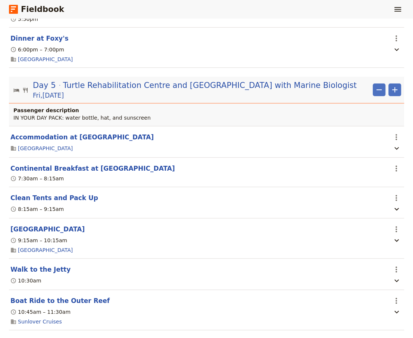
scroll to position [2012, 0]
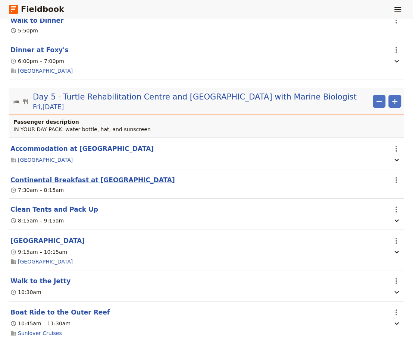
click at [61, 176] on button "Continental Breakfast at [GEOGRAPHIC_DATA]" at bounding box center [92, 180] width 164 height 9
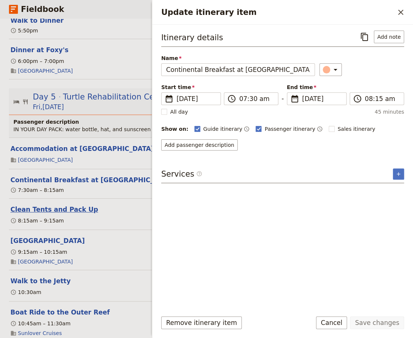
click at [27, 205] on button "Clean Tents and Pack Up" at bounding box center [54, 209] width 88 height 9
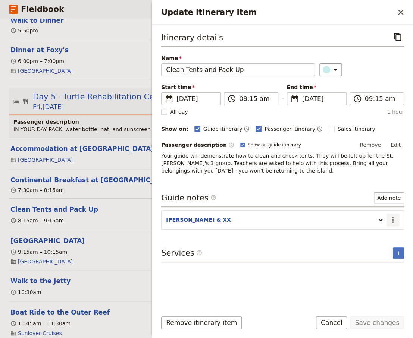
click at [252, 219] on icon "Actions" at bounding box center [392, 219] width 9 height 9
click at [252, 220] on span "Edit note" at bounding box center [370, 234] width 23 height 7
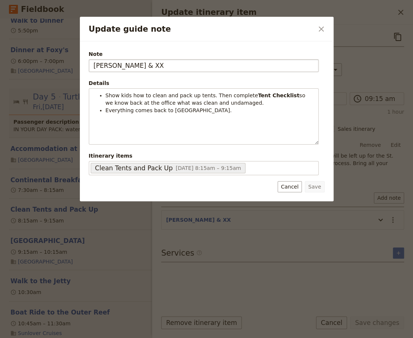
drag, startPoint x: 129, startPoint y: 66, endPoint x: 120, endPoint y: 67, distance: 9.4
click at [120, 67] on input "[PERSON_NAME] & XX" at bounding box center [204, 65] width 230 height 13
type input "[PERSON_NAME] & ASHAYA"
click at [252, 186] on button "Save" at bounding box center [313, 186] width 19 height 11
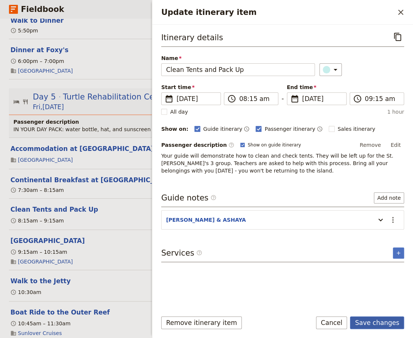
click at [252, 220] on button "Save changes" at bounding box center [377, 322] width 54 height 13
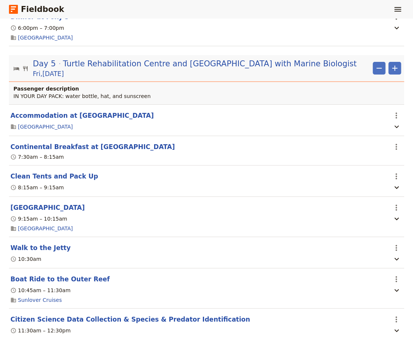
scroll to position [2063, 0]
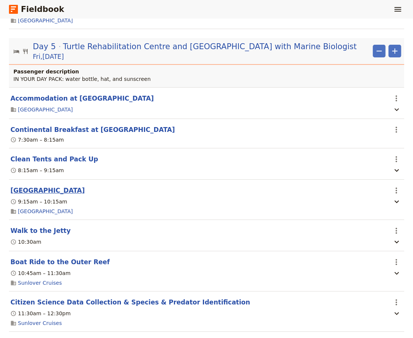
click at [73, 186] on button "[GEOGRAPHIC_DATA]" at bounding box center [47, 190] width 74 height 9
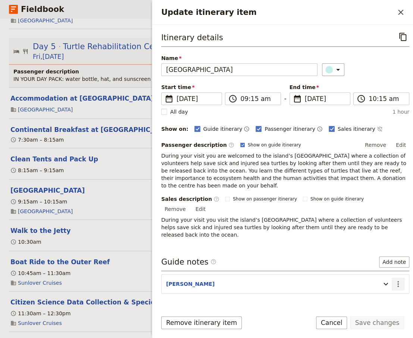
click at [252, 220] on icon "Actions" at bounding box center [397, 284] width 1 height 6
click at [252, 220] on span "Edit note" at bounding box center [376, 290] width 35 height 7
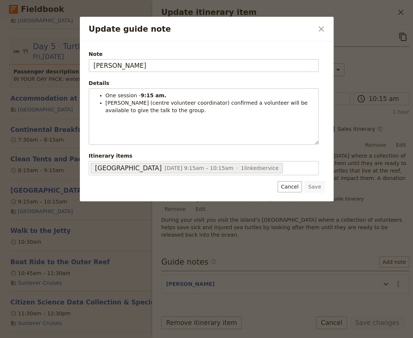
click at [252, 28] on icon "Close dialog" at bounding box center [320, 29] width 9 height 9
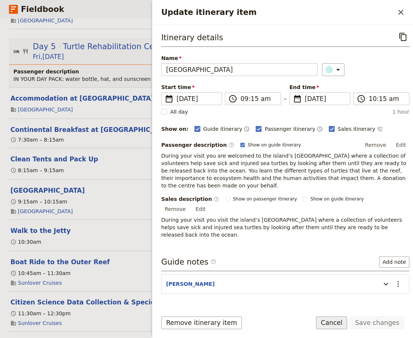
click at [252, 220] on button "Cancel" at bounding box center [331, 322] width 31 height 13
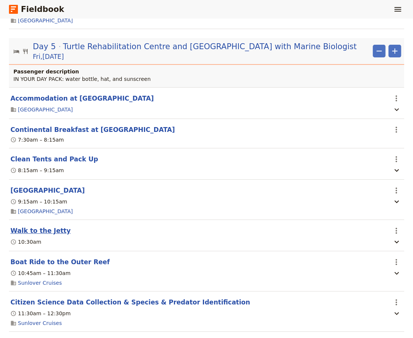
drag, startPoint x: 38, startPoint y: 227, endPoint x: 55, endPoint y: 227, distance: 17.5
click at [40, 220] on button "Walk to the Jetty" at bounding box center [40, 230] width 60 height 9
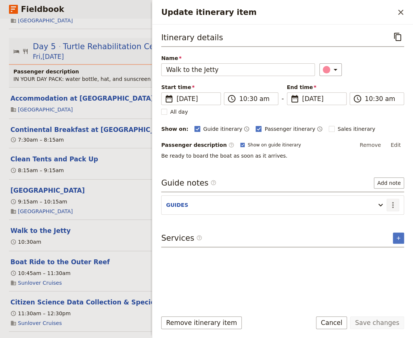
click at [252, 202] on icon "Actions" at bounding box center [392, 204] width 9 height 9
click at [252, 219] on span "Edit note" at bounding box center [370, 219] width 23 height 7
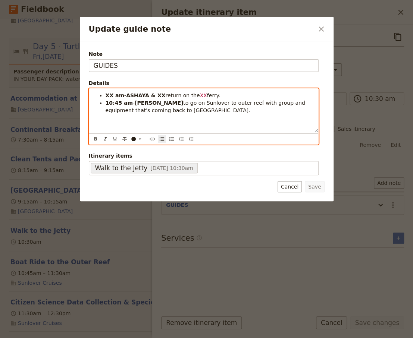
drag, startPoint x: 220, startPoint y: 95, endPoint x: 83, endPoint y: 97, distance: 136.8
click at [89, 97] on div "XX am - ASHAYA & XX return on the XX ferry. 10:45 am - [PERSON_NAME] to go on S…" at bounding box center [203, 110] width 229 height 43
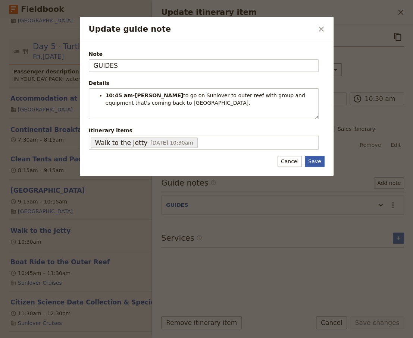
click at [252, 164] on button "Save" at bounding box center [313, 161] width 19 height 11
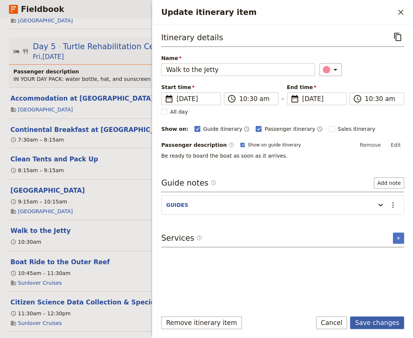
click at [252, 220] on button "Save changes" at bounding box center [377, 322] width 54 height 13
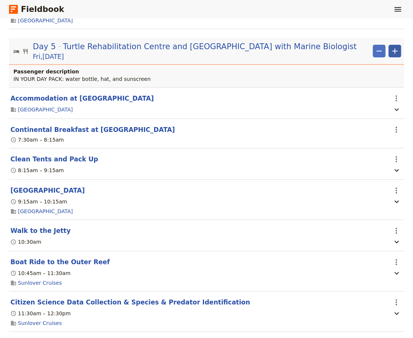
click at [252, 47] on icon "Add" at bounding box center [394, 51] width 9 height 9
click at [252, 61] on span "Add itinerary item" at bounding box center [366, 60] width 47 height 7
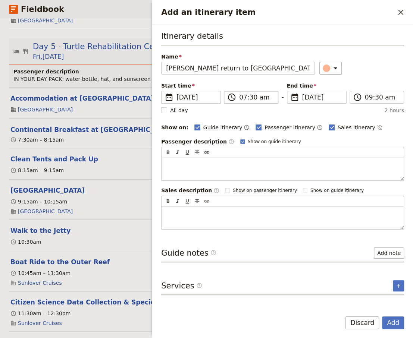
type input "[PERSON_NAME] return to [GEOGRAPHIC_DATA] on Ferry"
click at [251, 98] on input "07:30 am" at bounding box center [256, 97] width 34 height 9
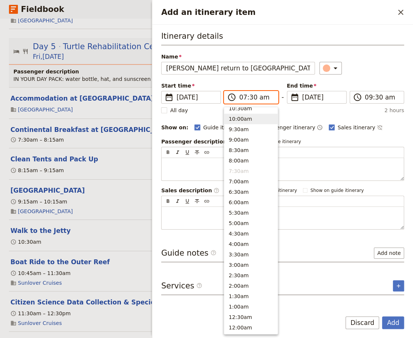
scroll to position [273, 0]
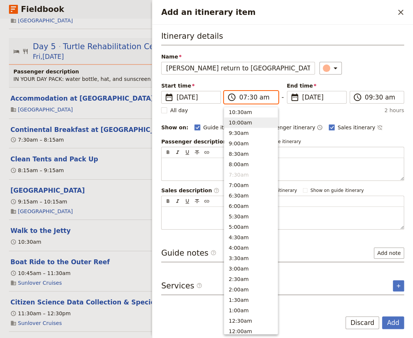
click at [250, 98] on input "07:30 am" at bounding box center [256, 97] width 34 height 9
click at [238, 132] on button "9:30am" at bounding box center [250, 133] width 53 height 10
type input "09:30 am"
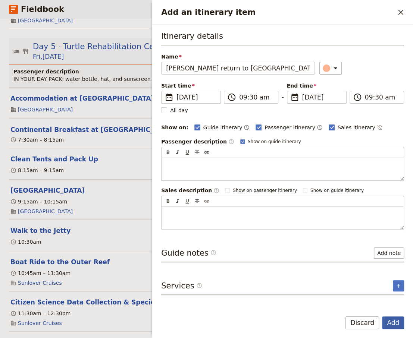
click at [252, 220] on button "Add" at bounding box center [393, 322] width 22 height 13
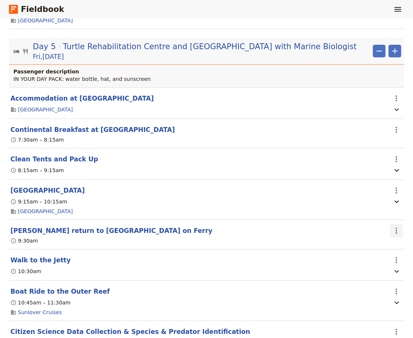
click at [252, 220] on icon "Actions" at bounding box center [395, 230] width 9 height 9
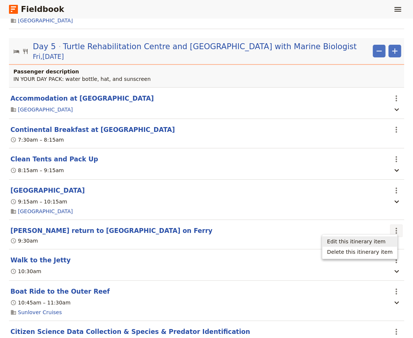
click at [252, 220] on span "Edit this itinerary item" at bounding box center [355, 241] width 59 height 7
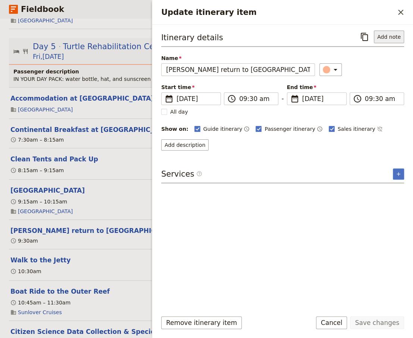
click at [252, 38] on button "Add note" at bounding box center [388, 37] width 30 height 13
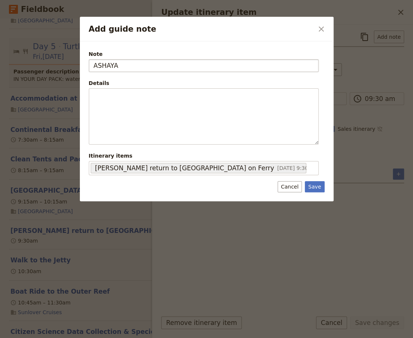
type input "ASHAYA"
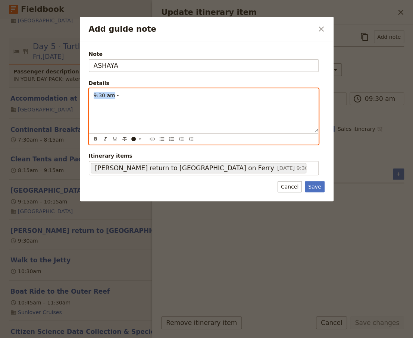
drag, startPoint x: 111, startPoint y: 92, endPoint x: 91, endPoint y: 95, distance: 20.0
click at [91, 95] on div "9:30 am -" at bounding box center [203, 110] width 229 height 43
click at [124, 95] on p "9:30 am -" at bounding box center [204, 95] width 220 height 7
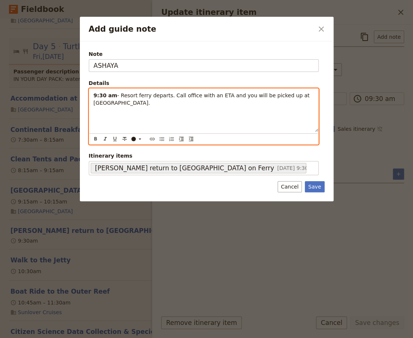
click at [94, 97] on strong "9:30 am" at bounding box center [106, 95] width 24 height 6
click at [160, 139] on icon "Bulleted list" at bounding box center [162, 139] width 6 height 6
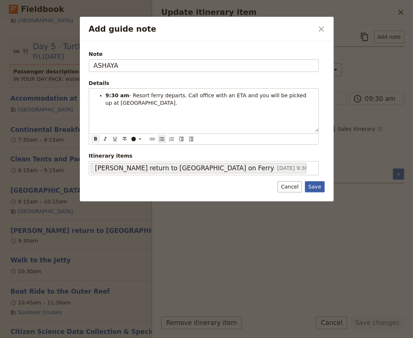
click at [252, 187] on button "Save" at bounding box center [313, 186] width 19 height 11
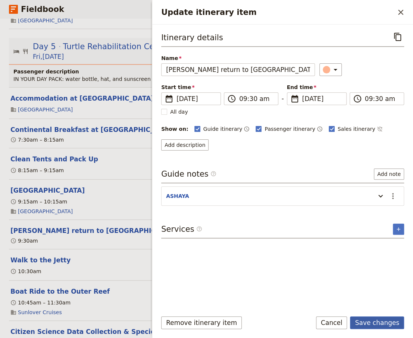
click at [252, 220] on button "Save changes" at bounding box center [377, 322] width 54 height 13
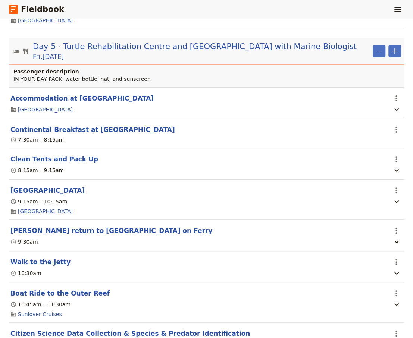
click at [35, 220] on button "Walk to the Jetty" at bounding box center [40, 261] width 60 height 9
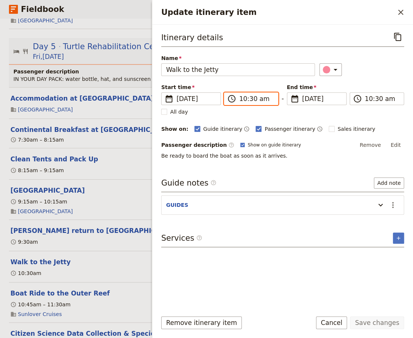
click at [251, 99] on input "10:30 am" at bounding box center [256, 98] width 34 height 9
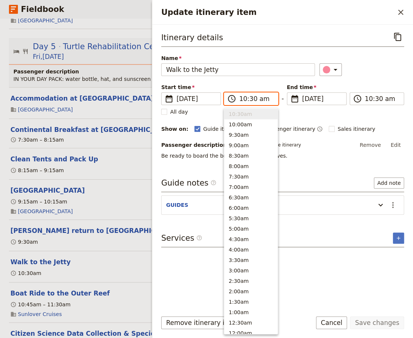
click at [251, 99] on input "10:30 am" at bounding box center [256, 98] width 34 height 9
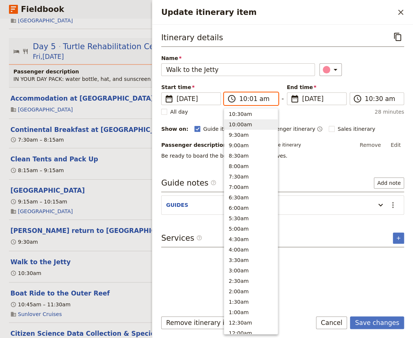
type input "10:15 am"
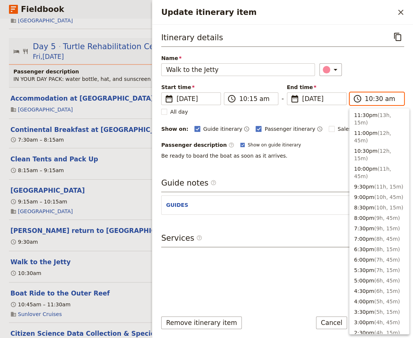
click at [252, 99] on input "10:30 am" at bounding box center [381, 98] width 34 height 9
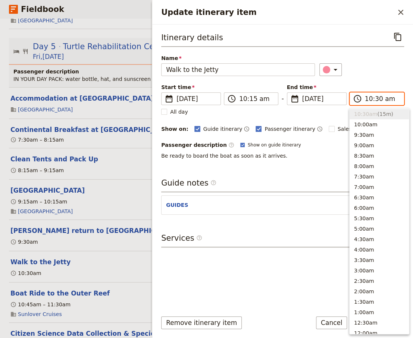
click at [252, 99] on input "10:30 am" at bounding box center [381, 98] width 34 height 9
type input "10:15 am"
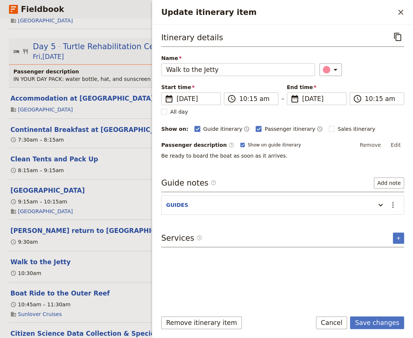
drag, startPoint x: 279, startPoint y: 304, endPoint x: 401, endPoint y: 329, distance: 125.2
click at [252, 220] on div "Itinerary details ​ Name Walk to the Jetty ​ Start time ​ [DATE] [DATE] [DATE] …" at bounding box center [282, 168] width 243 height 274
click at [252, 220] on button "Save changes" at bounding box center [377, 322] width 54 height 13
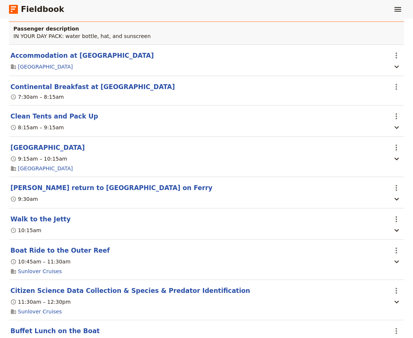
scroll to position [2163, 0]
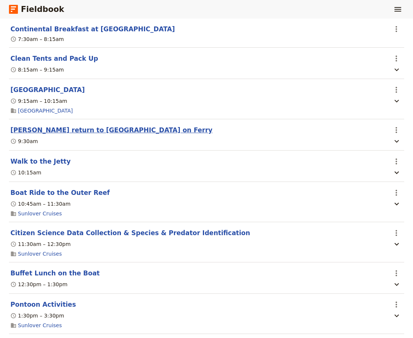
click at [47, 126] on button "[PERSON_NAME] return to [GEOGRAPHIC_DATA] on Ferry" at bounding box center [111, 130] width 202 height 9
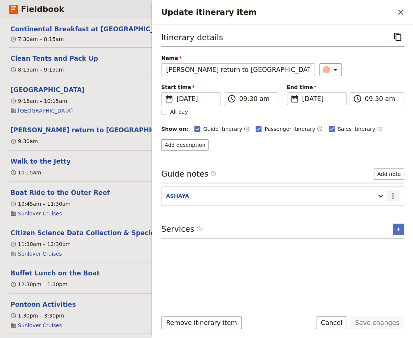
click at [252, 195] on icon "Actions" at bounding box center [392, 196] width 1 height 6
click at [252, 209] on span "Edit note" at bounding box center [370, 210] width 23 height 7
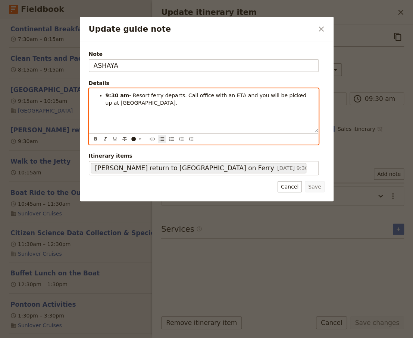
click at [252, 94] on li "9:30 am - Resort ferry departs. Call office with an ETA and you will be picked …" at bounding box center [209, 99] width 208 height 15
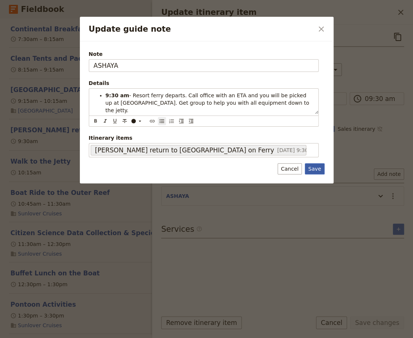
click at [252, 165] on button "Save" at bounding box center [313, 168] width 19 height 11
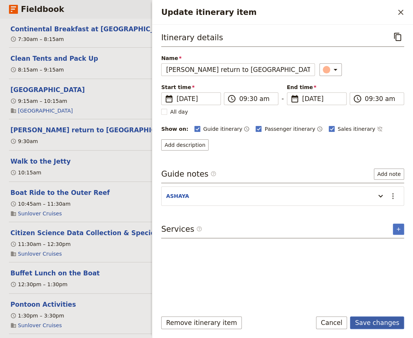
click at [252, 220] on button "Save changes" at bounding box center [377, 322] width 54 height 13
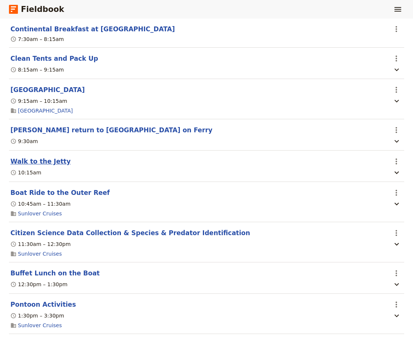
click at [41, 157] on button "Walk to the Jetty" at bounding box center [40, 161] width 60 height 9
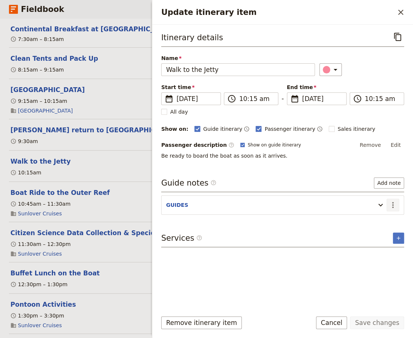
click at [252, 204] on icon "Actions" at bounding box center [392, 205] width 1 height 6
click at [252, 218] on span "Edit note" at bounding box center [370, 219] width 23 height 7
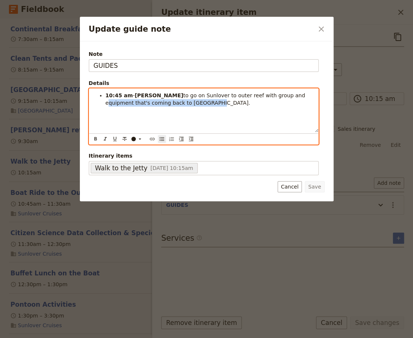
drag, startPoint x: 259, startPoint y: 96, endPoint x: 266, endPoint y: 105, distance: 11.7
click at [252, 105] on li "10:45 am - [PERSON_NAME] to go on Sunlover to outer reef with group and equipme…" at bounding box center [209, 99] width 208 height 15
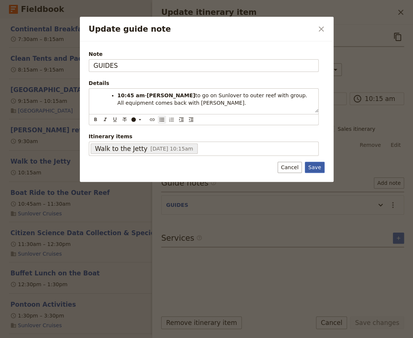
click at [252, 167] on button "Save" at bounding box center [313, 167] width 19 height 11
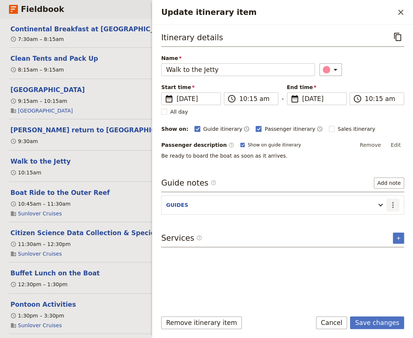
click at [252, 203] on icon "Actions" at bounding box center [392, 204] width 9 height 9
click at [252, 220] on span "Edit note" at bounding box center [370, 219] width 23 height 7
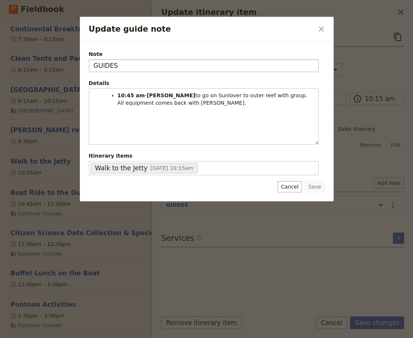
drag, startPoint x: 117, startPoint y: 69, endPoint x: 76, endPoint y: 69, distance: 41.0
click at [89, 69] on input "GUIDES" at bounding box center [204, 65] width 230 height 13
type input "[PERSON_NAME]"
click at [252, 187] on button "Save" at bounding box center [313, 186] width 19 height 11
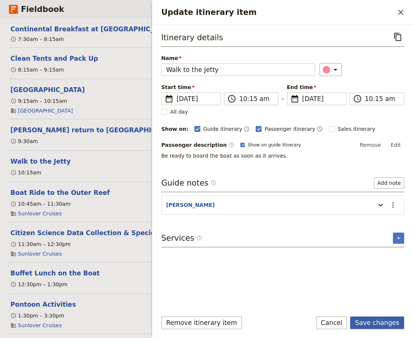
click at [252, 220] on button "Save changes" at bounding box center [377, 322] width 54 height 13
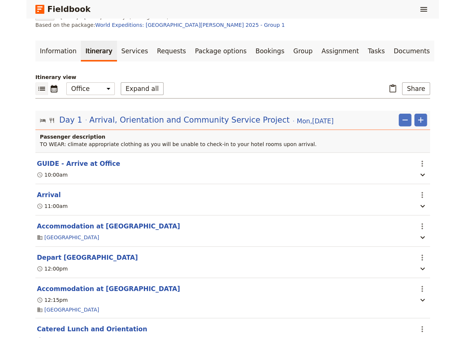
scroll to position [0, 0]
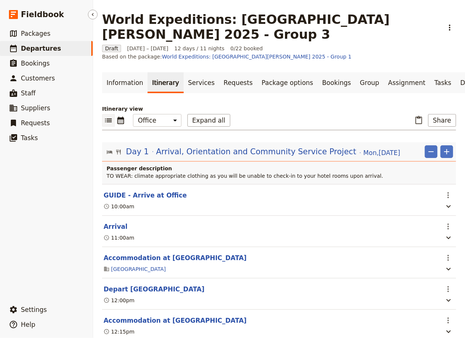
drag, startPoint x: 37, startPoint y: 50, endPoint x: 42, endPoint y: 50, distance: 5.6
click at [37, 50] on span "Departures" at bounding box center [41, 48] width 40 height 7
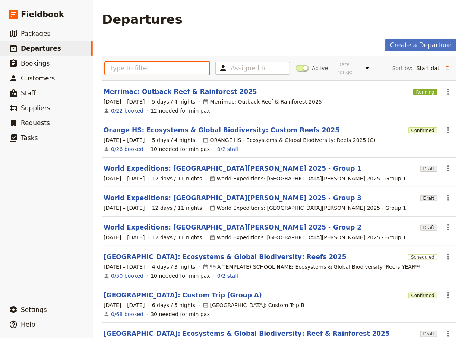
click at [143, 62] on input "text" at bounding box center [157, 68] width 104 height 13
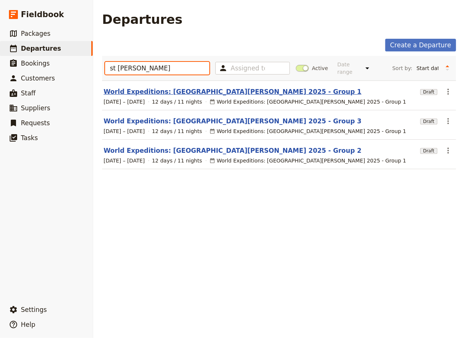
type input "st [PERSON_NAME]"
click at [165, 87] on link "World Expeditions: [GEOGRAPHIC_DATA][PERSON_NAME] 2025 - Group 1" at bounding box center [233, 91] width 258 height 9
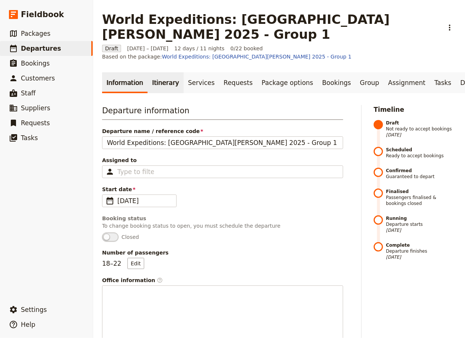
click at [156, 72] on link "Itinerary" at bounding box center [166, 82] width 36 height 21
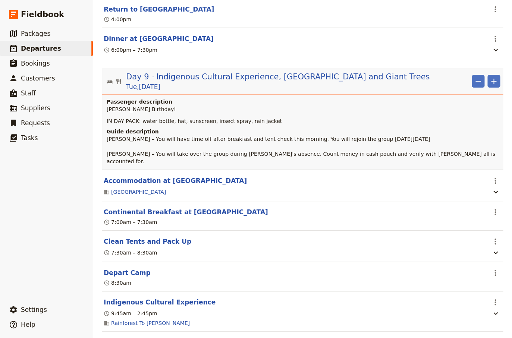
scroll to position [3759, 0]
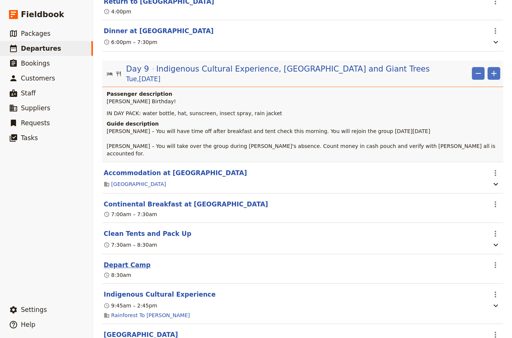
click at [123, 220] on button "Depart Camp" at bounding box center [127, 264] width 47 height 9
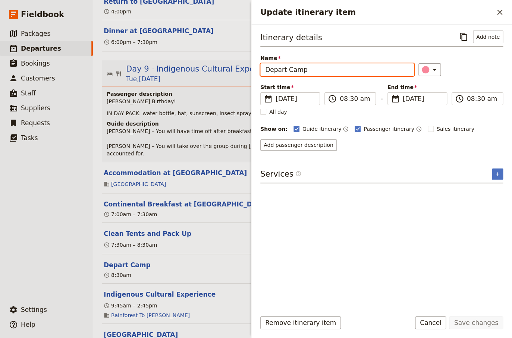
click at [252, 71] on input "Depart Camp" at bounding box center [337, 69] width 154 height 13
type input "ASHAYA Depart Camp"
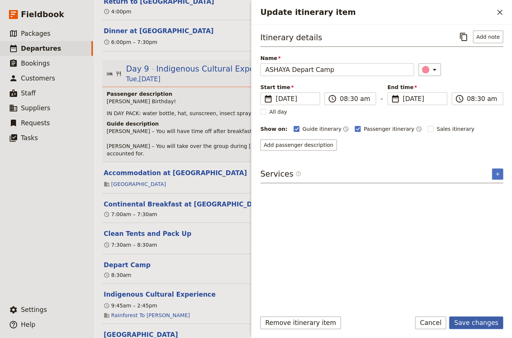
click at [252, 220] on button "Save changes" at bounding box center [476, 322] width 54 height 13
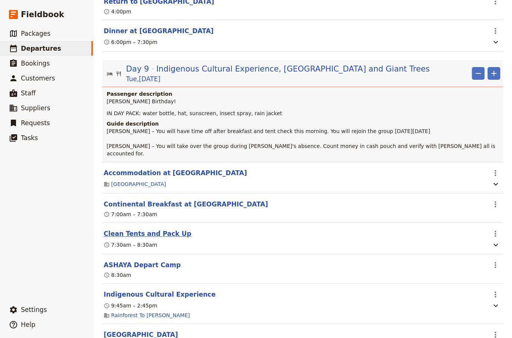
click at [139, 220] on button "Clean Tents and Pack Up" at bounding box center [148, 233] width 88 height 9
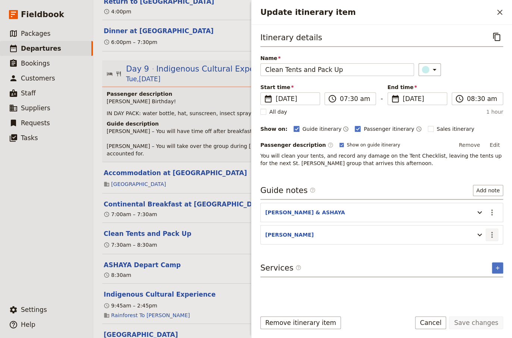
click at [252, 220] on icon "Actions" at bounding box center [491, 234] width 9 height 9
click at [252, 220] on span "Edit note" at bounding box center [469, 249] width 23 height 7
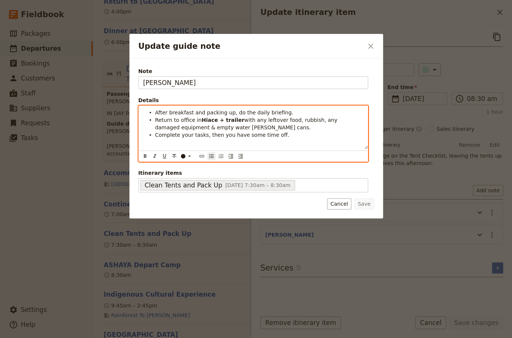
click at [156, 118] on span "Return to office in" at bounding box center [178, 120] width 47 height 6
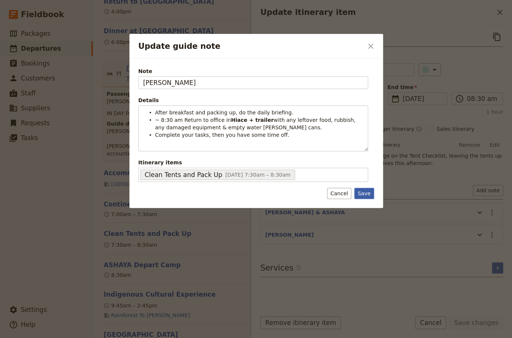
click at [252, 193] on button "Save" at bounding box center [363, 193] width 19 height 11
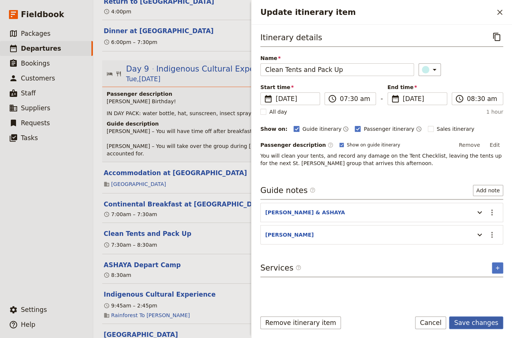
click at [252, 220] on button "Save changes" at bounding box center [476, 322] width 54 height 13
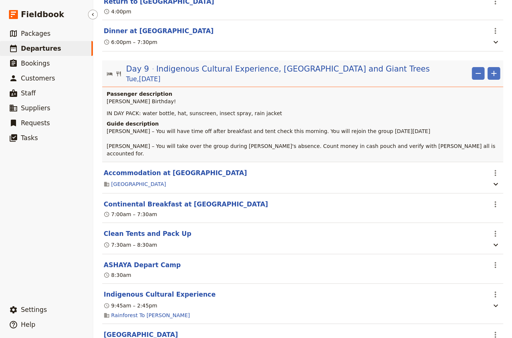
click at [45, 49] on span "Departures" at bounding box center [41, 48] width 40 height 7
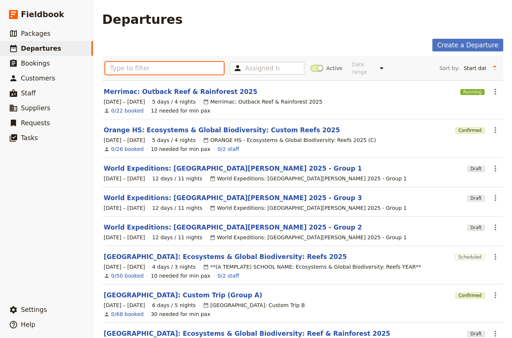
click at [130, 64] on input "text" at bounding box center [164, 68] width 118 height 13
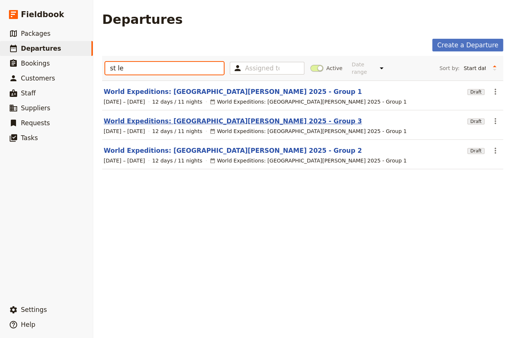
type input "st le"
click at [202, 117] on link "World Expeditions: [GEOGRAPHIC_DATA][PERSON_NAME] 2025 - Group 3" at bounding box center [233, 121] width 258 height 9
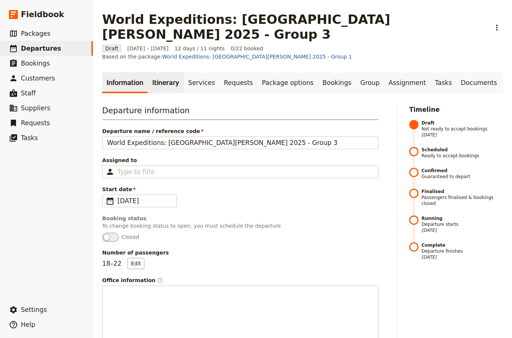
click at [159, 72] on link "Itinerary" at bounding box center [166, 82] width 36 height 21
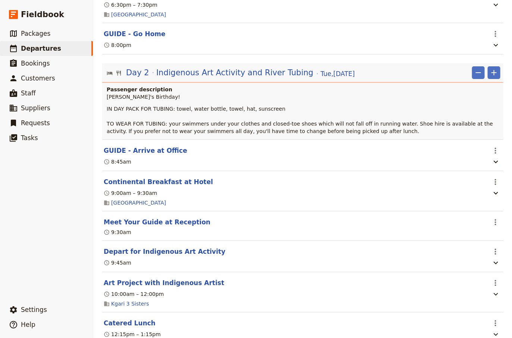
scroll to position [553, 0]
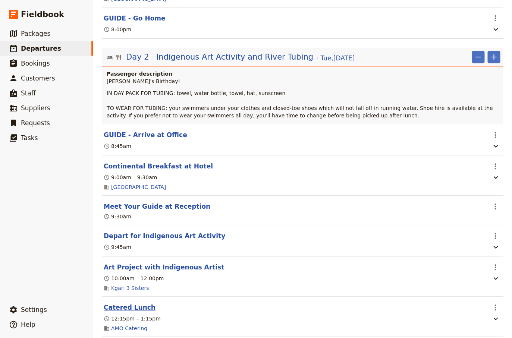
click at [134, 220] on button "Catered Lunch" at bounding box center [130, 307] width 52 height 9
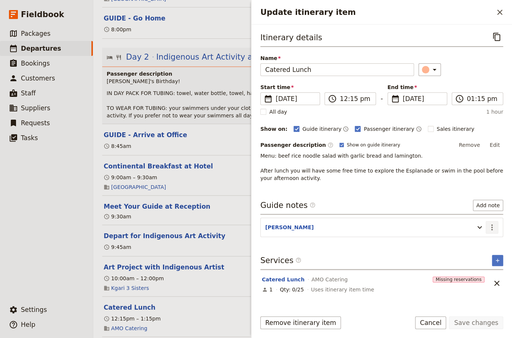
click at [252, 220] on icon "Actions" at bounding box center [491, 227] width 9 height 9
click at [252, 220] on span "Edit note" at bounding box center [469, 241] width 23 height 7
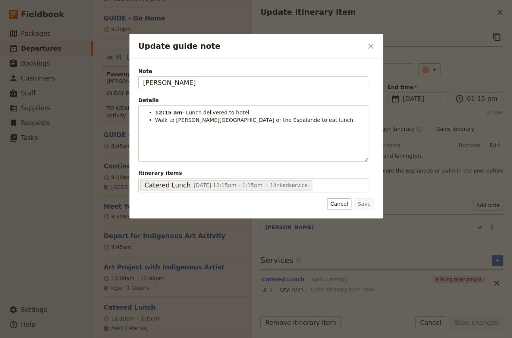
drag, startPoint x: 377, startPoint y: 44, endPoint x: 381, endPoint y: 45, distance: 3.9
click at [252, 44] on div "Update guide note ​" at bounding box center [255, 46] width 253 height 25
click at [252, 50] on icon "Close dialog" at bounding box center [370, 46] width 9 height 9
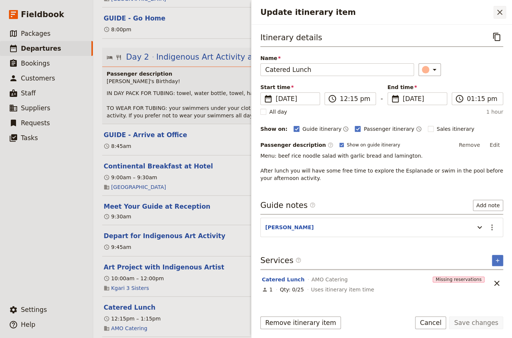
drag, startPoint x: 500, startPoint y: 12, endPoint x: 451, endPoint y: 109, distance: 108.5
click at [252, 13] on icon "Close drawer" at bounding box center [499, 12] width 9 height 9
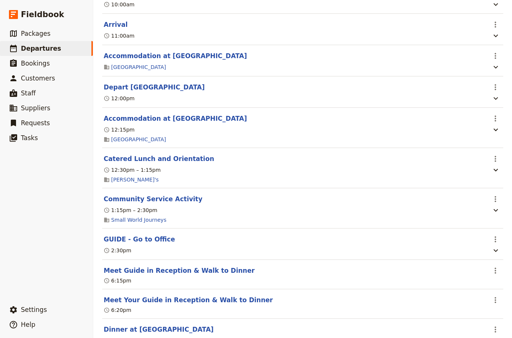
scroll to position [201, 0]
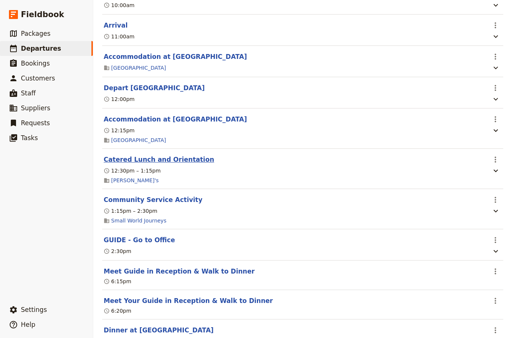
drag, startPoint x: 140, startPoint y: 138, endPoint x: 153, endPoint y: 139, distance: 12.8
click at [140, 155] on button "Catered Lunch and Orientation" at bounding box center [159, 159] width 110 height 9
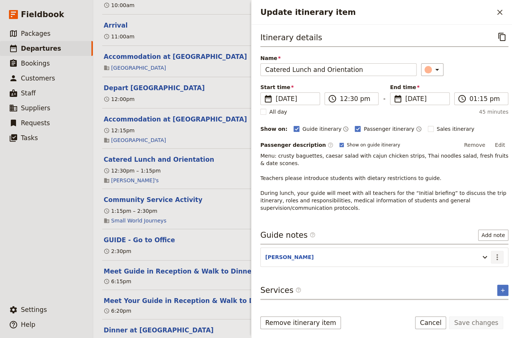
click at [252, 220] on icon "Actions" at bounding box center [496, 257] width 1 height 6
click at [252, 220] on span "Edit note" at bounding box center [469, 271] width 23 height 7
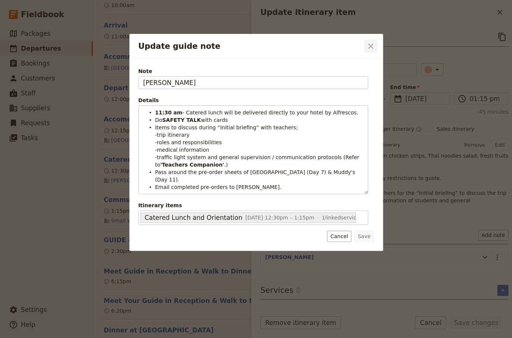
click at [252, 42] on button "​" at bounding box center [370, 46] width 13 height 13
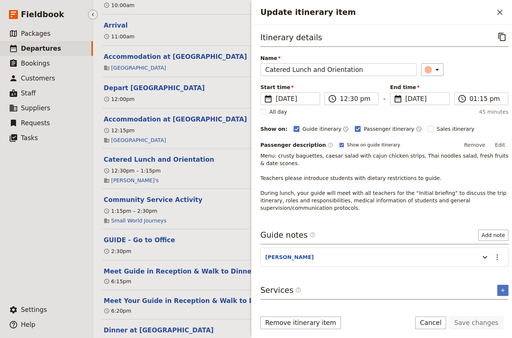
click at [57, 220] on ul "​ Packages ​ Departures ​ Bookings ​ Customers ​ Staff ​ Suppliers ​ Requests ​…" at bounding box center [46, 162] width 93 height 273
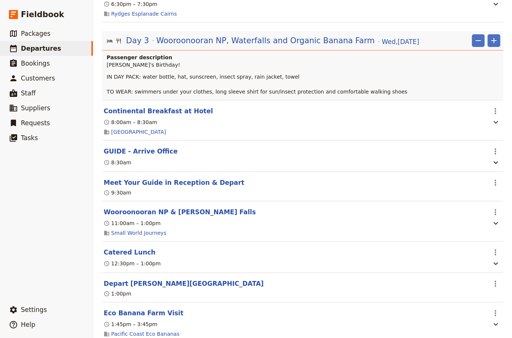
scroll to position [1056, 0]
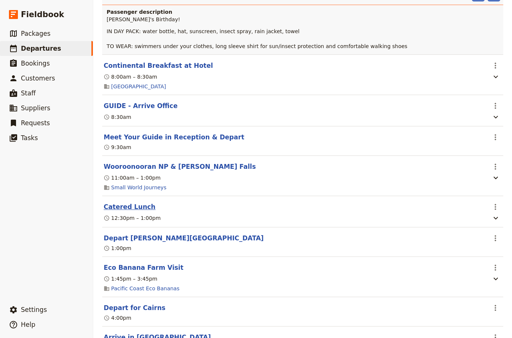
click at [124, 202] on button "Catered Lunch" at bounding box center [130, 206] width 52 height 9
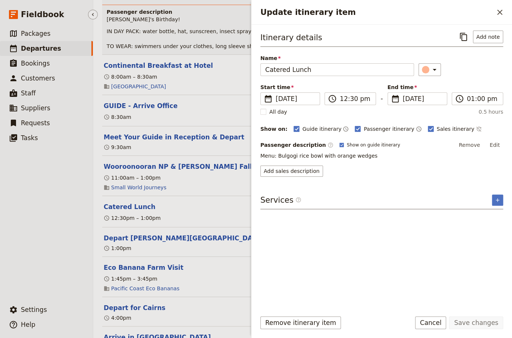
click at [22, 220] on ul "​ Packages ​ Departures ​ Bookings ​ Customers ​ Staff ​ Suppliers ​ Requests ​…" at bounding box center [46, 162] width 93 height 273
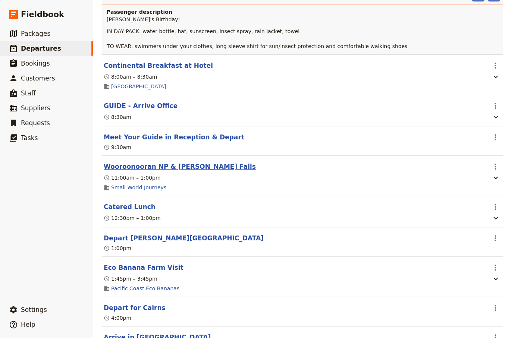
click at [176, 162] on button "Wooroonooran NP & [PERSON_NAME] Falls" at bounding box center [180, 166] width 152 height 9
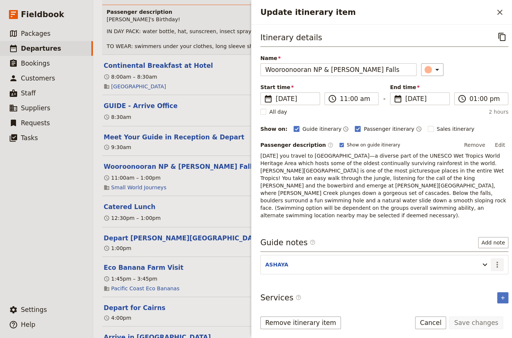
click at [252, 220] on icon "Actions" at bounding box center [496, 264] width 9 height 9
click at [252, 220] on span "Edit note" at bounding box center [469, 271] width 23 height 7
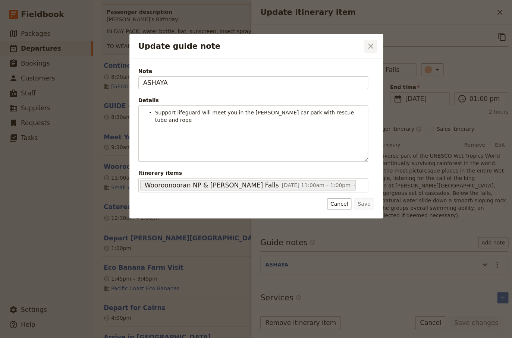
click at [252, 48] on icon "Close dialog" at bounding box center [370, 46] width 9 height 9
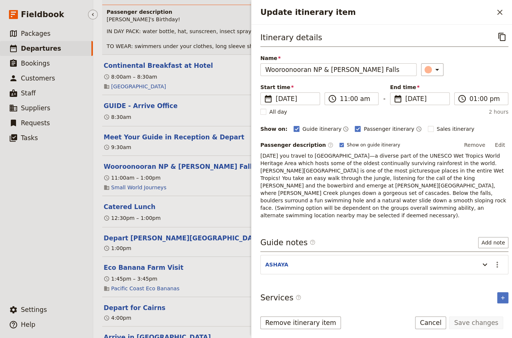
click at [45, 220] on ul "​ Packages ​ Departures ​ Bookings ​ Customers ​ Staff ​ Suppliers ​ Requests ​…" at bounding box center [46, 162] width 93 height 273
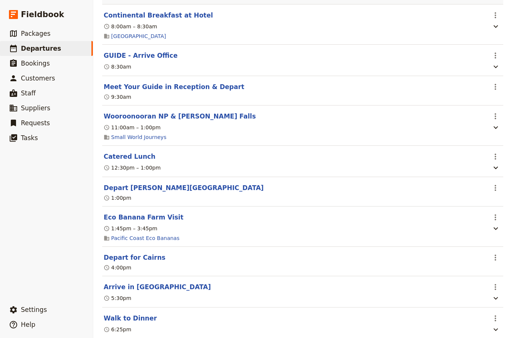
scroll to position [1107, 0]
drag, startPoint x: 128, startPoint y: 44, endPoint x: 219, endPoint y: 67, distance: 94.4
click at [128, 51] on button "GUIDE - Arrive Office" at bounding box center [141, 55] width 74 height 9
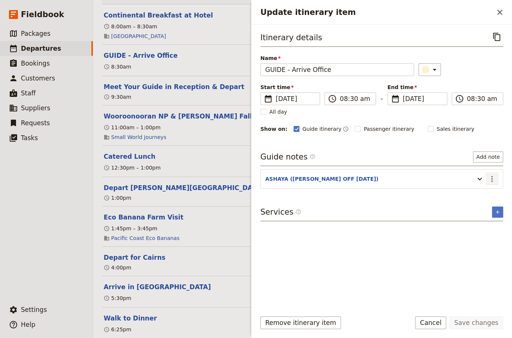
click at [252, 177] on icon "Actions" at bounding box center [491, 179] width 1 height 6
click at [252, 195] on span "Edit note" at bounding box center [469, 193] width 23 height 7
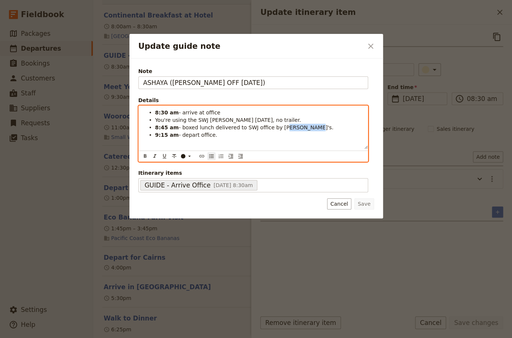
drag, startPoint x: 292, startPoint y: 128, endPoint x: 271, endPoint y: 128, distance: 20.5
click at [252, 128] on li "8:45 am - boxed lunch delivered to SWJ office by [PERSON_NAME]'s." at bounding box center [259, 126] width 208 height 7
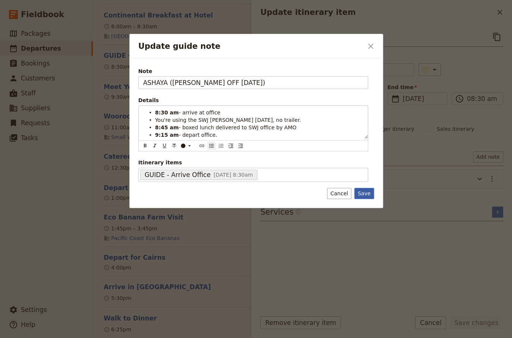
click at [252, 196] on button "Save" at bounding box center [363, 193] width 19 height 11
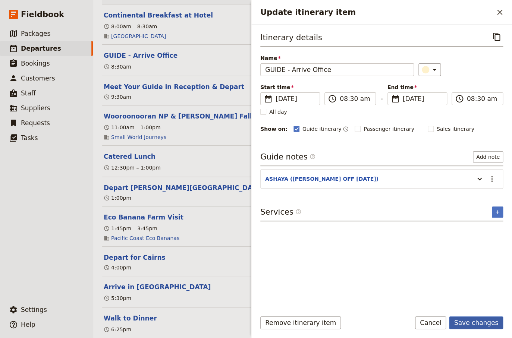
click at [252, 220] on button "Save changes" at bounding box center [476, 322] width 54 height 13
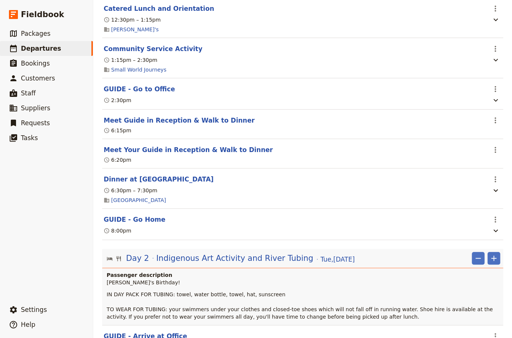
scroll to position [0, 0]
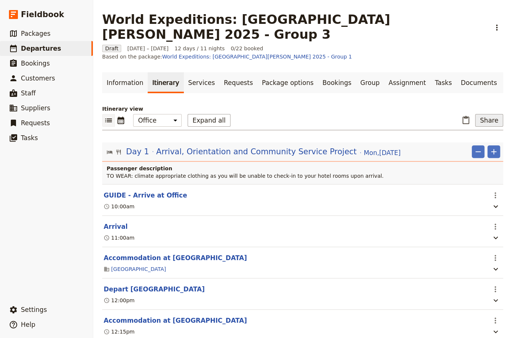
click at [252, 114] on button "Share" at bounding box center [489, 120] width 28 height 13
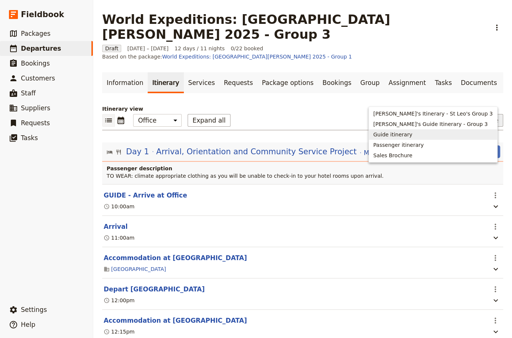
click at [252, 135] on span "Guide itinerary" at bounding box center [392, 134] width 39 height 7
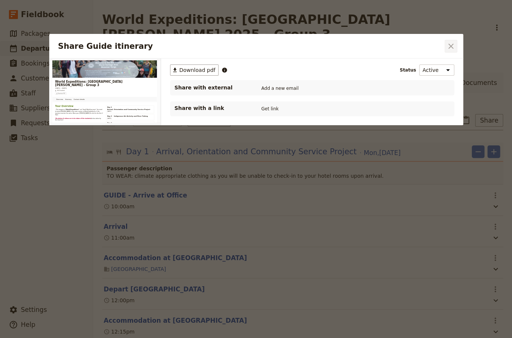
click at [252, 50] on icon "Close dialog" at bounding box center [450, 46] width 9 height 9
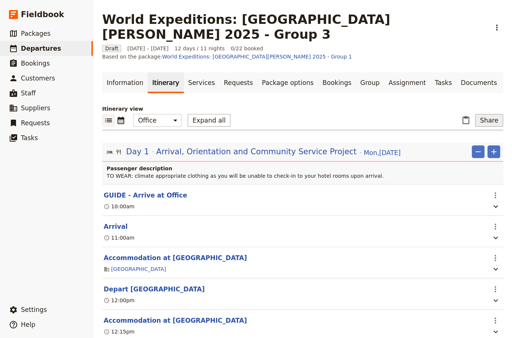
click at [252, 114] on button "Share" at bounding box center [489, 120] width 28 height 13
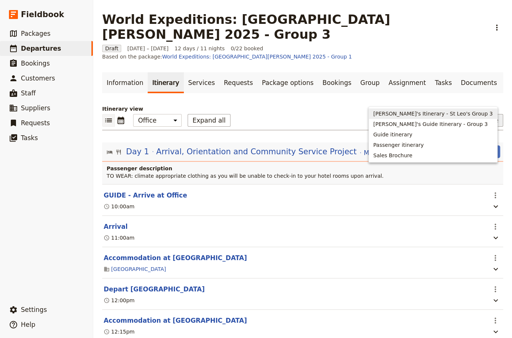
click at [252, 114] on span "[PERSON_NAME]'s Itinerary - St Leo's Group 3" at bounding box center [432, 113] width 119 height 7
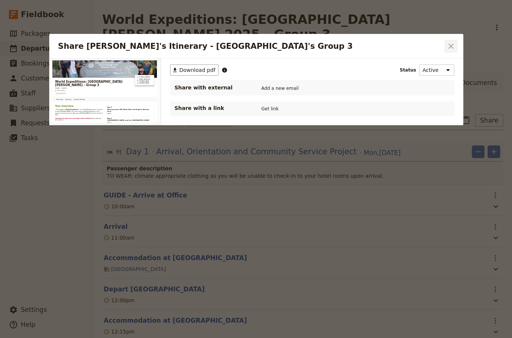
click at [252, 45] on icon "Close dialog" at bounding box center [450, 46] width 5 height 5
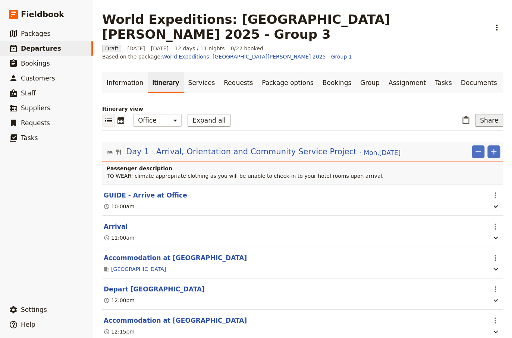
click at [252, 114] on button "Share" at bounding box center [489, 120] width 28 height 13
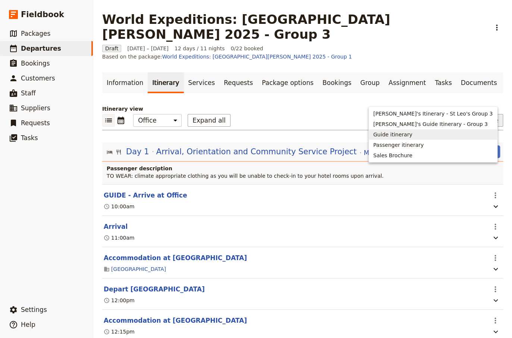
click at [252, 136] on span "Guide itinerary" at bounding box center [432, 134] width 119 height 7
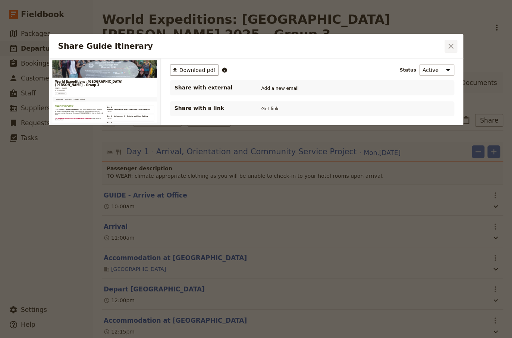
click at [252, 45] on icon "Close dialog" at bounding box center [450, 46] width 9 height 9
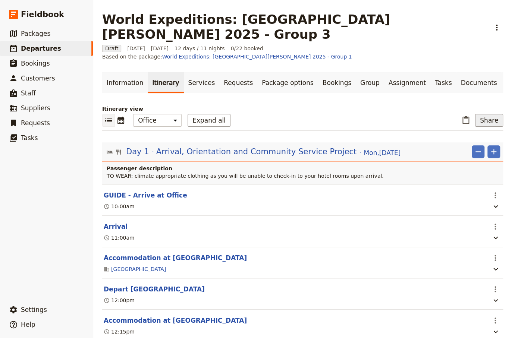
click at [252, 114] on button "Share" at bounding box center [489, 120] width 28 height 13
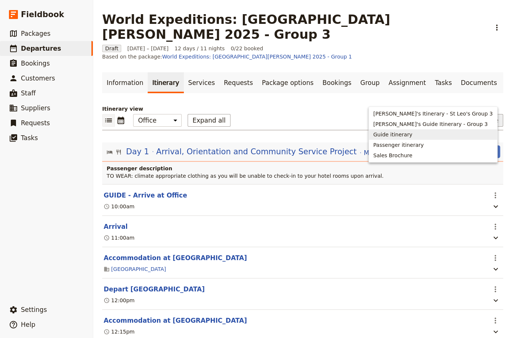
click at [252, 133] on span "Guide itinerary" at bounding box center [392, 134] width 39 height 7
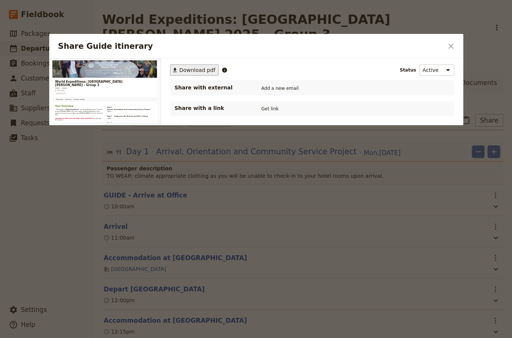
click at [189, 69] on span "Download pdf" at bounding box center [197, 69] width 36 height 7
click at [252, 44] on icon "Close dialog" at bounding box center [450, 46] width 5 height 5
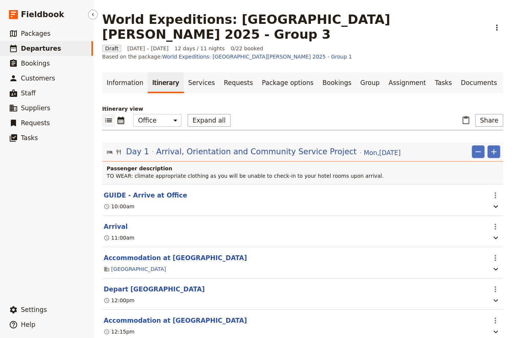
click at [43, 48] on span "Departures" at bounding box center [41, 48] width 40 height 7
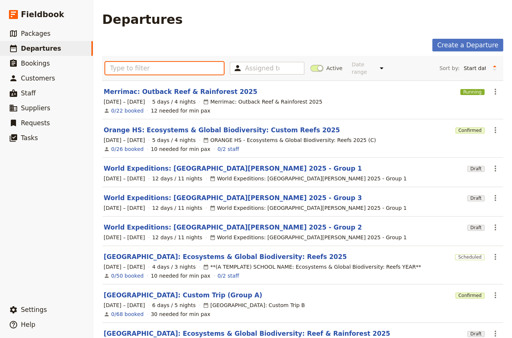
click at [136, 68] on input "text" at bounding box center [164, 68] width 118 height 13
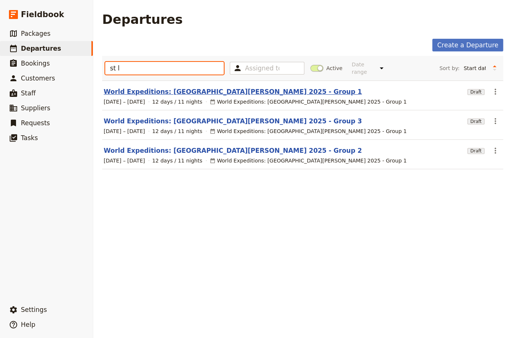
type input "st l"
click at [177, 87] on link "World Expeditions: [GEOGRAPHIC_DATA][PERSON_NAME] 2025 - Group 1" at bounding box center [233, 91] width 258 height 9
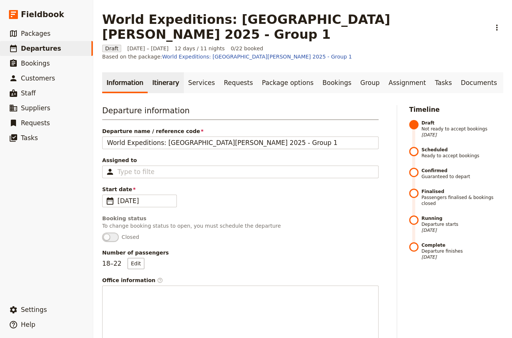
click at [161, 72] on link "Itinerary" at bounding box center [166, 82] width 36 height 21
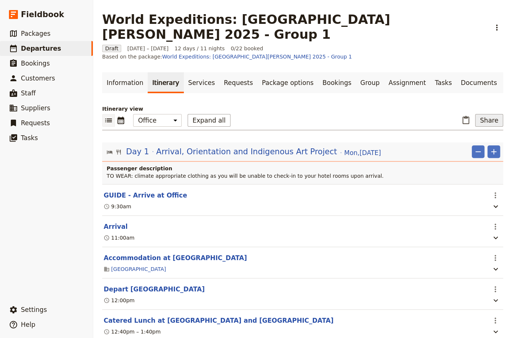
click at [252, 114] on button "Share" at bounding box center [489, 120] width 28 height 13
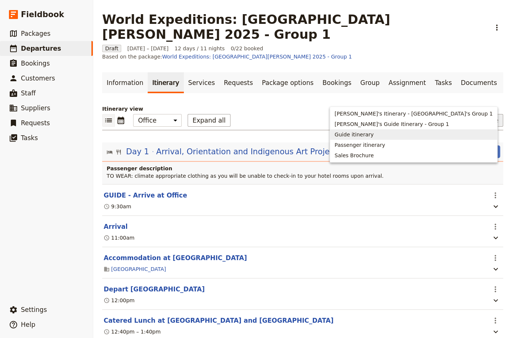
click at [252, 132] on span "Guide itinerary" at bounding box center [413, 134] width 158 height 7
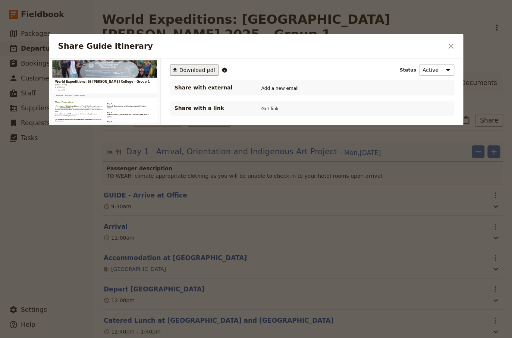
click at [193, 72] on span "Download pdf" at bounding box center [197, 69] width 36 height 7
